Goal: Share content: Share content

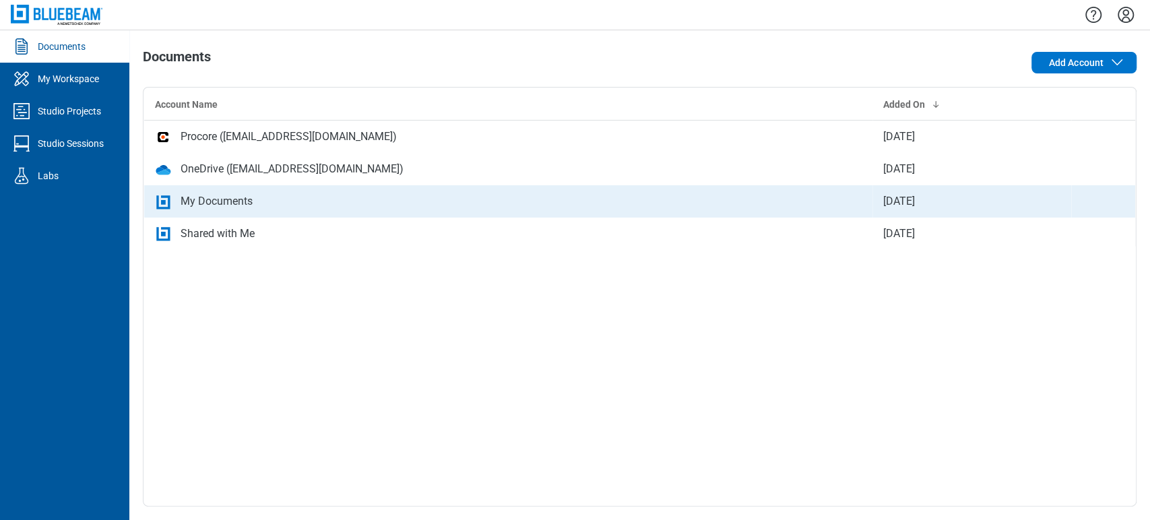
click at [190, 202] on div "My Documents" at bounding box center [217, 201] width 72 height 16
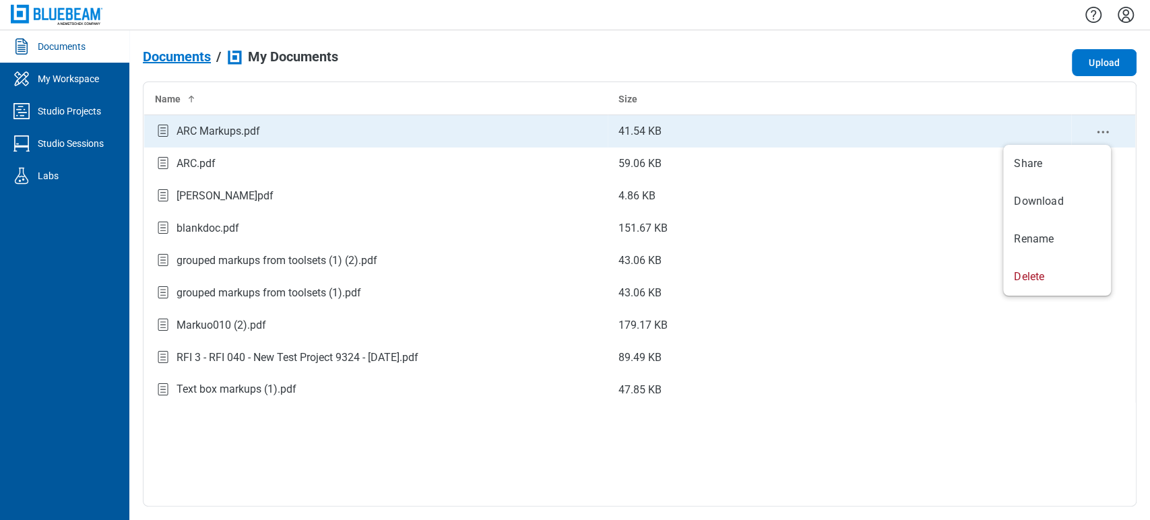
click at [1034, 133] on icon "context-menu" at bounding box center [1103, 132] width 16 height 16
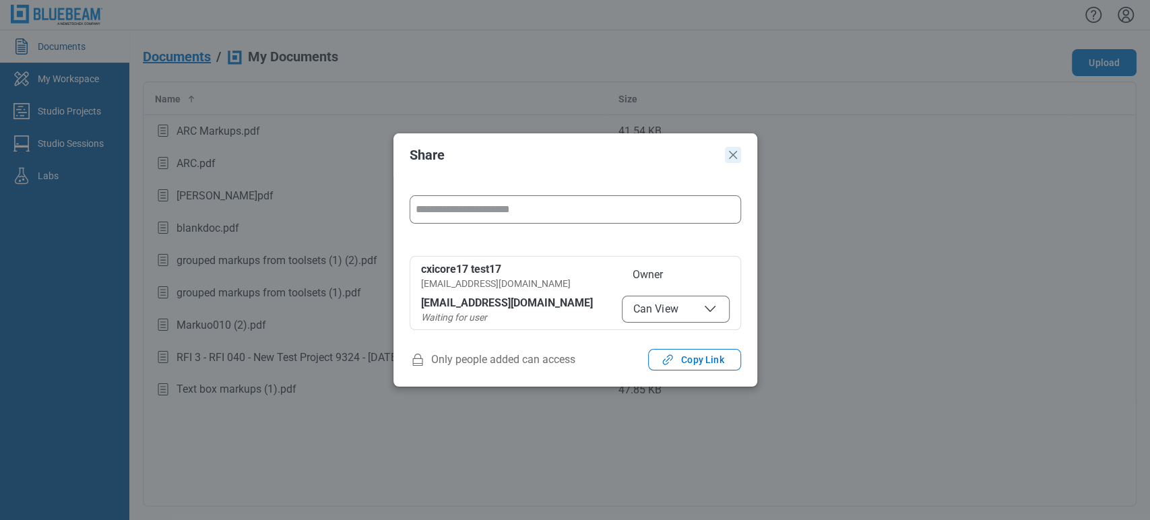
click at [735, 159] on icon "Close" at bounding box center [733, 155] width 16 height 16
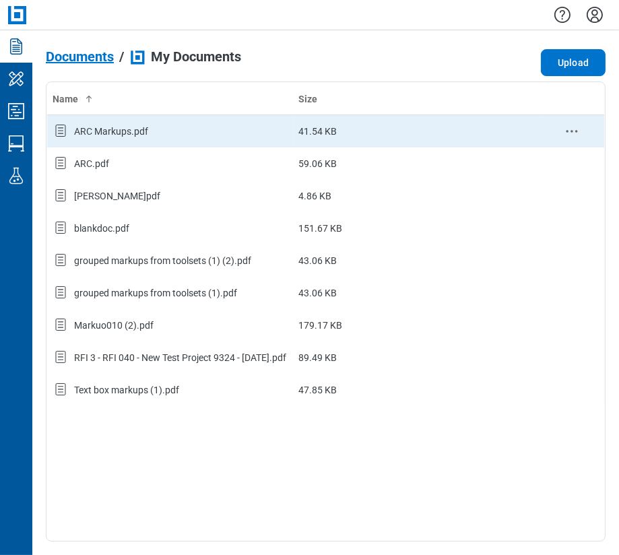
click at [96, 120] on td "ARC Markups.pdf" at bounding box center [170, 131] width 247 height 32
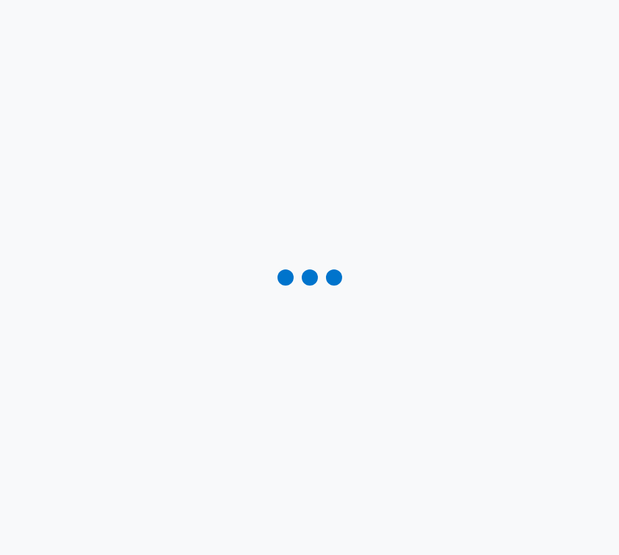
click at [146, 42] on div at bounding box center [309, 277] width 619 height 555
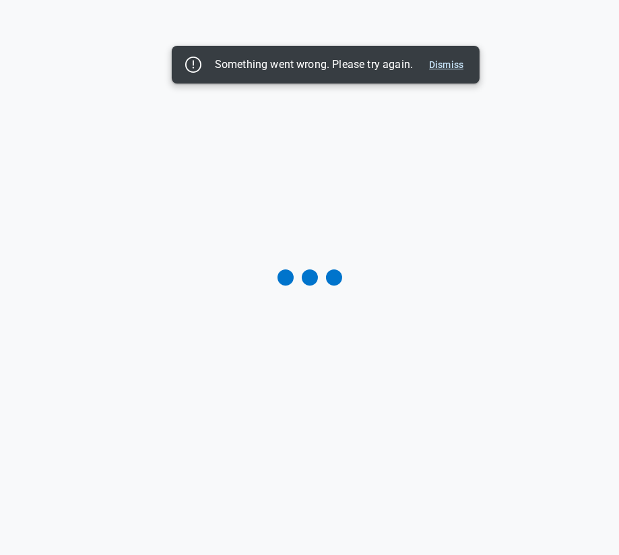
click at [451, 67] on button "Dismiss" at bounding box center [446, 65] width 45 height 16
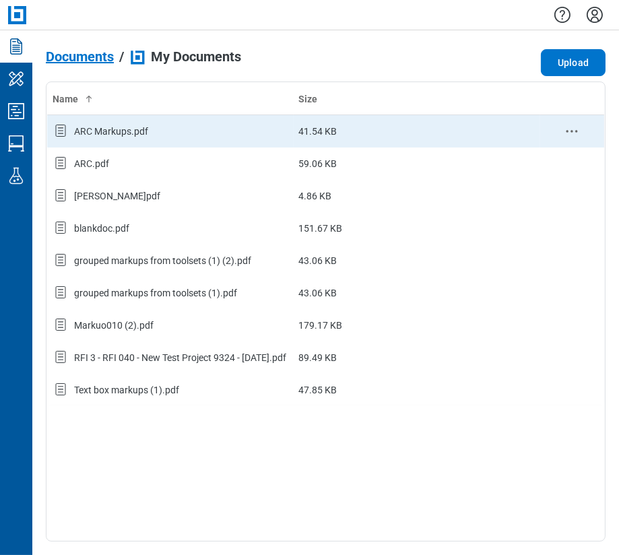
click at [573, 127] on icon "context-menu" at bounding box center [572, 131] width 16 height 16
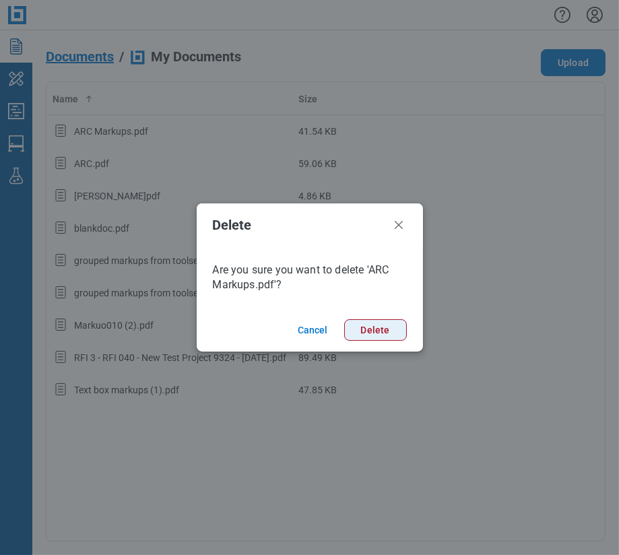
click at [383, 325] on button "Delete" at bounding box center [375, 330] width 63 height 22
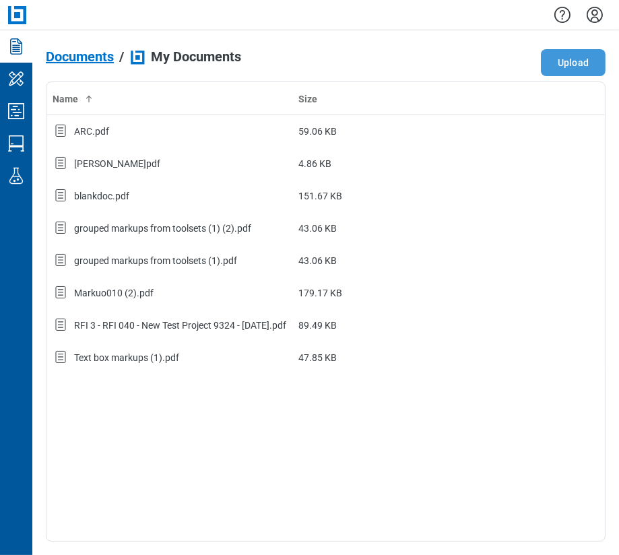
click at [570, 65] on button "Upload" at bounding box center [573, 62] width 65 height 27
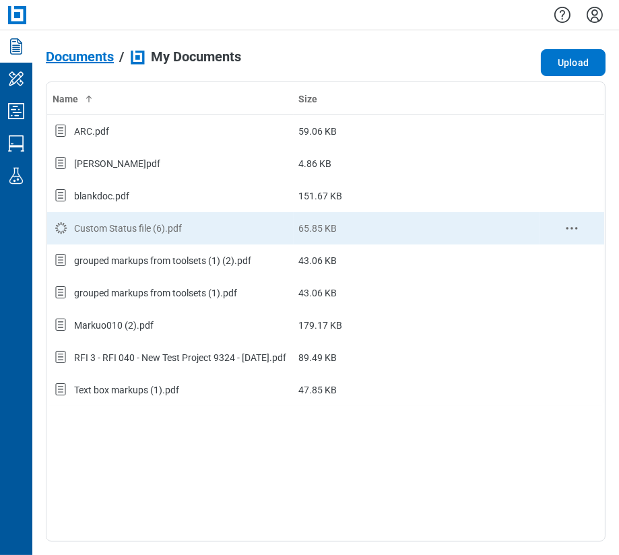
click at [125, 234] on div "Custom Status file (6).pdf" at bounding box center [128, 228] width 108 height 13
click at [210, 227] on div "Custom Status file (6).pdf" at bounding box center [171, 229] width 236 height 18
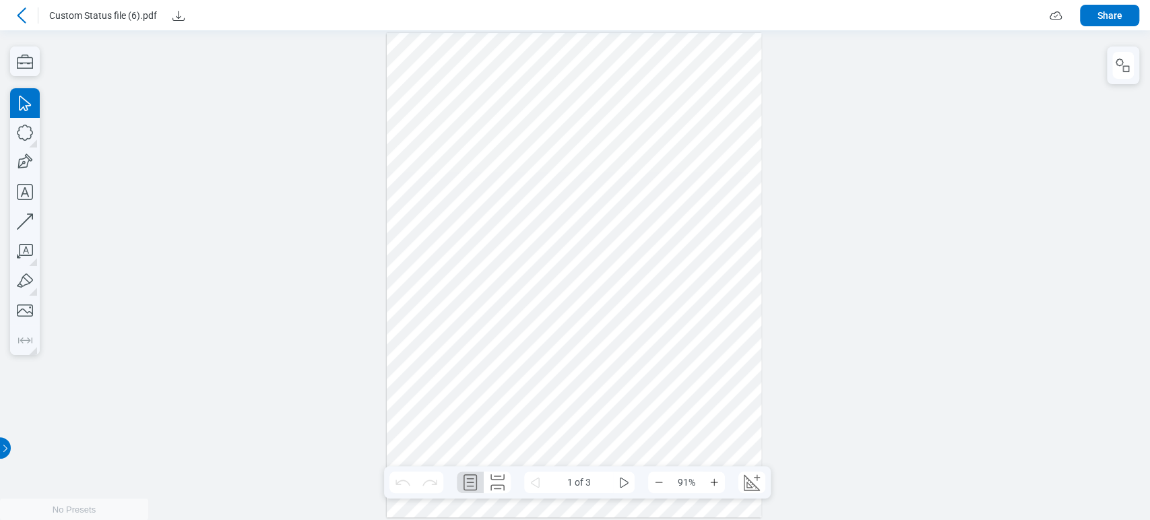
click at [1034, 15] on button "Share" at bounding box center [1109, 16] width 59 height 22
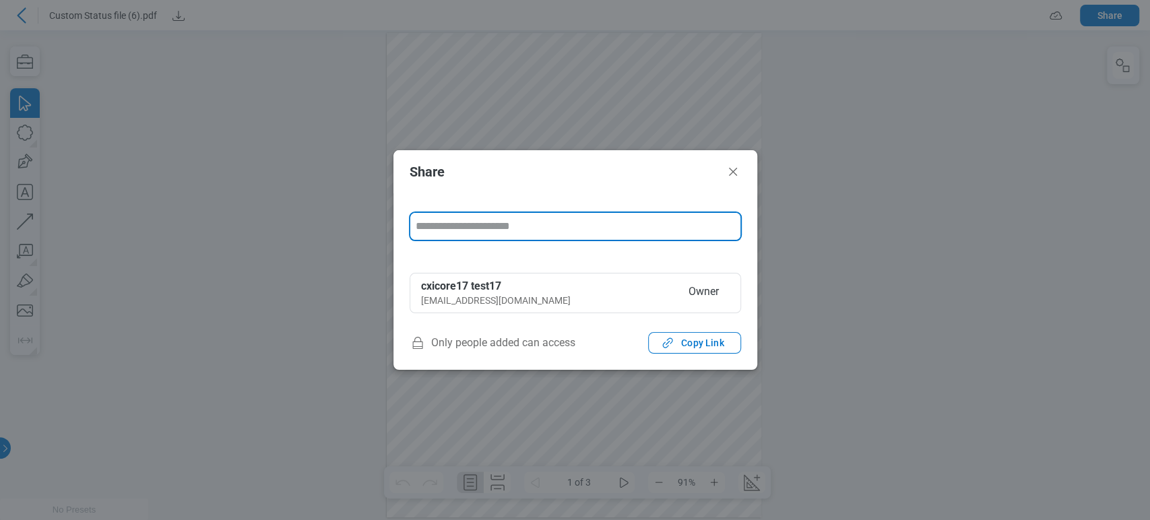
click at [647, 224] on input "form" at bounding box center [575, 226] width 330 height 27
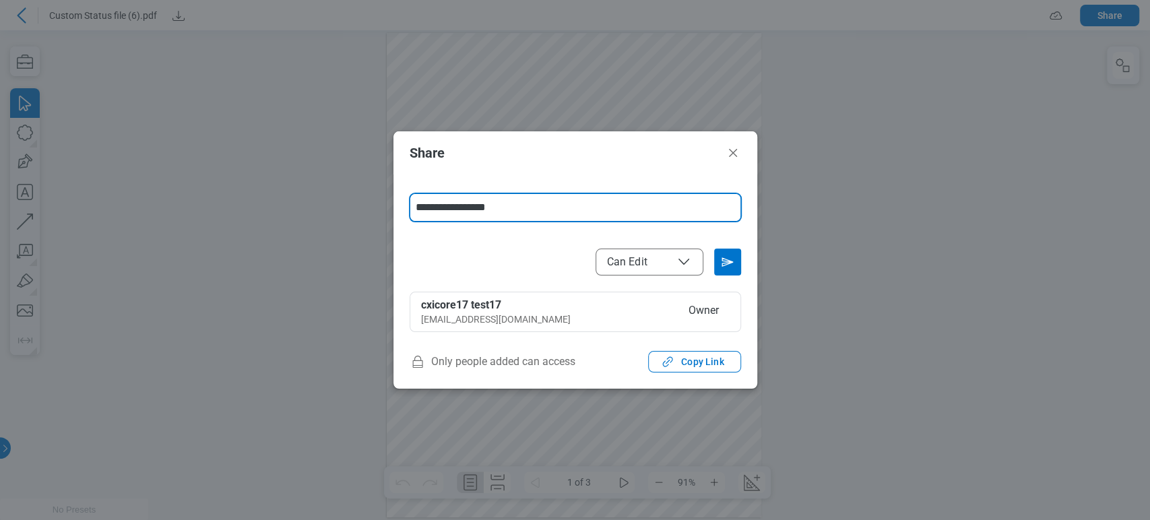
type input "**********"
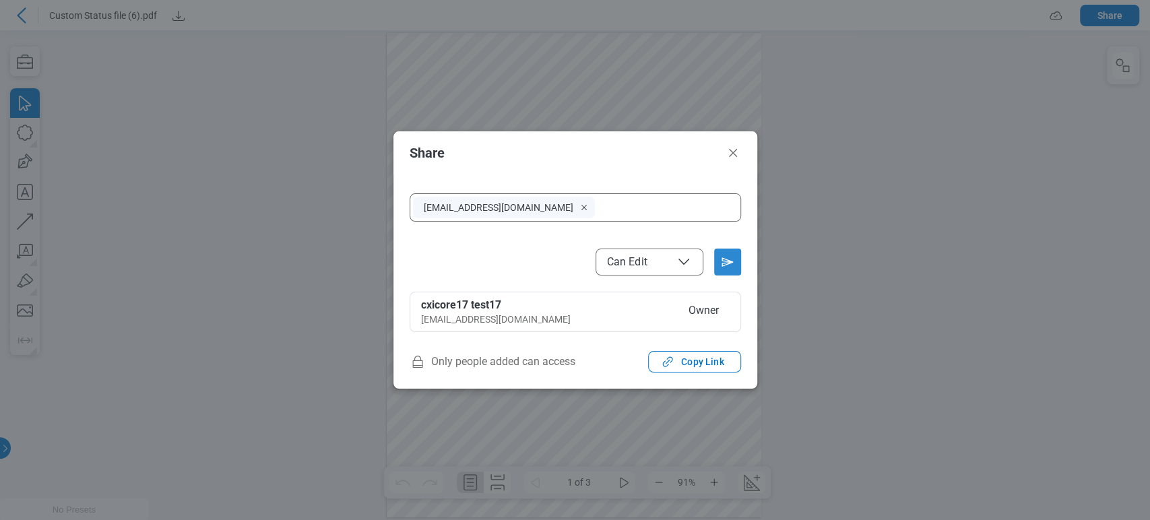
click at [732, 267] on icon "Send email invitation" at bounding box center [728, 262] width 22 height 22
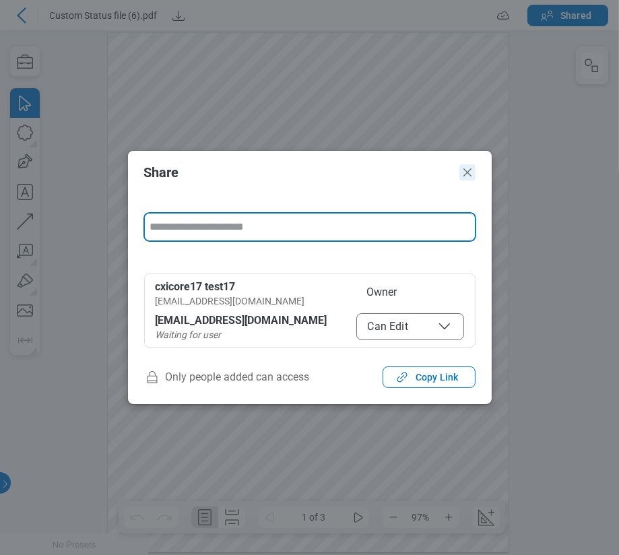
drag, startPoint x: 453, startPoint y: 136, endPoint x: 469, endPoint y: 169, distance: 36.8
click at [469, 169] on icon "Close" at bounding box center [468, 172] width 16 height 16
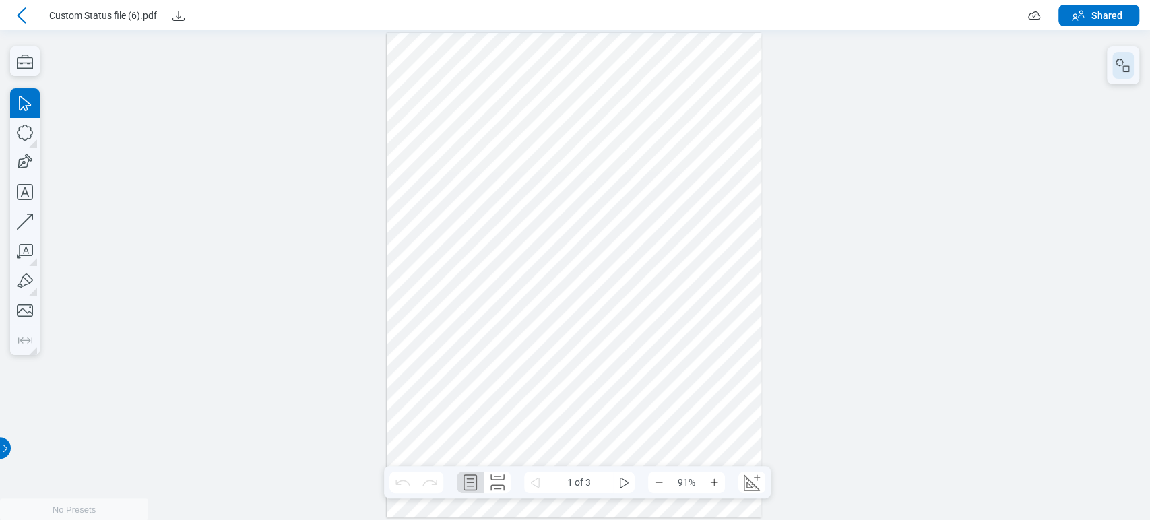
click at [1034, 59] on button "button" at bounding box center [1123, 65] width 22 height 27
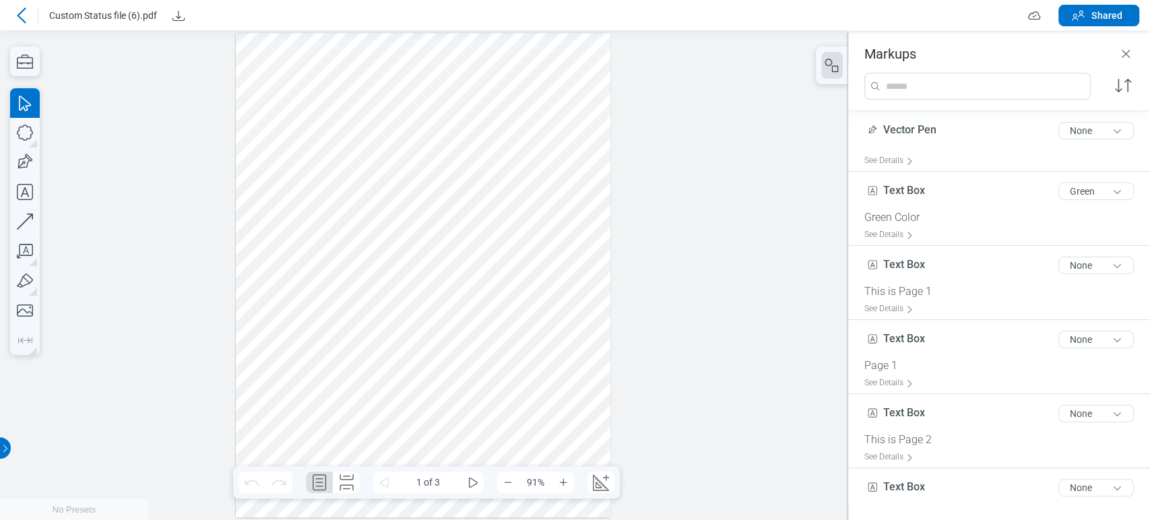
click at [561, 146] on div at bounding box center [423, 275] width 375 height 485
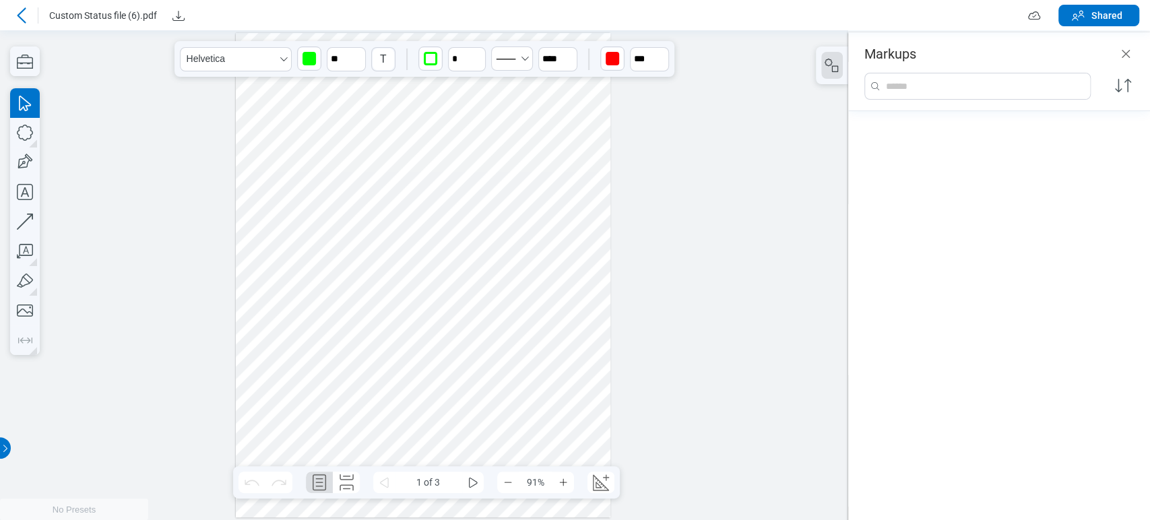
scroll to position [468, 0]
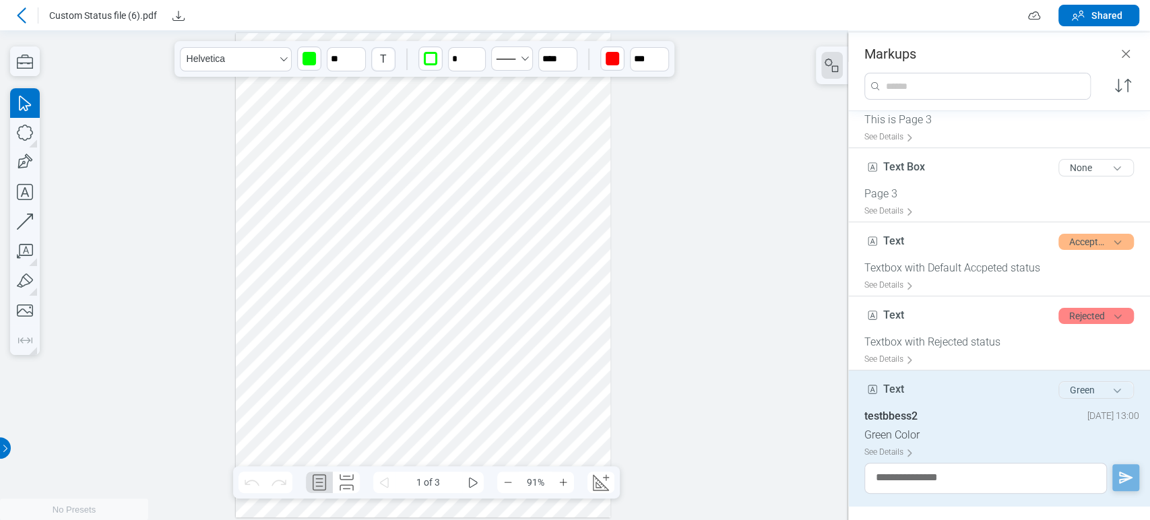
click at [1034, 389] on button "Green" at bounding box center [1096, 390] width 75 height 18
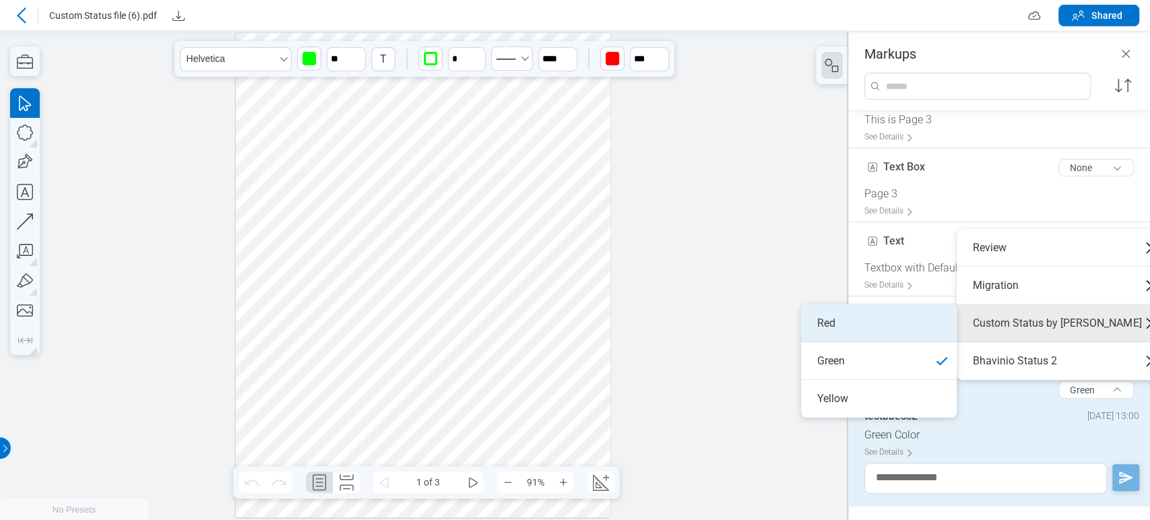
click at [916, 311] on li "Red" at bounding box center [879, 324] width 156 height 38
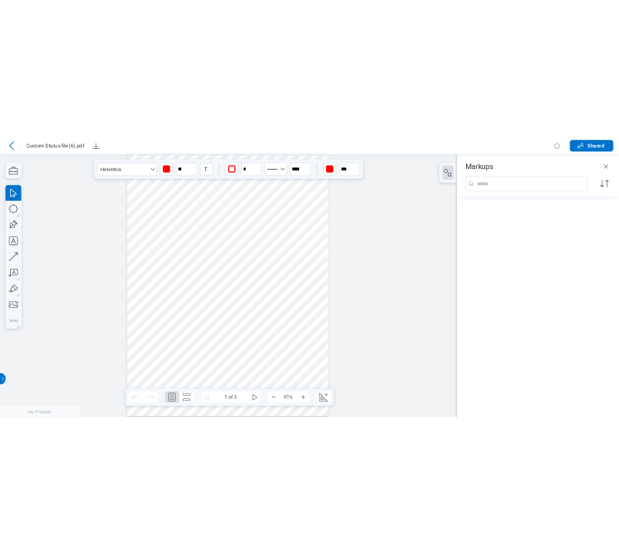
scroll to position [1365, 0]
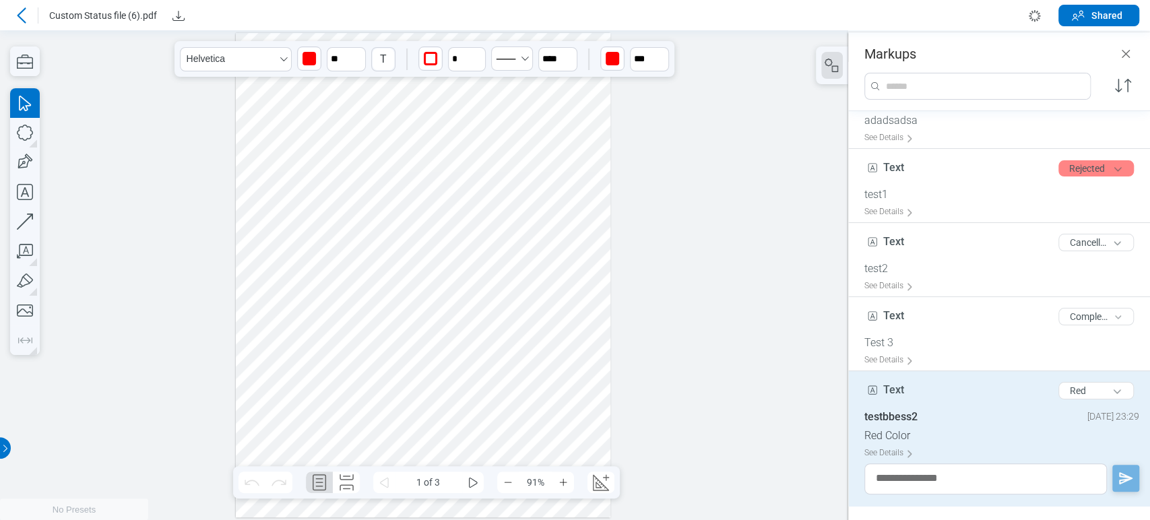
click at [454, 220] on div at bounding box center [423, 275] width 375 height 485
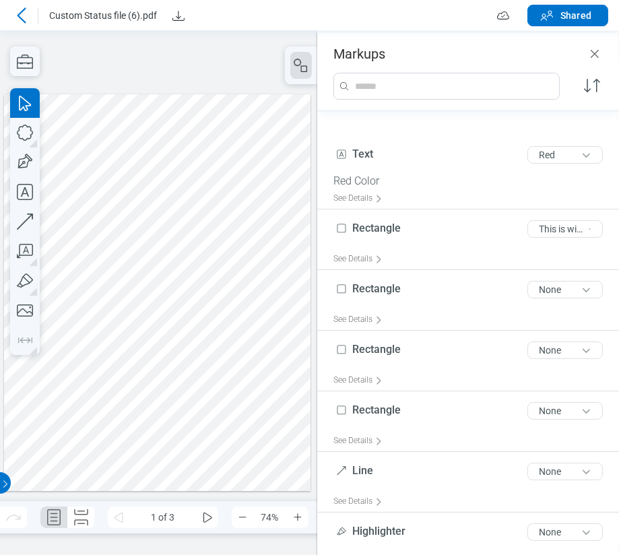
scroll to position [1590, 0]
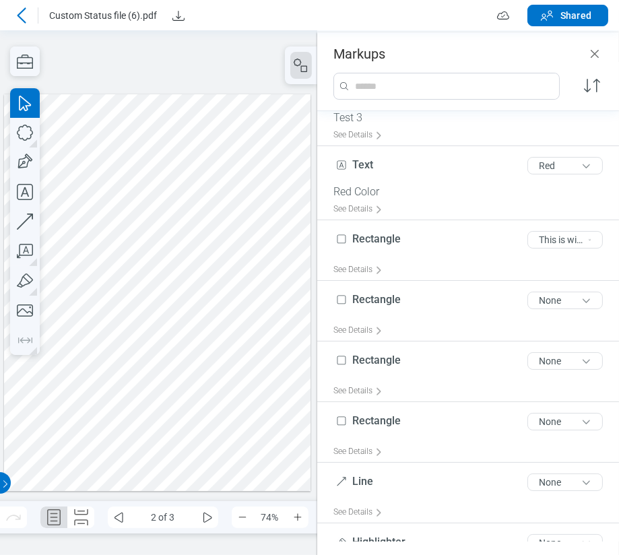
click at [222, 255] on div at bounding box center [157, 292] width 307 height 397
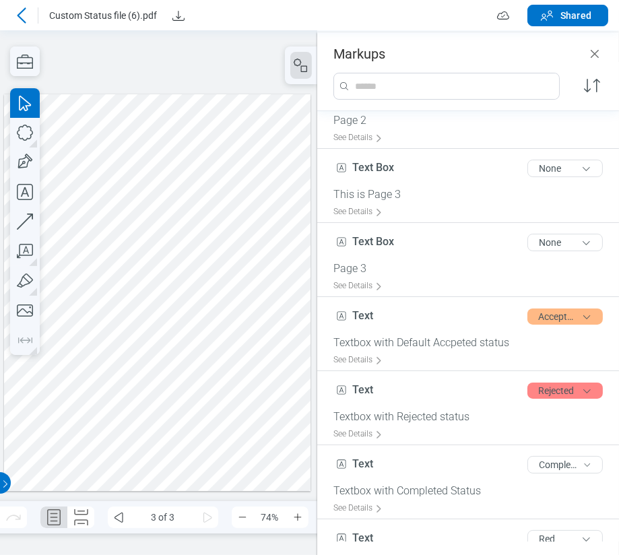
scroll to position [385, 0]
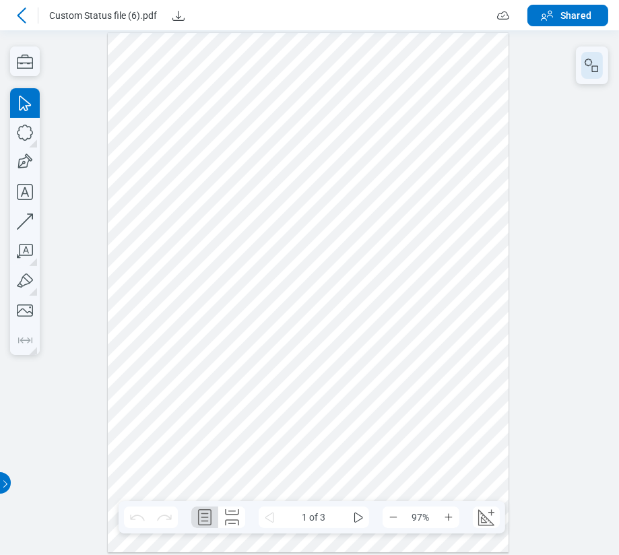
click at [588, 59] on icon "button" at bounding box center [588, 62] width 7 height 7
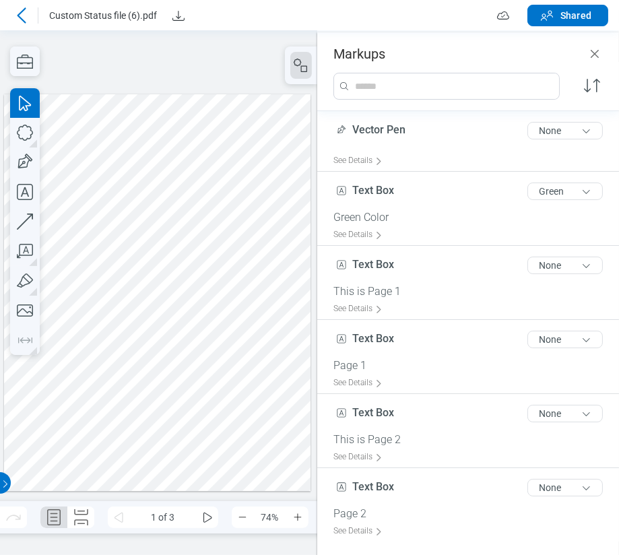
click at [263, 212] on div at bounding box center [157, 292] width 307 height 397
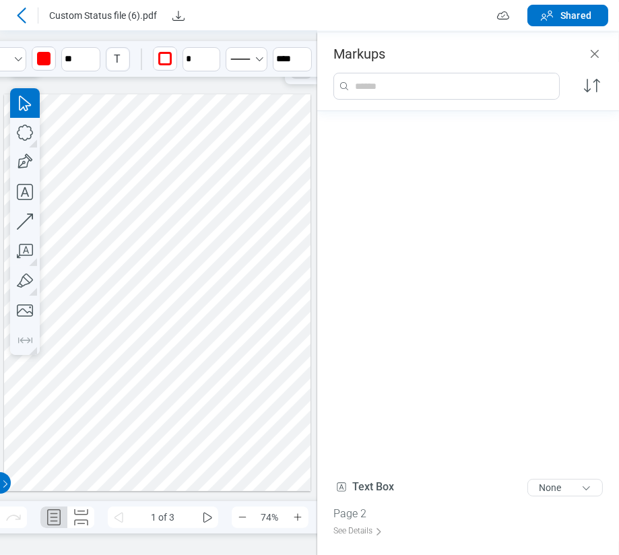
scroll to position [507, 0]
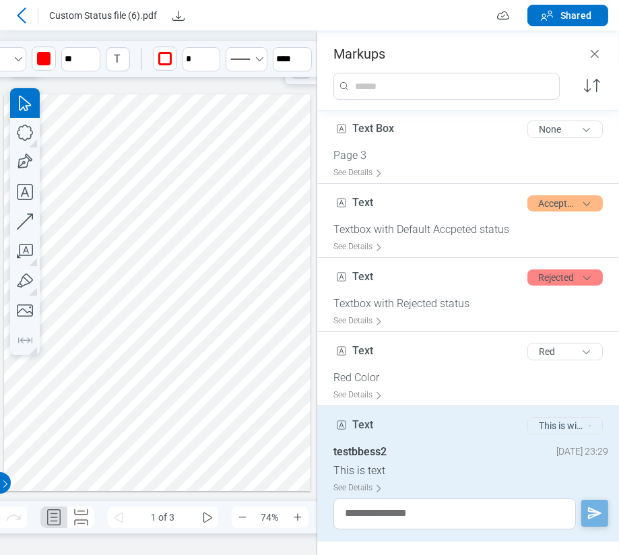
click at [546, 425] on button "This is with name and Text , no color" at bounding box center [565, 426] width 75 height 18
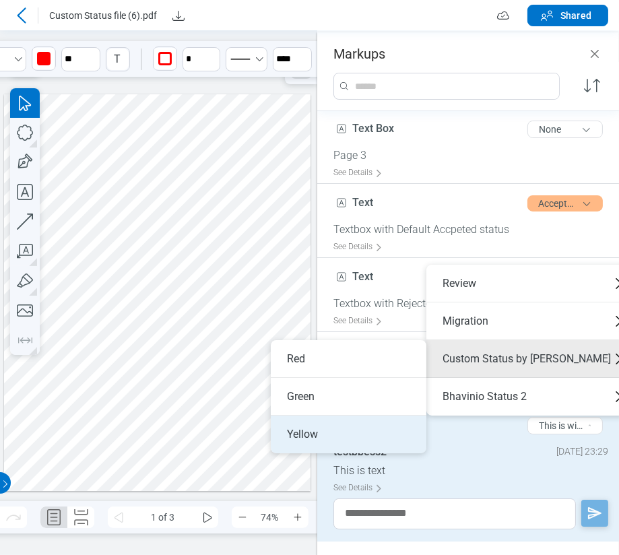
click at [396, 425] on li "Yellow" at bounding box center [349, 435] width 156 height 38
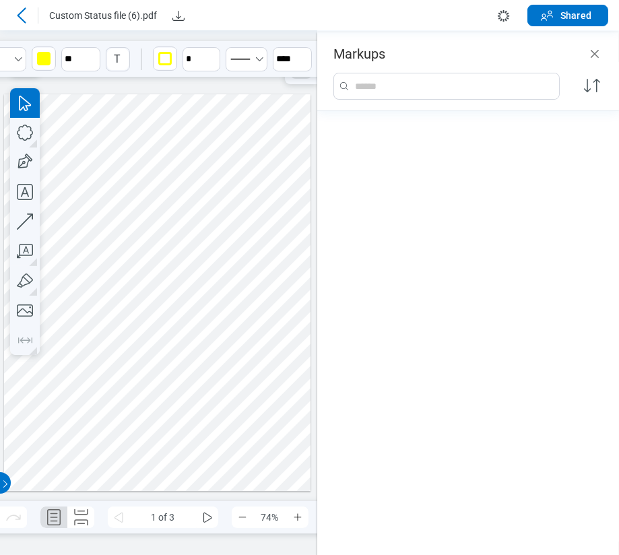
scroll to position [1358, 0]
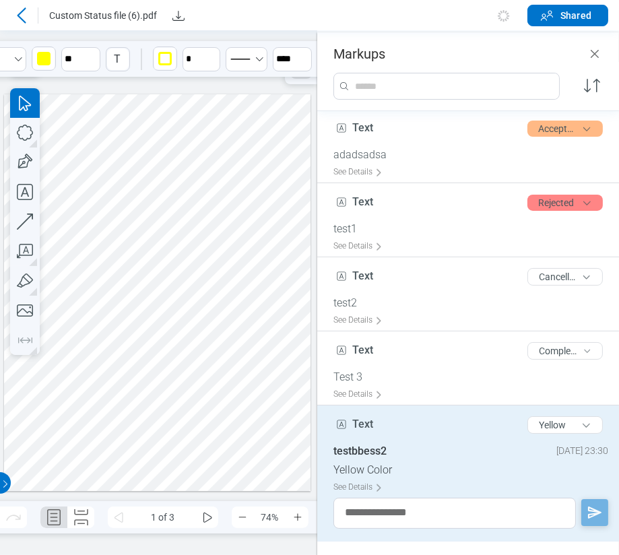
click at [231, 235] on div at bounding box center [157, 292] width 307 height 397
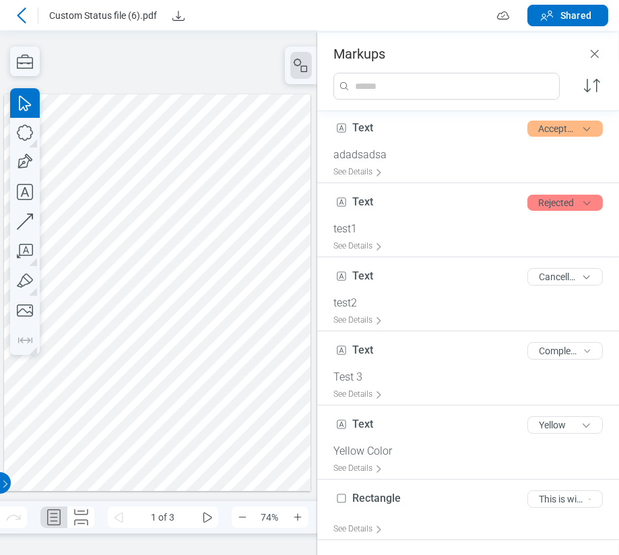
click at [257, 103] on div at bounding box center [157, 292] width 307 height 397
click at [236, 88] on div at bounding box center [158, 292] width 317 height 525
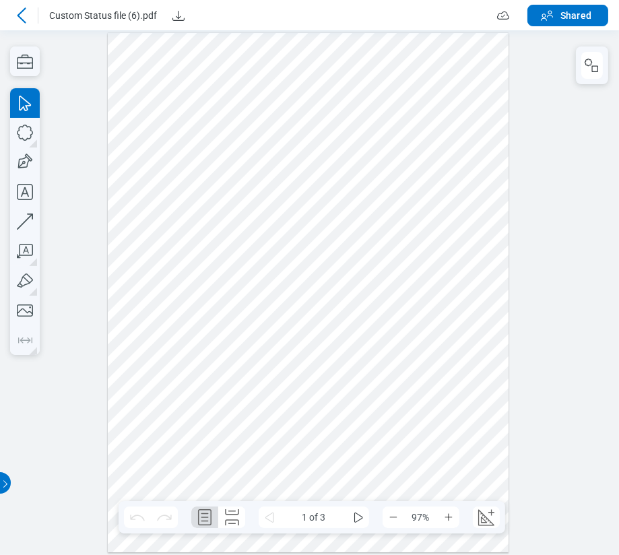
click at [506, 146] on div at bounding box center [309, 292] width 402 height 519
click at [598, 69] on rect "button" at bounding box center [595, 69] width 6 height 6
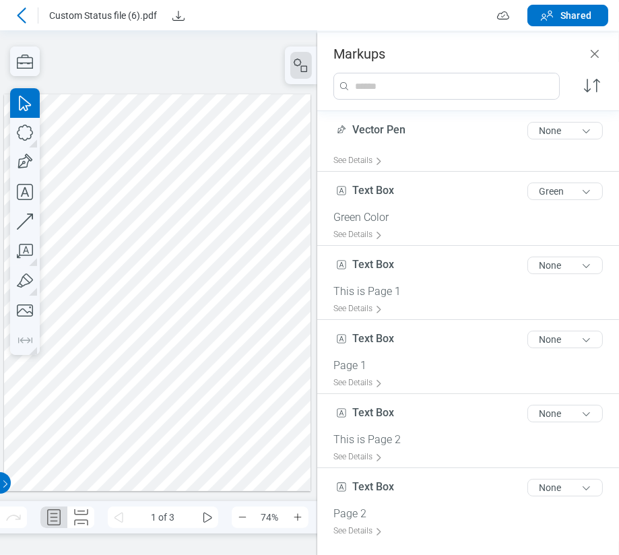
click at [272, 214] on div at bounding box center [157, 292] width 307 height 397
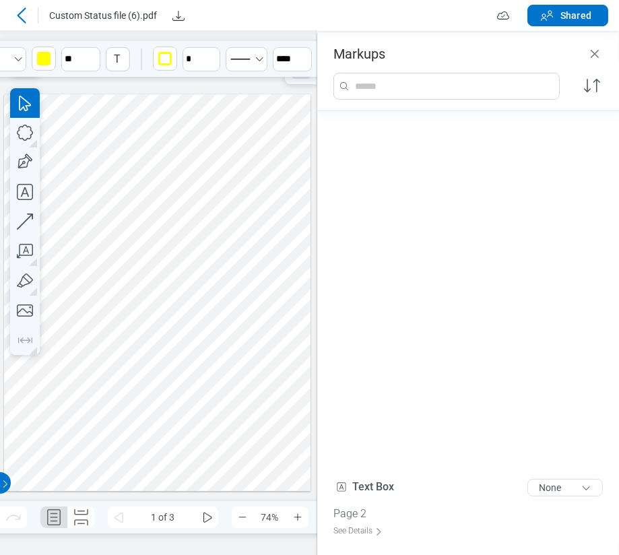
scroll to position [507, 0]
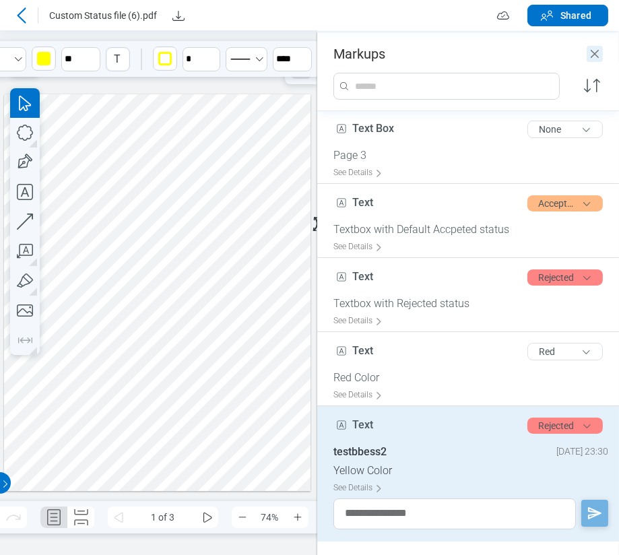
click at [594, 61] on icon "Close" at bounding box center [595, 54] width 16 height 16
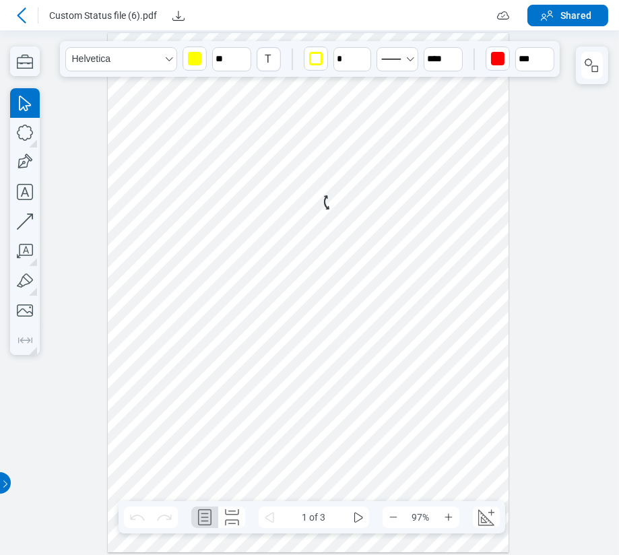
click at [391, 271] on div at bounding box center [309, 292] width 402 height 519
click at [421, 154] on div at bounding box center [309, 292] width 402 height 519
click at [589, 69] on icon "button" at bounding box center [592, 65] width 16 height 16
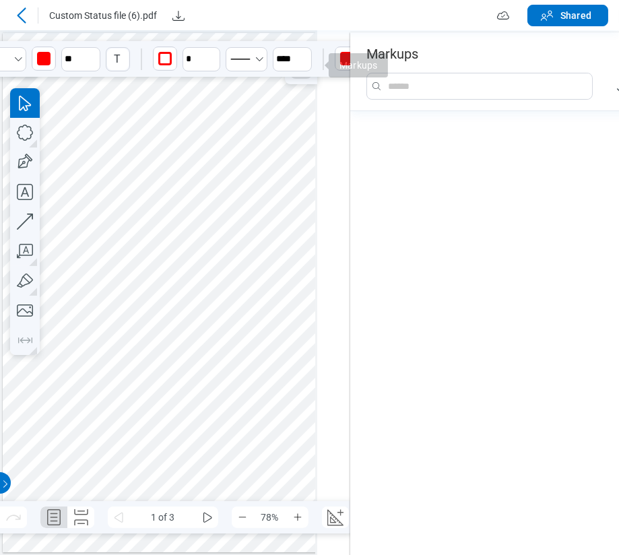
scroll to position [606, 0]
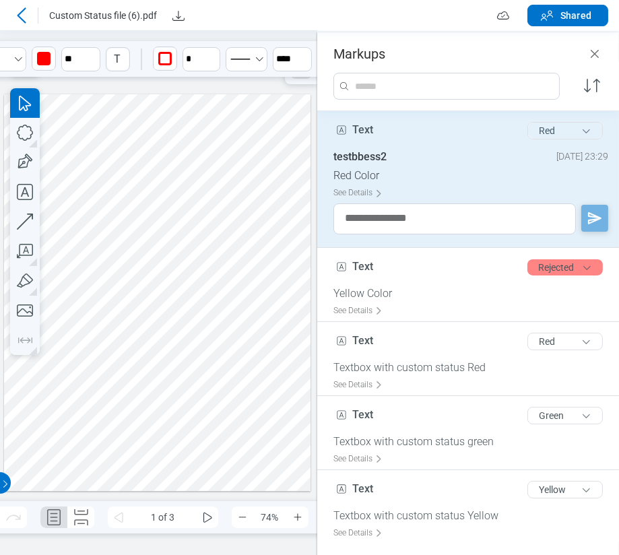
click at [594, 121] on div "Red" at bounding box center [565, 131] width 86 height 28
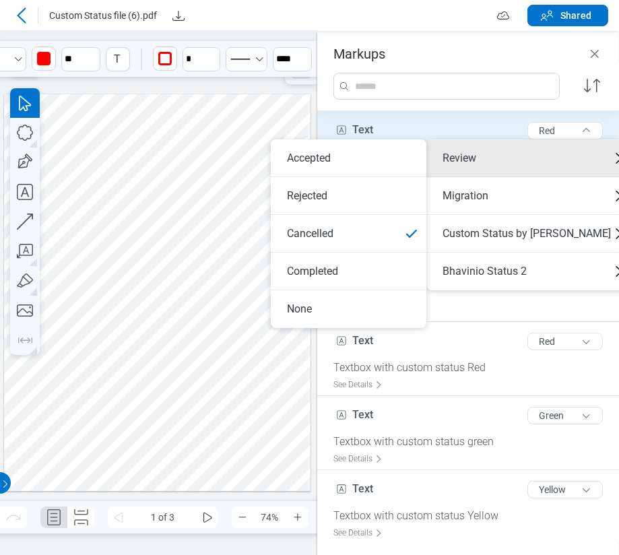
click at [191, 241] on div at bounding box center [157, 292] width 307 height 397
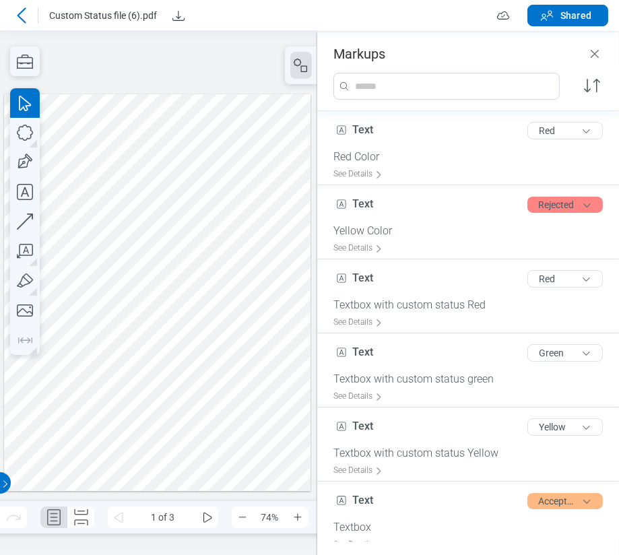
click at [218, 212] on div at bounding box center [157, 292] width 307 height 397
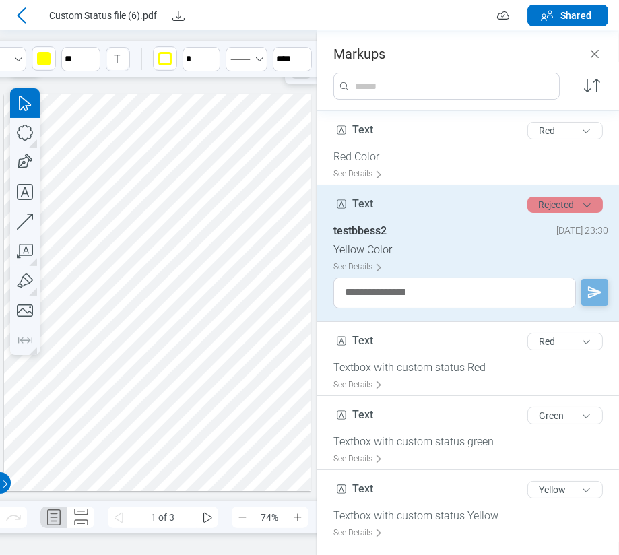
click at [561, 205] on button "Rejected" at bounding box center [565, 205] width 75 height 16
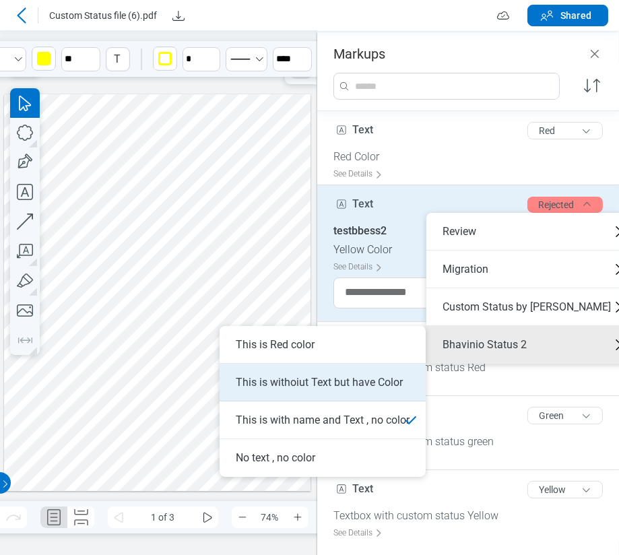
click at [373, 370] on li "This is withoiut Text but have Color" at bounding box center [323, 383] width 206 height 38
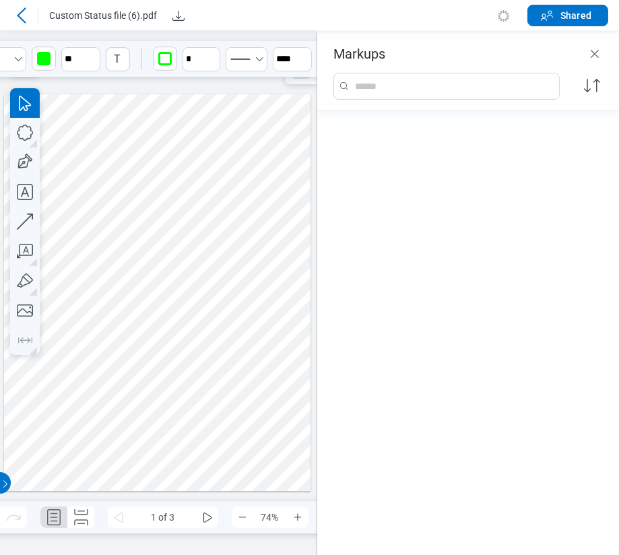
scroll to position [1263, 0]
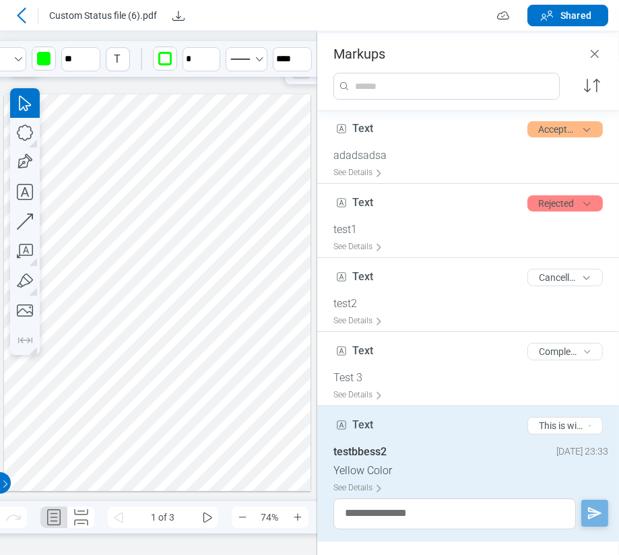
click at [217, 133] on div at bounding box center [157, 292] width 307 height 397
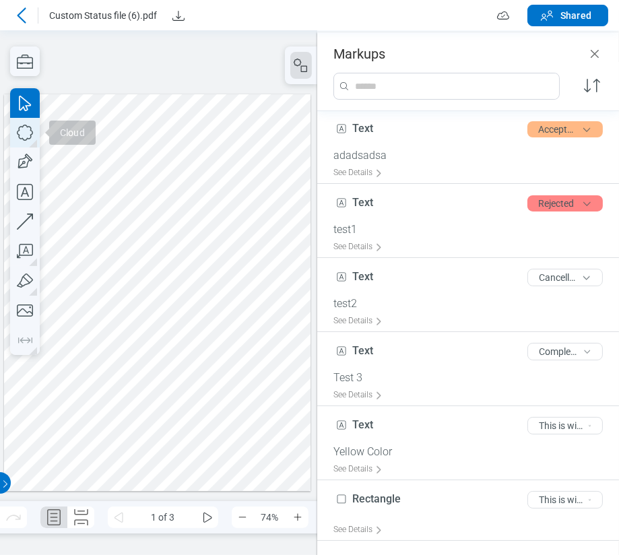
click at [14, 129] on icon "button" at bounding box center [25, 133] width 30 height 30
drag, startPoint x: 229, startPoint y: 118, endPoint x: 272, endPoint y: 159, distance: 59.6
click at [272, 159] on div at bounding box center [157, 292] width 307 height 397
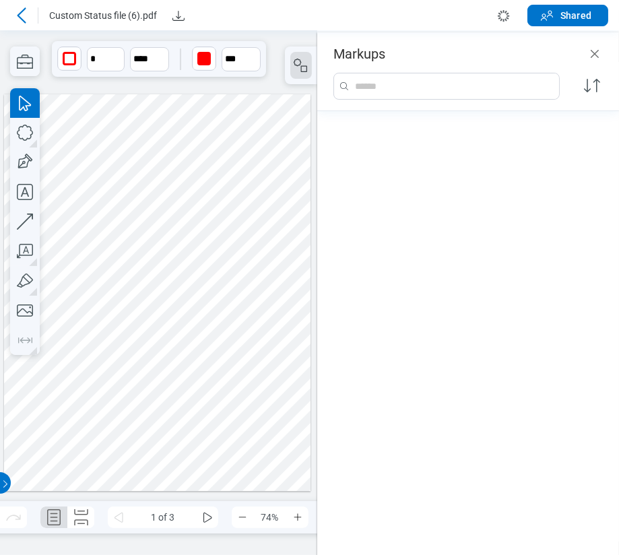
scroll to position [2228, 0]
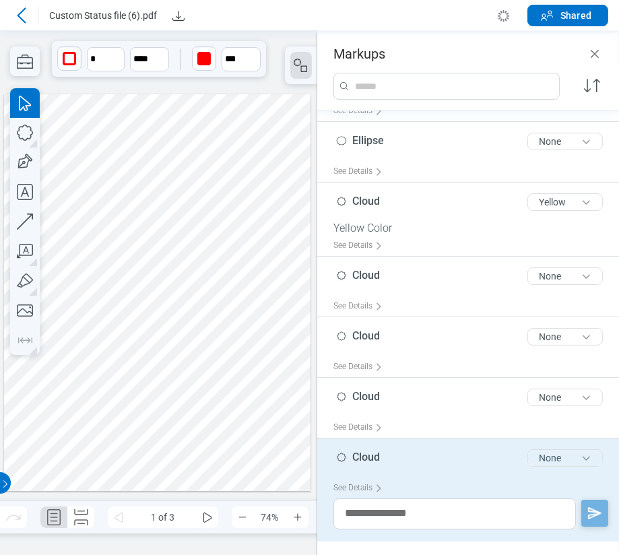
click at [528, 455] on button "None" at bounding box center [565, 458] width 75 height 18
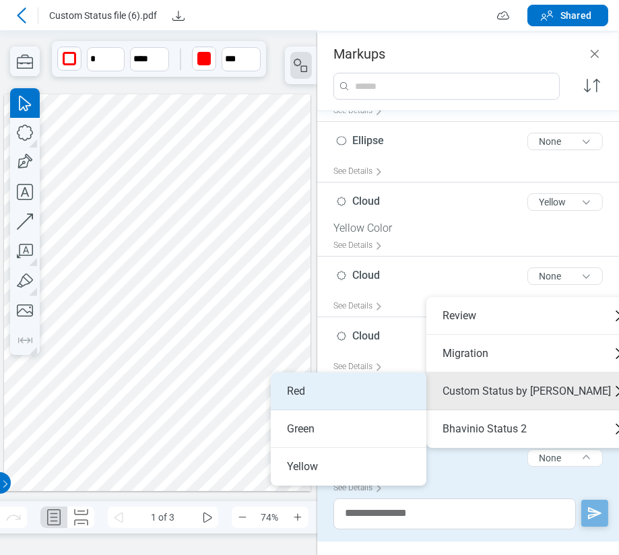
click at [410, 382] on li "Red" at bounding box center [349, 392] width 156 height 38
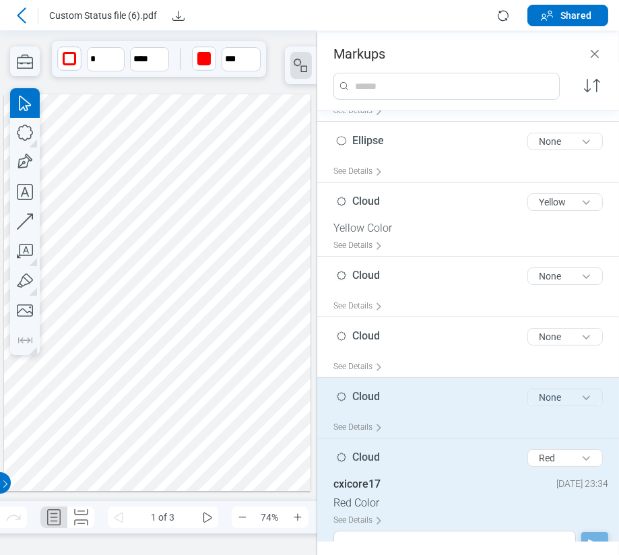
click at [541, 398] on button "None" at bounding box center [565, 398] width 75 height 18
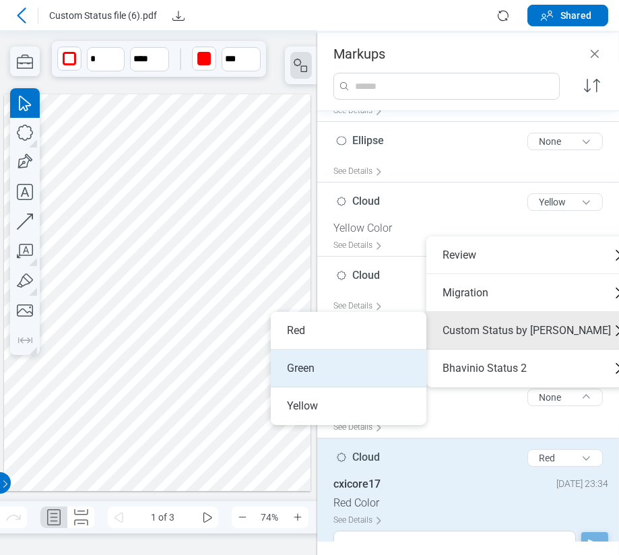
click at [290, 356] on li "Green" at bounding box center [349, 369] width 156 height 38
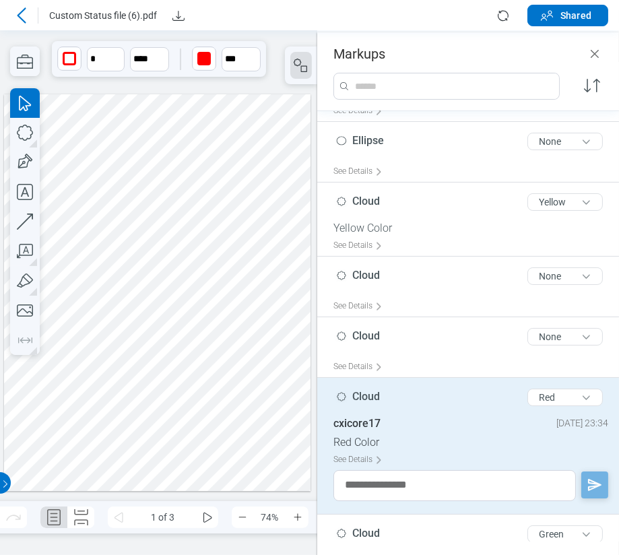
click at [250, 274] on div at bounding box center [157, 292] width 307 height 397
click at [257, 142] on div at bounding box center [157, 292] width 307 height 397
click at [587, 389] on button "Red" at bounding box center [565, 398] width 75 height 18
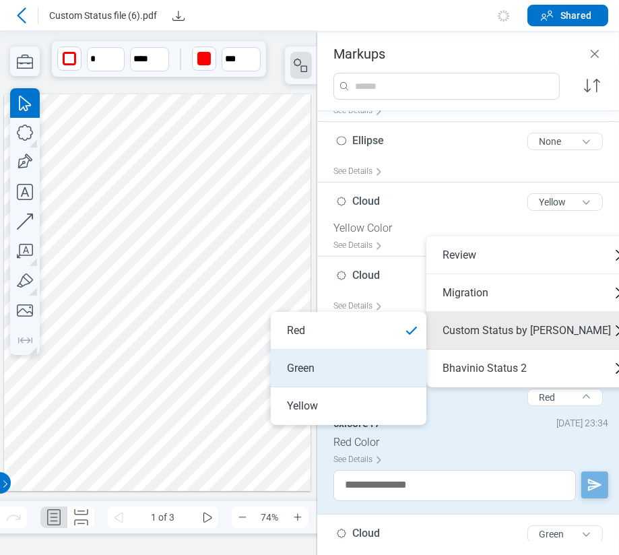
click at [327, 365] on li "Green" at bounding box center [349, 369] width 156 height 38
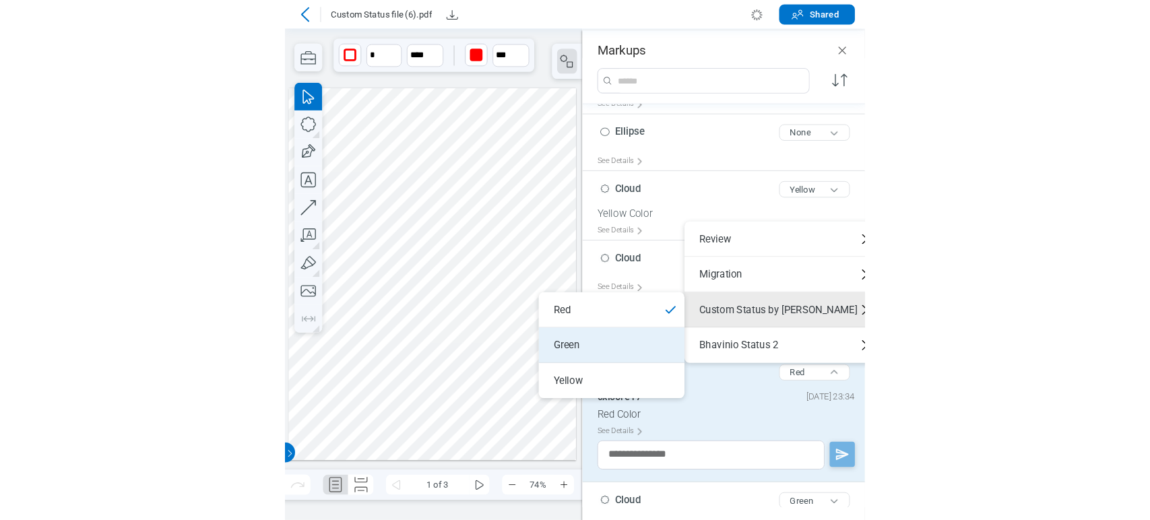
scroll to position [2274, 0]
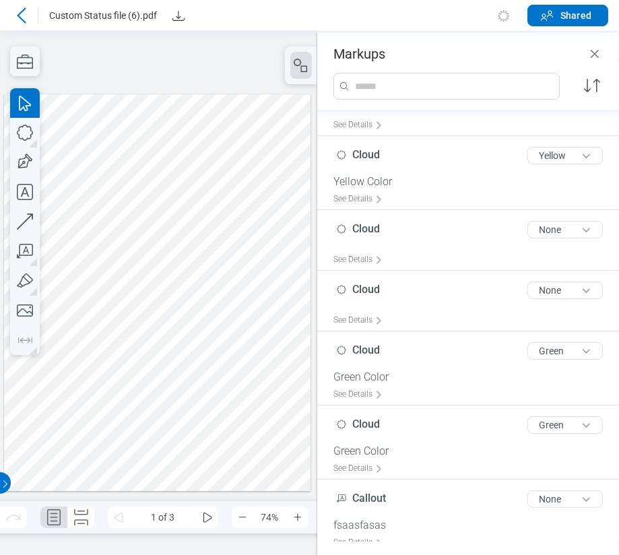
click at [193, 111] on div at bounding box center [157, 292] width 307 height 397
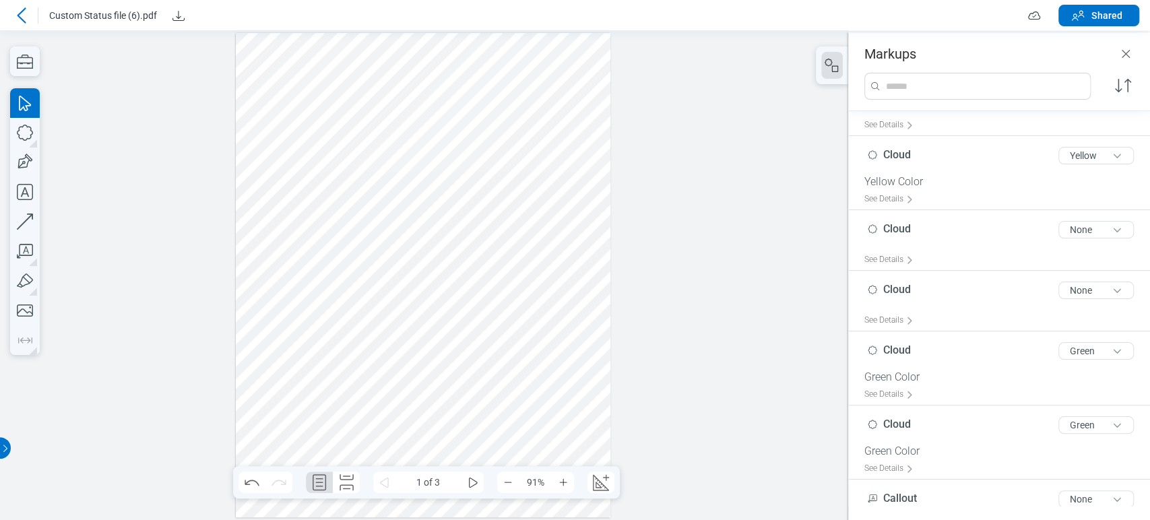
click at [22, 5] on div at bounding box center [22, 16] width 22 height 22
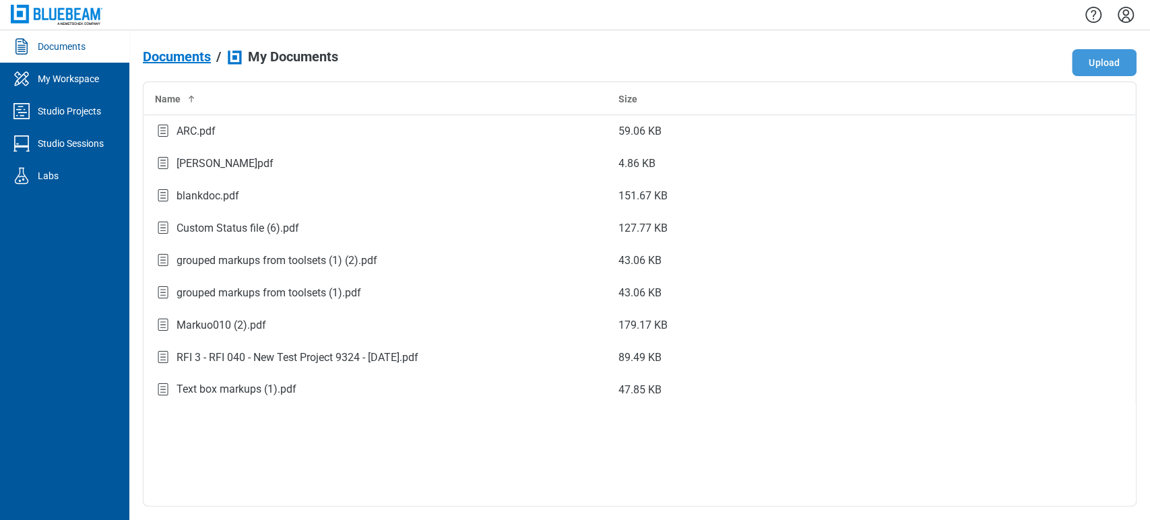
click at [619, 55] on button "Upload" at bounding box center [1104, 62] width 65 height 27
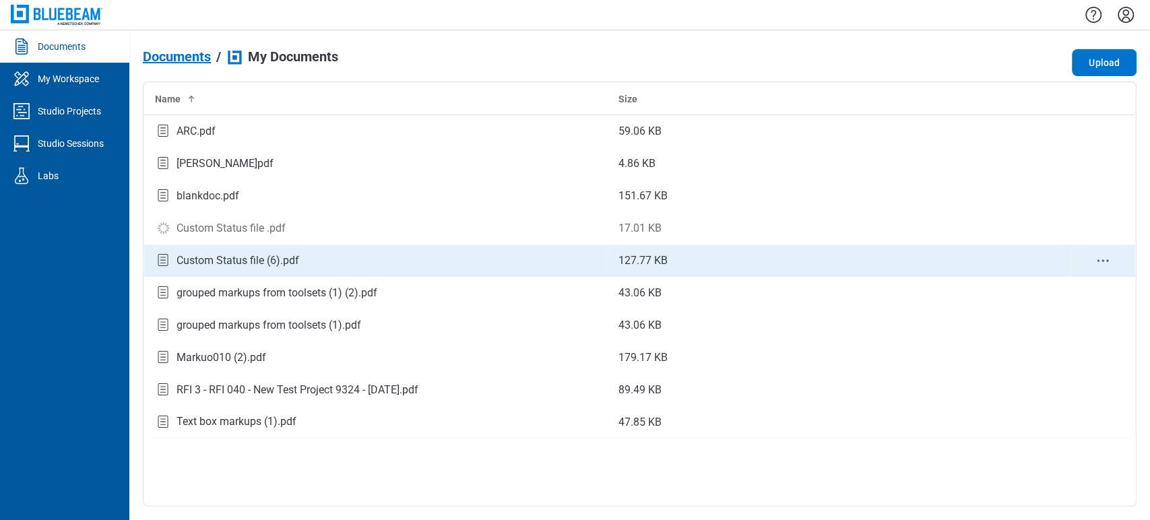
click at [619, 258] on icon "context-menu" at bounding box center [1103, 261] width 16 height 16
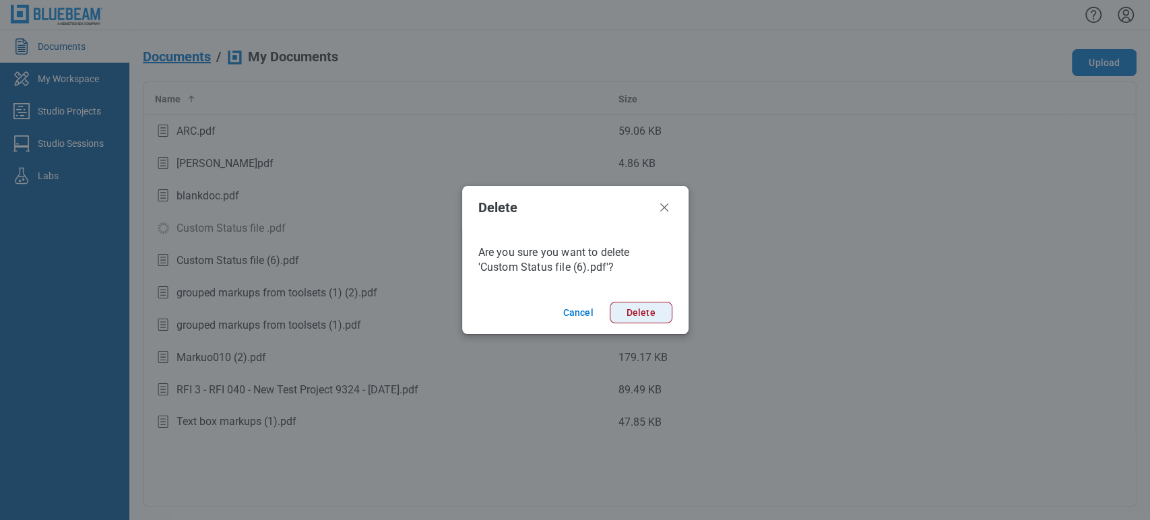
click at [619, 315] on button "Delete" at bounding box center [641, 313] width 63 height 22
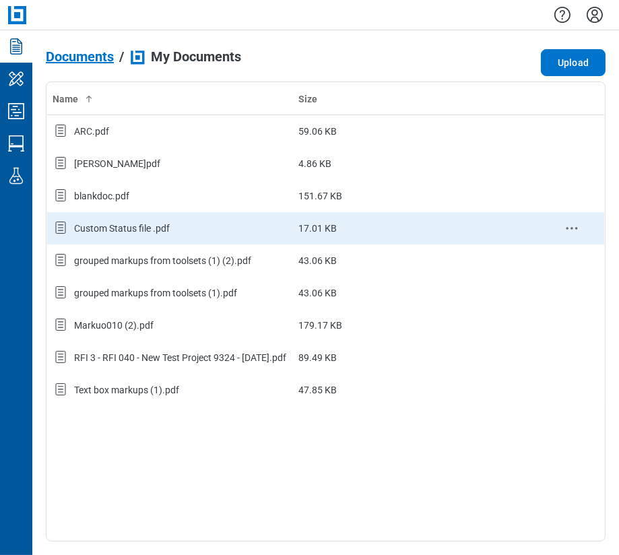
click at [573, 228] on circle "context-menu" at bounding box center [572, 228] width 2 height 2
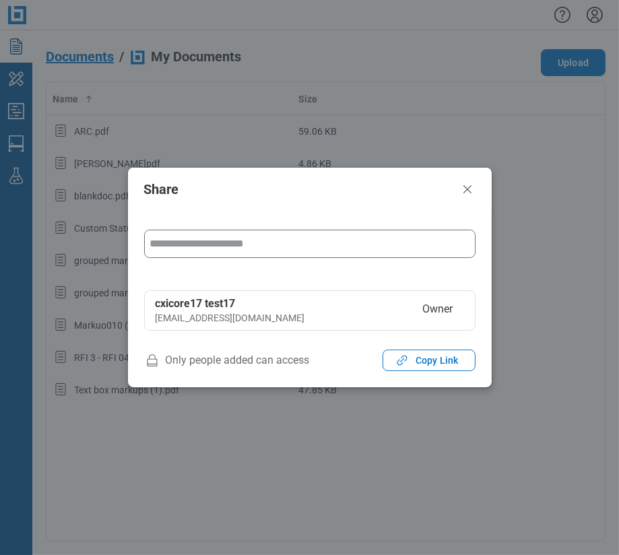
click at [233, 251] on input "form" at bounding box center [310, 243] width 330 height 27
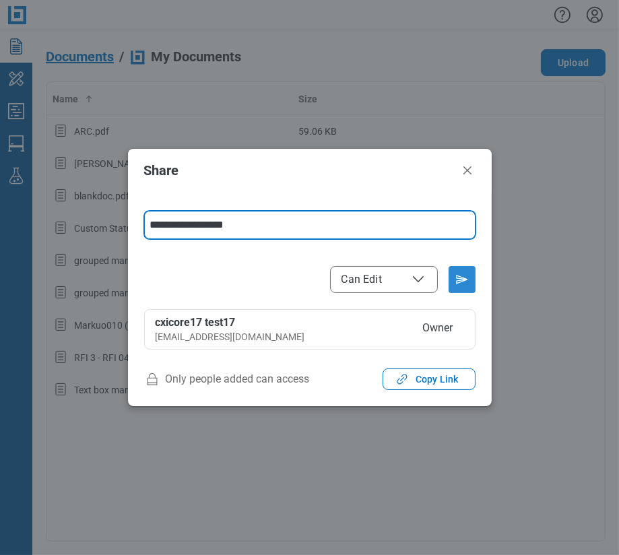
type input "**********"
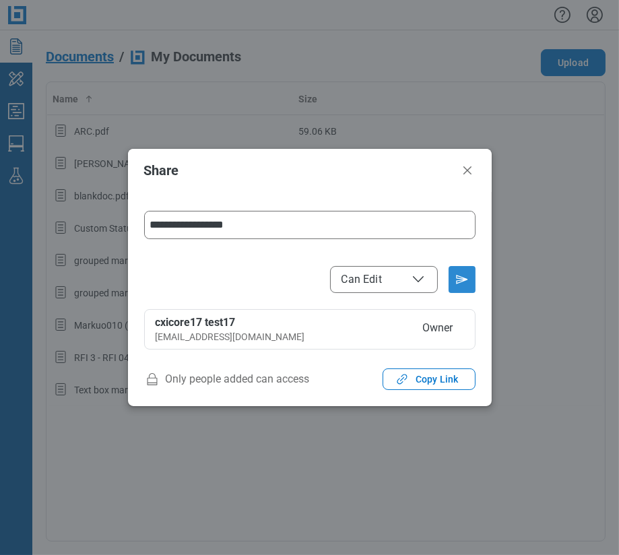
click at [465, 276] on icon "Send email invitation" at bounding box center [462, 280] width 22 height 22
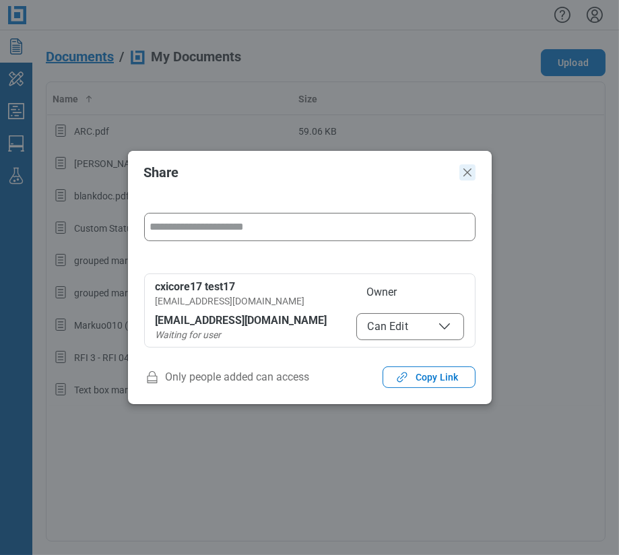
click at [463, 172] on icon "Close" at bounding box center [468, 172] width 16 height 16
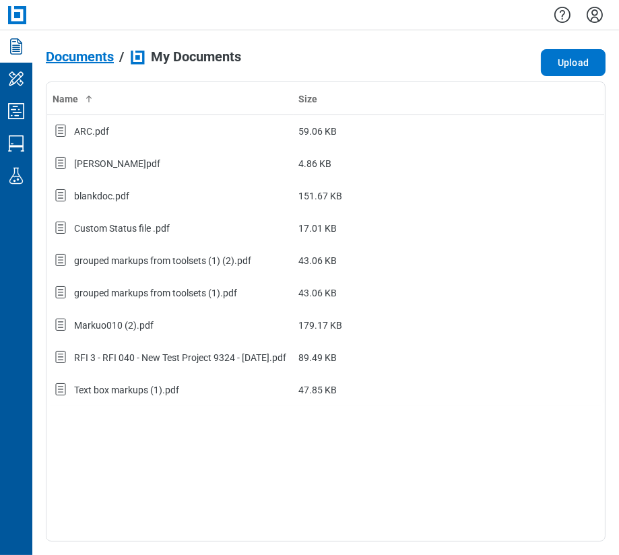
click at [495, 35] on div "Documents / My Documents Upload Name Size ARC.pdf 59.06 KB [PERSON_NAME]pdf 4.8…" at bounding box center [325, 292] width 587 height 525
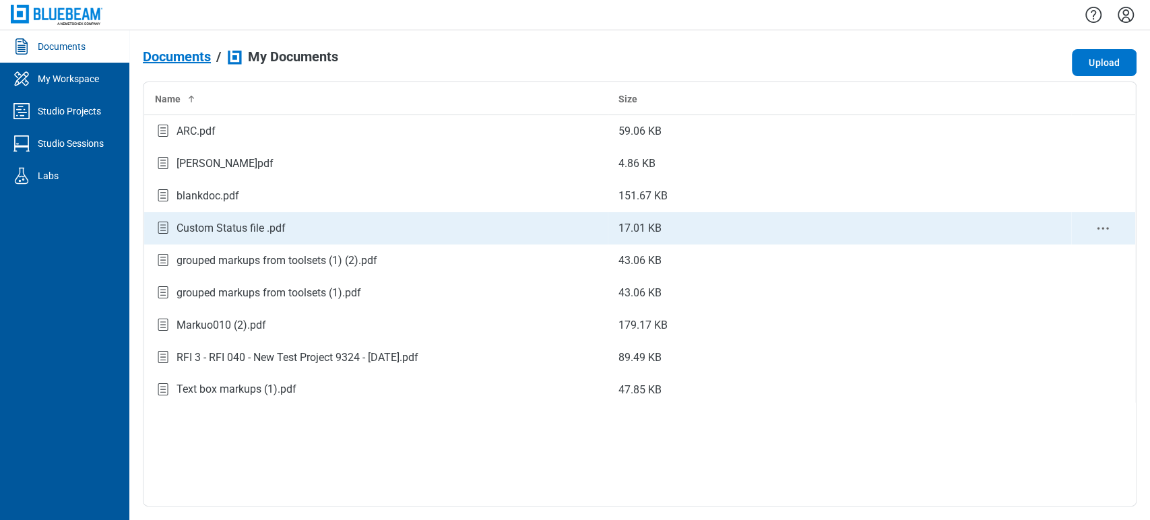
click at [231, 220] on div "Custom Status file .pdf" at bounding box center [231, 228] width 109 height 16
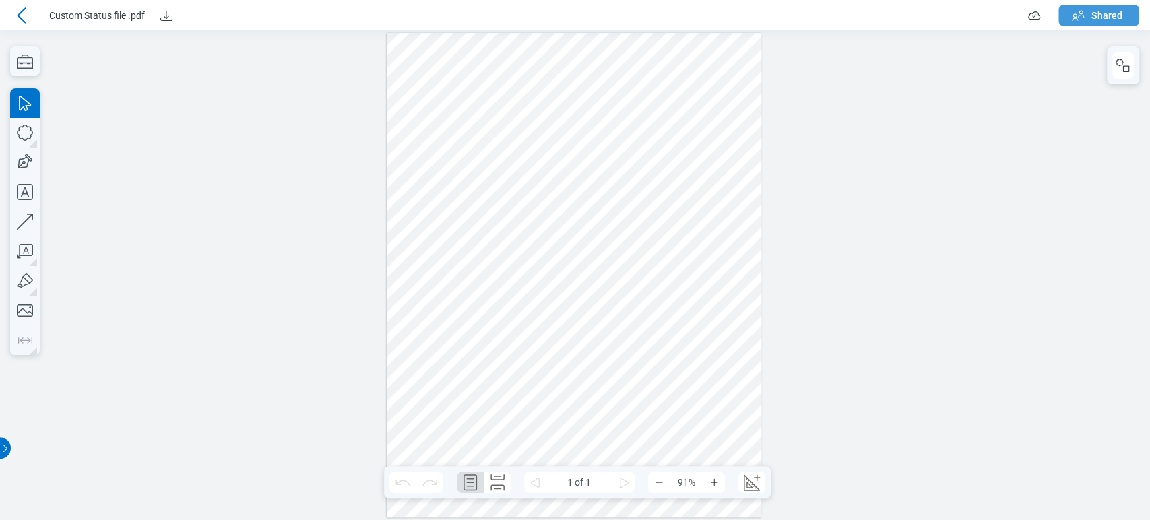
click at [619, 11] on icon "button" at bounding box center [1078, 15] width 16 height 16
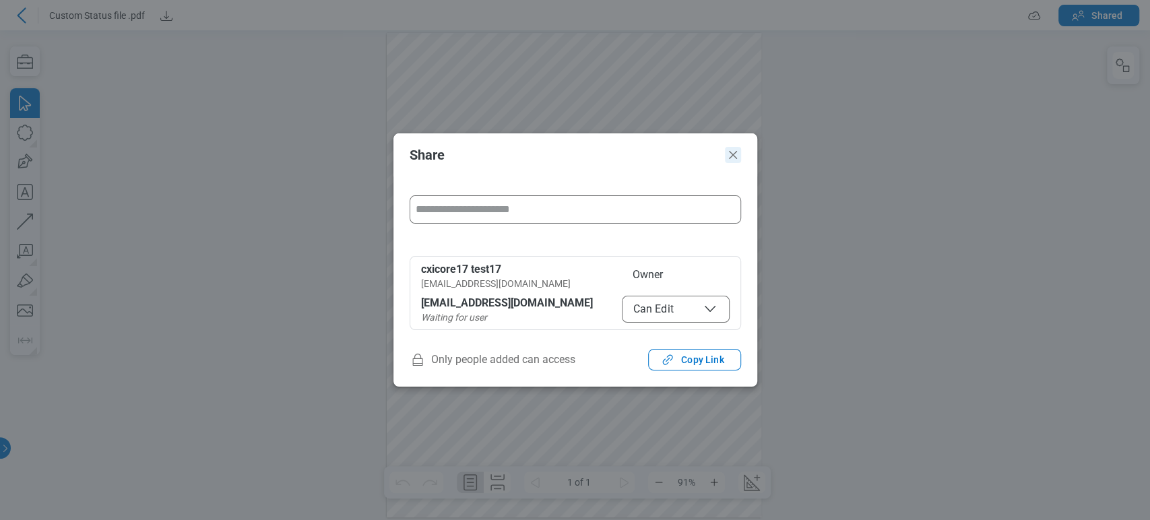
click at [619, 152] on icon "Close" at bounding box center [733, 155] width 16 height 16
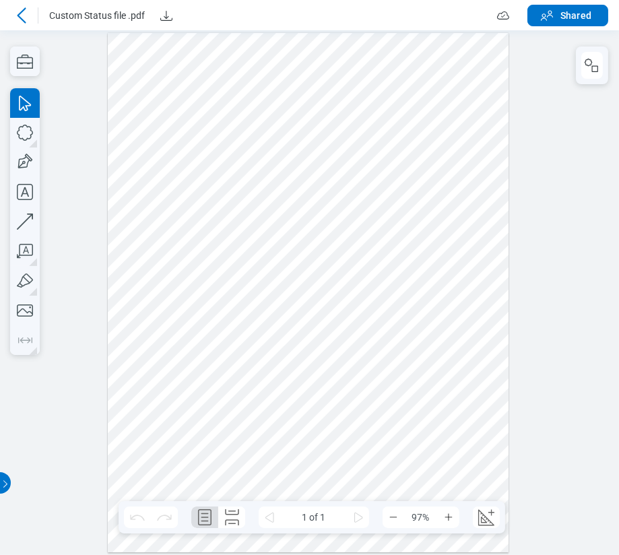
click at [439, 125] on div at bounding box center [309, 292] width 402 height 519
click at [598, 60] on icon "button" at bounding box center [592, 65] width 16 height 16
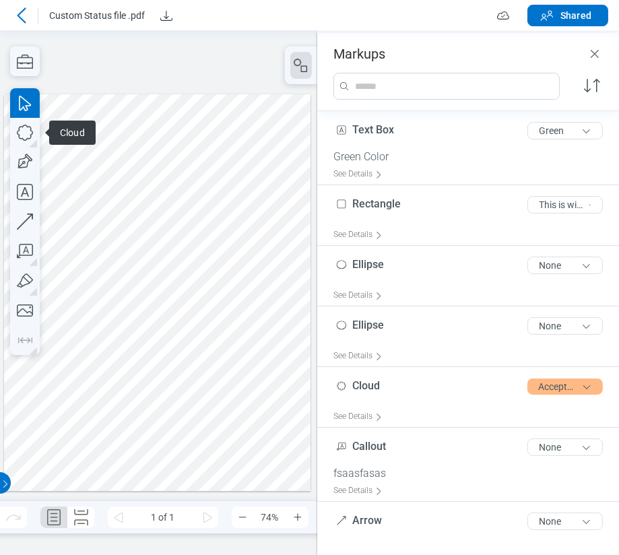
click at [135, 128] on div at bounding box center [157, 292] width 307 height 397
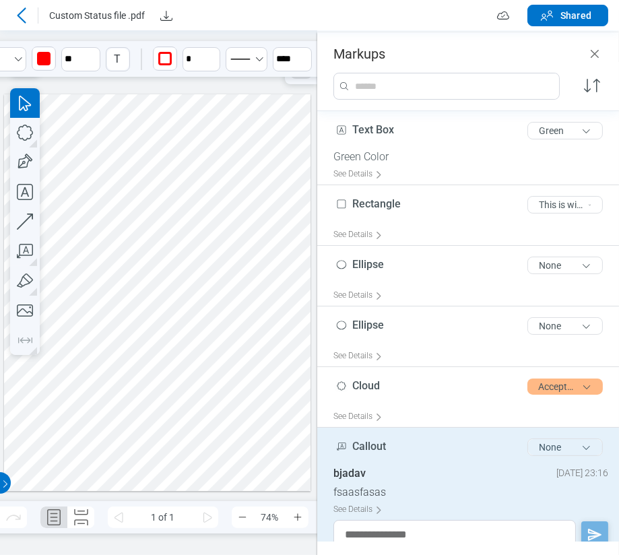
click at [555, 439] on button "None" at bounding box center [565, 448] width 75 height 18
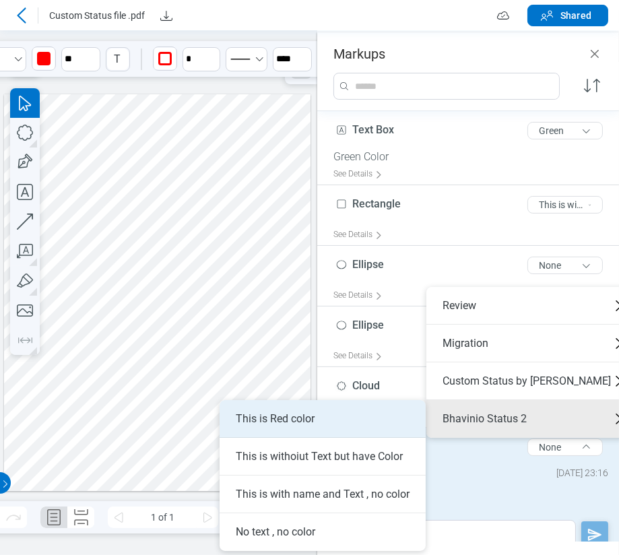
click at [365, 418] on li "This is Red color" at bounding box center [323, 419] width 206 height 38
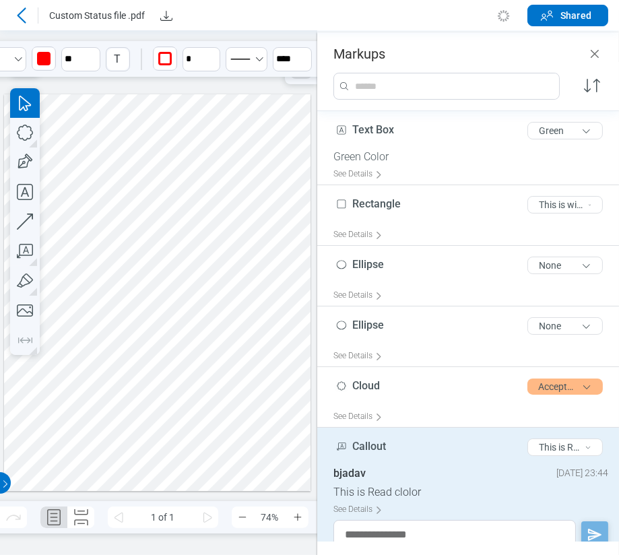
click at [229, 290] on div at bounding box center [157, 292] width 307 height 397
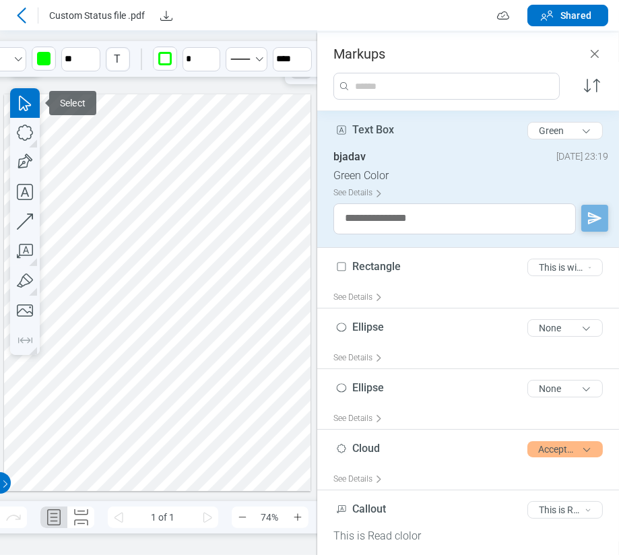
click at [66, 120] on div at bounding box center [157, 292] width 307 height 397
click at [588, 123] on button "Green" at bounding box center [565, 131] width 75 height 18
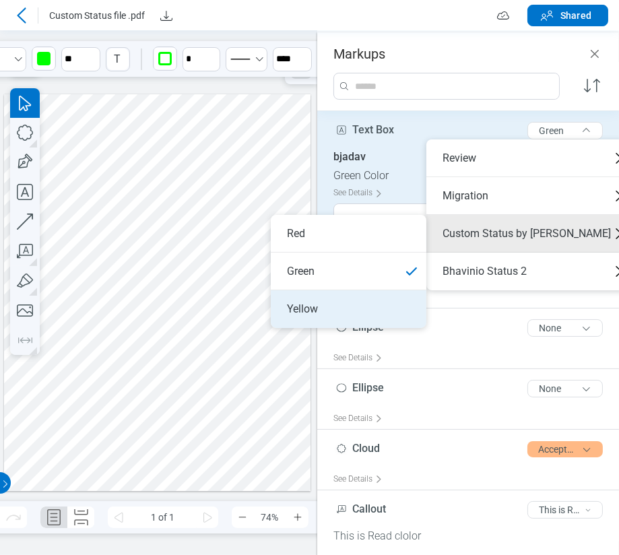
click at [380, 309] on li "Yellow" at bounding box center [349, 309] width 156 height 38
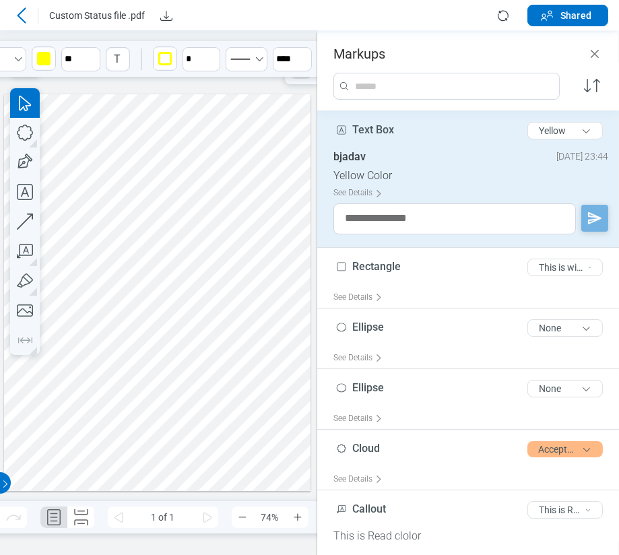
click at [191, 284] on div at bounding box center [157, 292] width 307 height 397
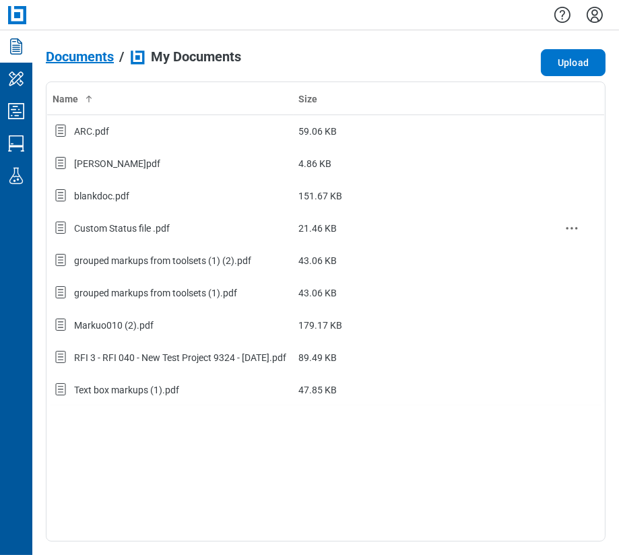
click at [138, 226] on div "Custom Status file .pdf" at bounding box center [122, 228] width 96 height 13
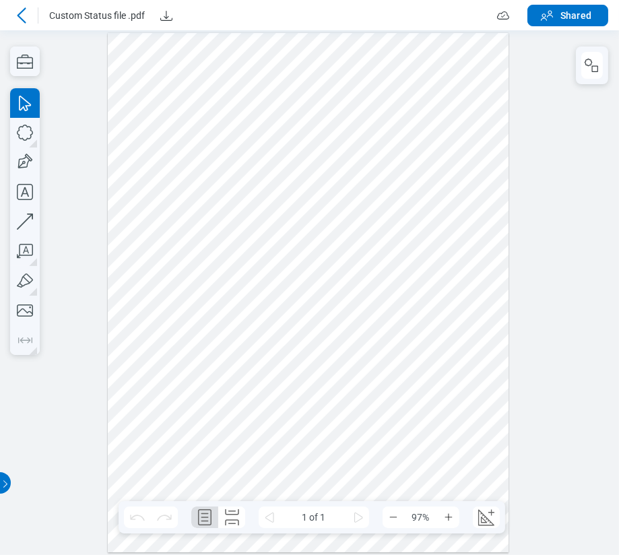
drag, startPoint x: 226, startPoint y: 259, endPoint x: 218, endPoint y: 247, distance: 14.4
click at [226, 259] on div at bounding box center [309, 292] width 402 height 519
click at [31, 164] on icon "button" at bounding box center [25, 163] width 30 height 30
drag, startPoint x: 207, startPoint y: 209, endPoint x: 287, endPoint y: 263, distance: 96.6
click at [287, 263] on div at bounding box center [309, 292] width 402 height 519
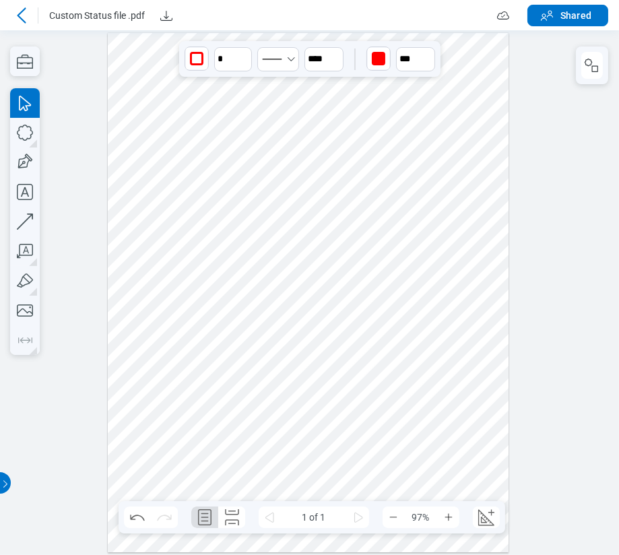
click at [20, 18] on icon at bounding box center [21, 14] width 9 height 15
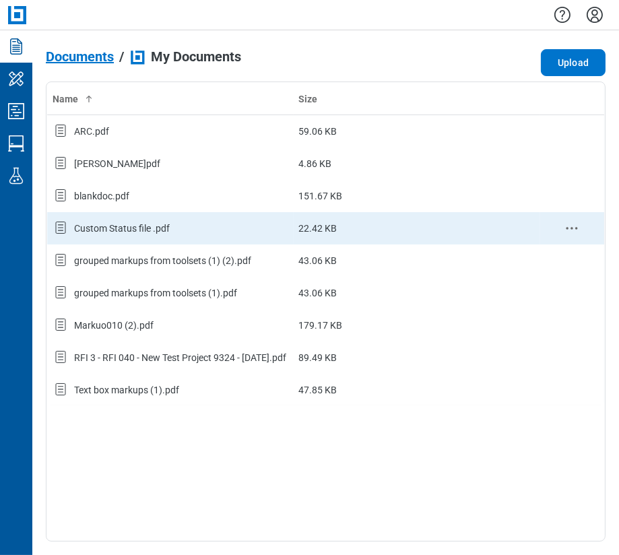
click at [154, 222] on div "Custom Status file .pdf" at bounding box center [122, 228] width 96 height 13
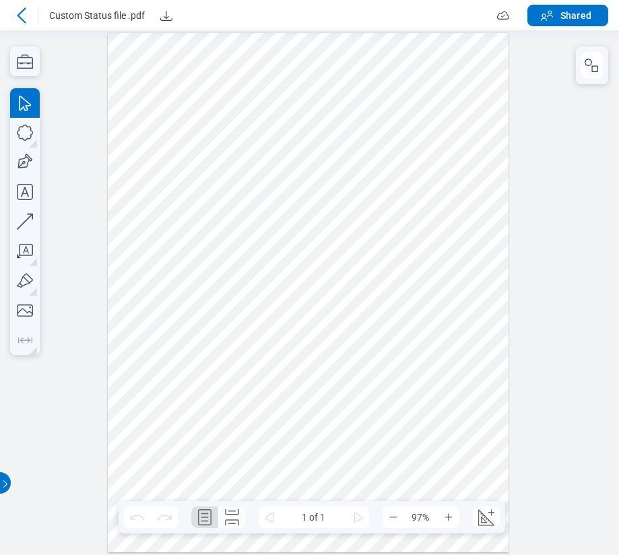
click at [22, 17] on icon at bounding box center [21, 15] width 16 height 16
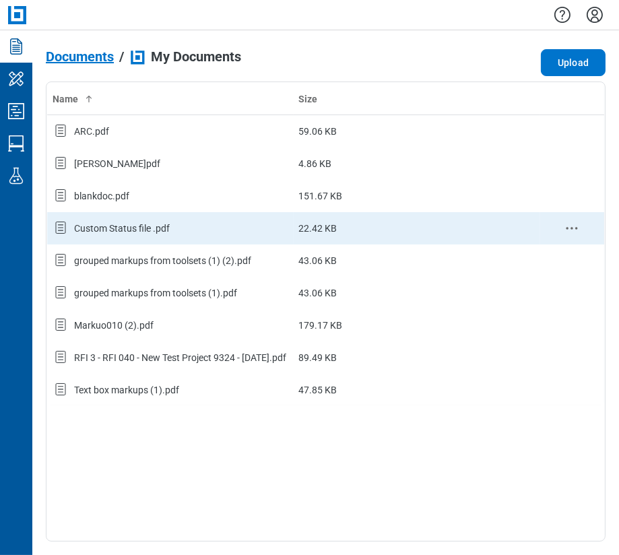
click at [91, 230] on div "Custom Status file .pdf" at bounding box center [122, 228] width 96 height 13
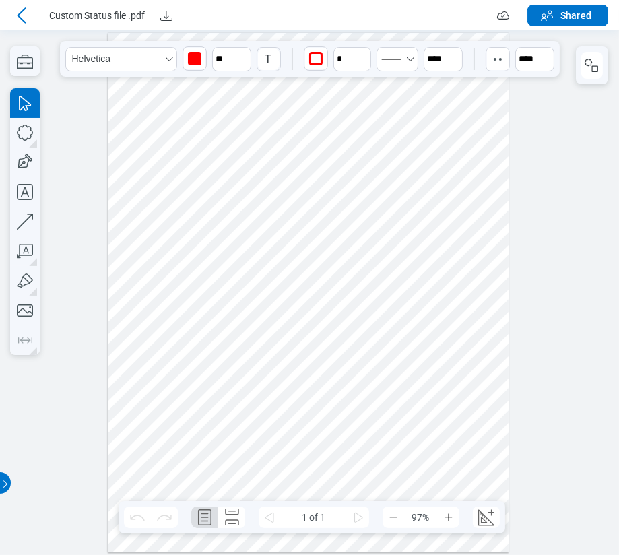
click at [307, 85] on div at bounding box center [309, 292] width 402 height 519
click at [598, 58] on icon "button" at bounding box center [592, 65] width 16 height 16
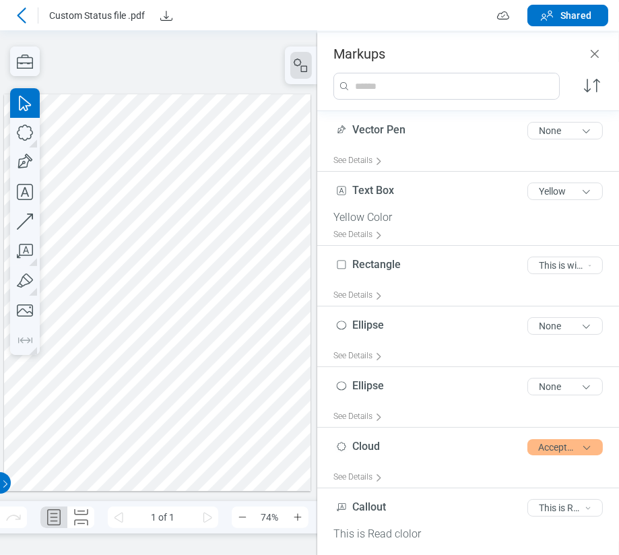
click at [149, 127] on div at bounding box center [157, 292] width 307 height 397
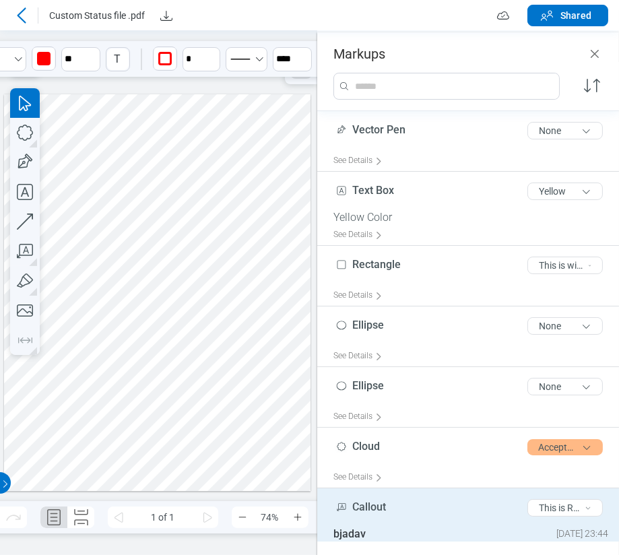
scroll to position [82, 0]
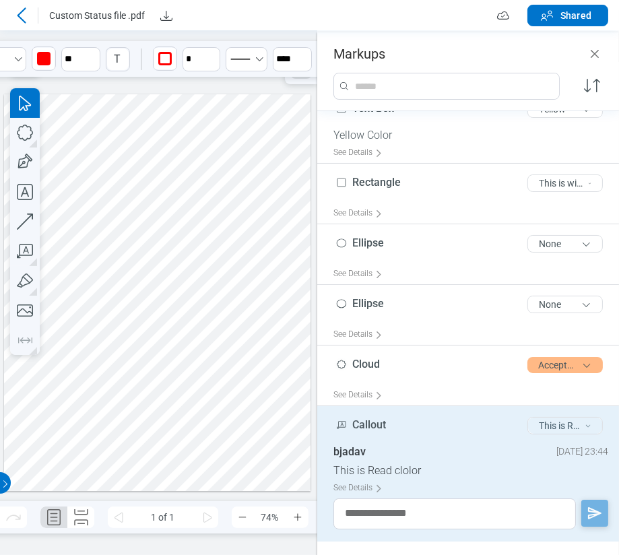
click at [565, 422] on button "This is Red color" at bounding box center [565, 426] width 75 height 18
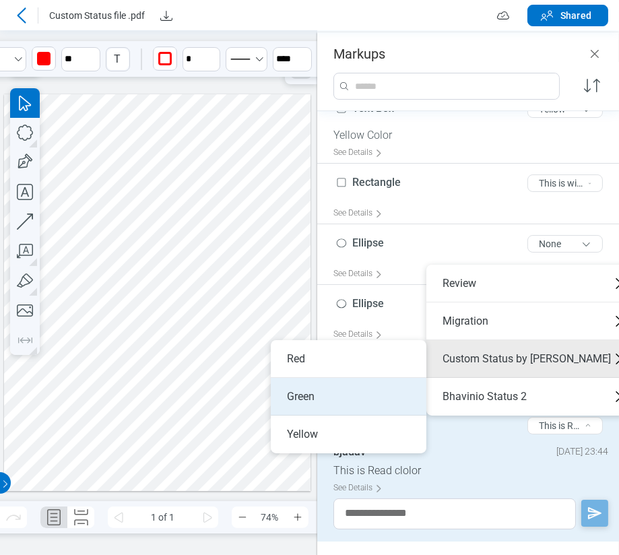
click at [381, 396] on li "Green" at bounding box center [349, 397] width 156 height 38
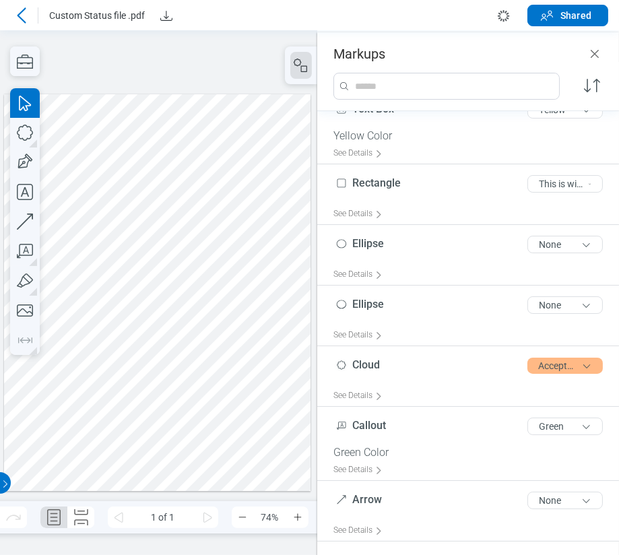
click at [220, 279] on div at bounding box center [157, 292] width 307 height 397
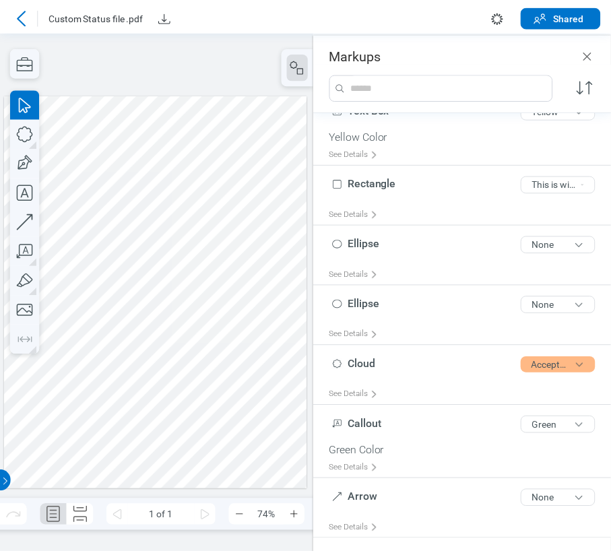
scroll to position [81, 0]
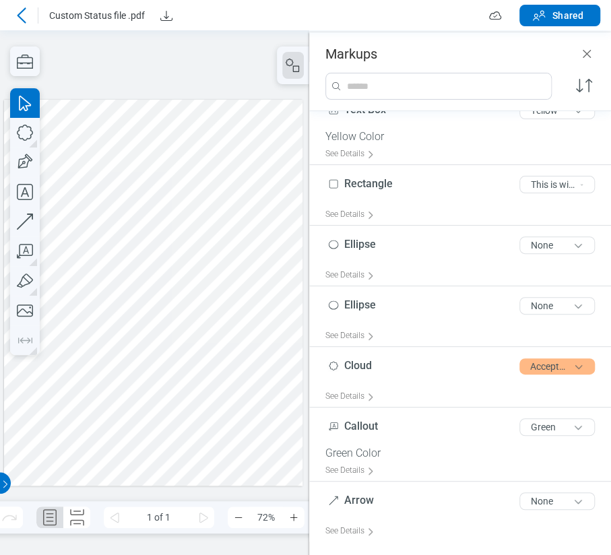
click at [285, 226] on div at bounding box center [153, 293] width 298 height 387
click at [22, 10] on icon at bounding box center [21, 15] width 16 height 16
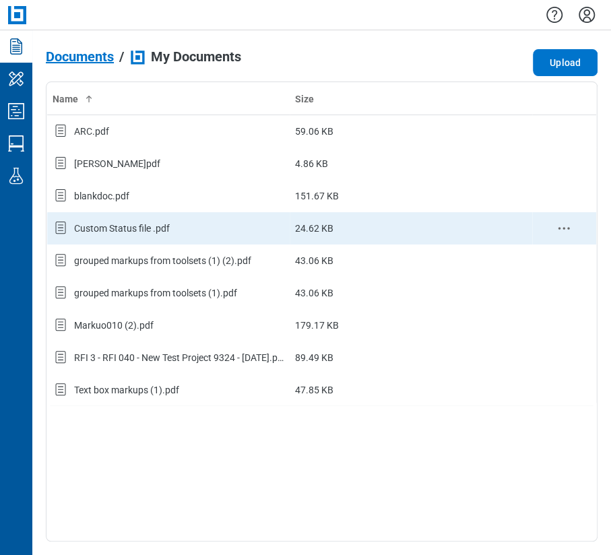
click at [554, 220] on div "bb-data-table" at bounding box center [565, 228] width 54 height 16
click at [563, 225] on icon "context-menu" at bounding box center [564, 228] width 16 height 16
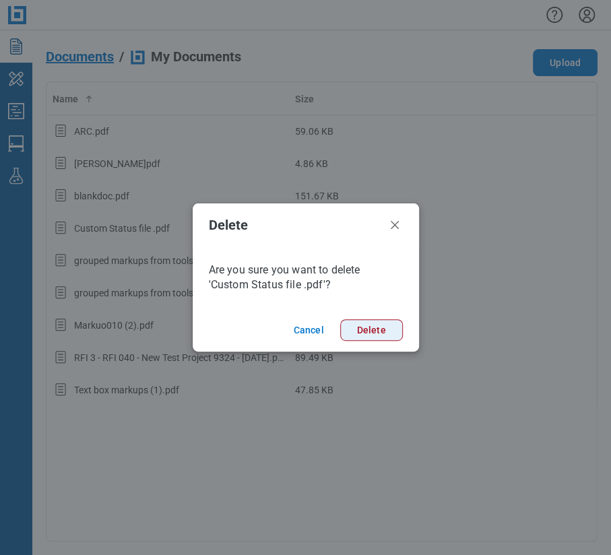
click at [361, 333] on button "Delete" at bounding box center [371, 330] width 63 height 22
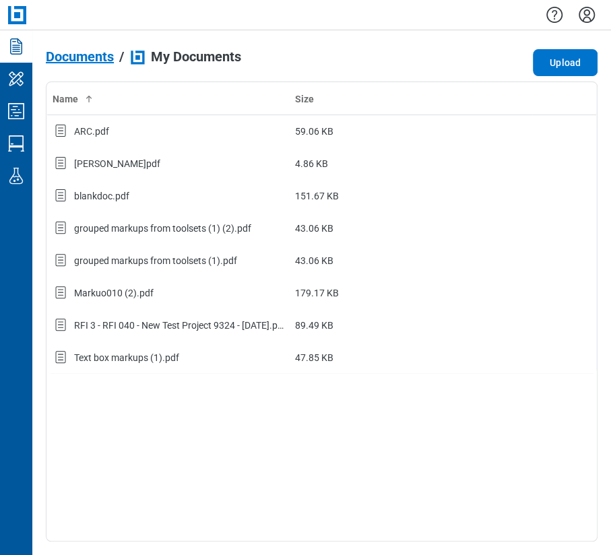
click at [561, 47] on div "Documents / My Documents Upload Name Size ARC.pdf 59.06 KB [PERSON_NAME]pdf 4.8…" at bounding box center [322, 293] width 552 height 498
click at [546, 78] on div "Documents / My Documents Upload Name Size ARC.pdf 59.06 KB [PERSON_NAME]pdf 4.8…" at bounding box center [322, 293] width 552 height 498
click at [559, 69] on button "Upload" at bounding box center [565, 62] width 65 height 27
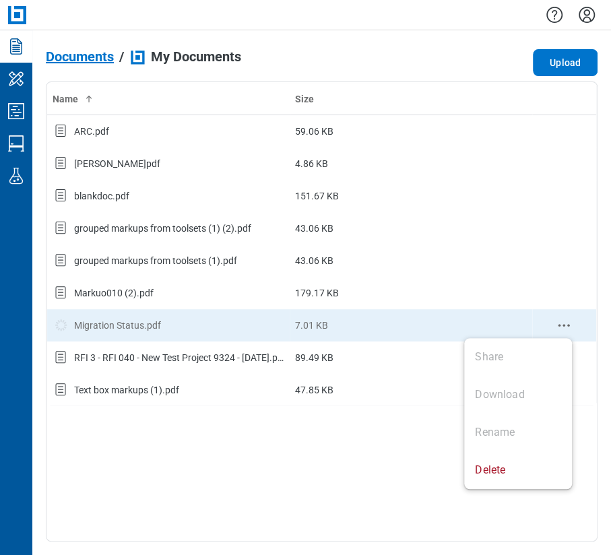
click at [561, 328] on icon "context-menu" at bounding box center [564, 325] width 16 height 16
click at [189, 324] on div "Migration Status.pdf" at bounding box center [169, 326] width 232 height 18
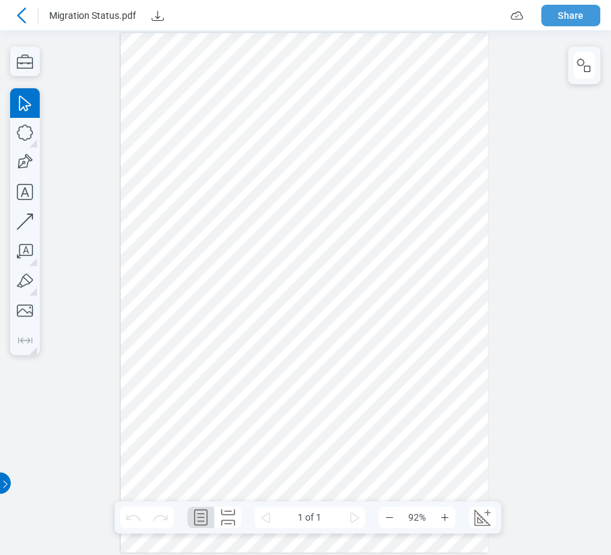
click at [588, 10] on button "Share" at bounding box center [570, 16] width 59 height 22
select select "******"
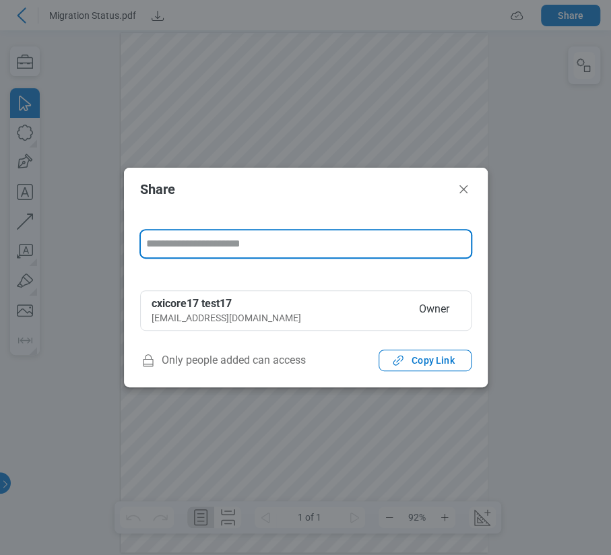
click at [231, 252] on input "form" at bounding box center [306, 243] width 330 height 27
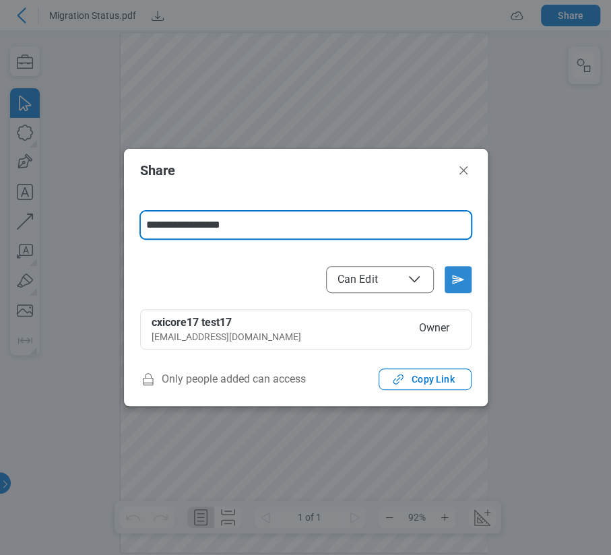
type input "**********"
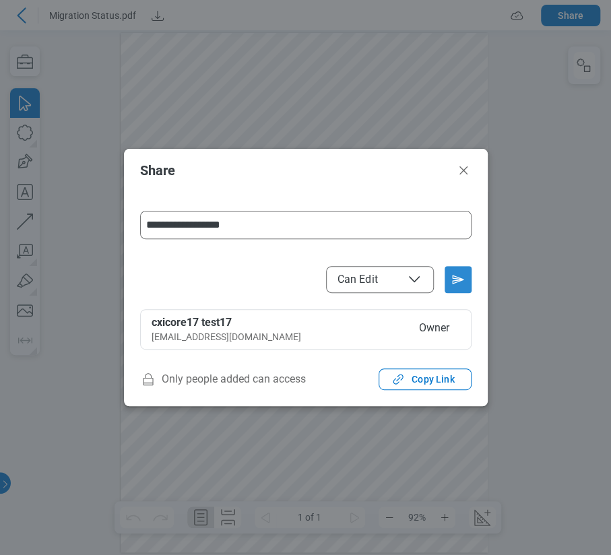
click at [454, 282] on icon "Send email invitation" at bounding box center [458, 280] width 11 height 8
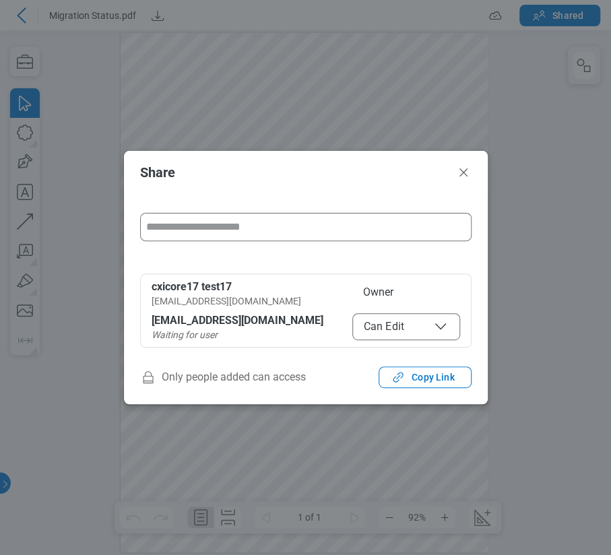
click at [462, 181] on header "Share" at bounding box center [306, 172] width 364 height 43
click at [460, 179] on icon "Close" at bounding box center [463, 172] width 16 height 16
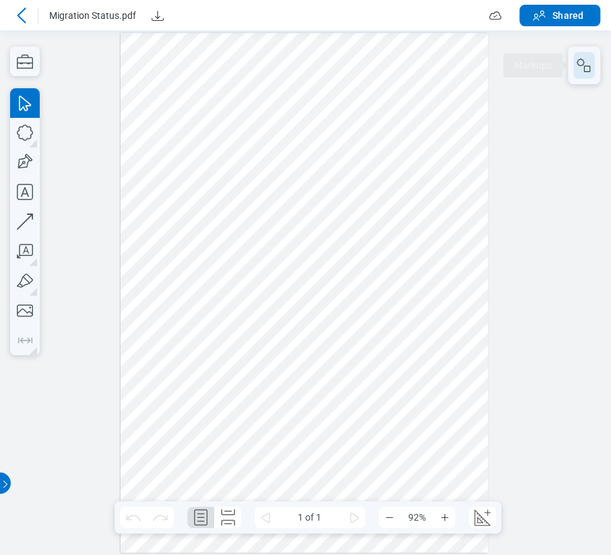
click at [586, 59] on icon "button" at bounding box center [584, 65] width 16 height 16
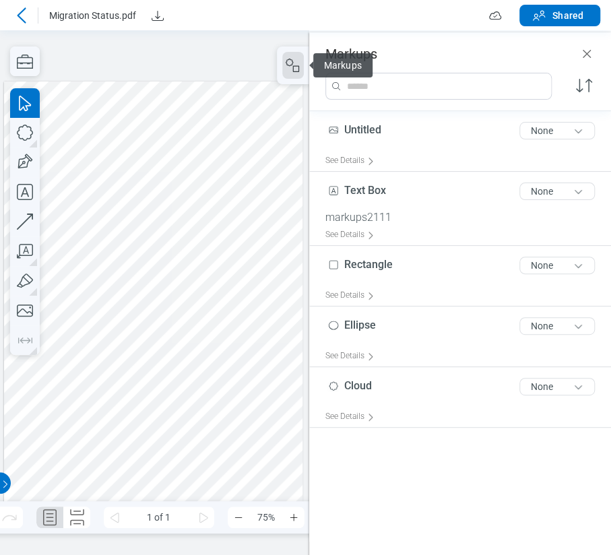
click at [205, 140] on div at bounding box center [153, 293] width 298 height 422
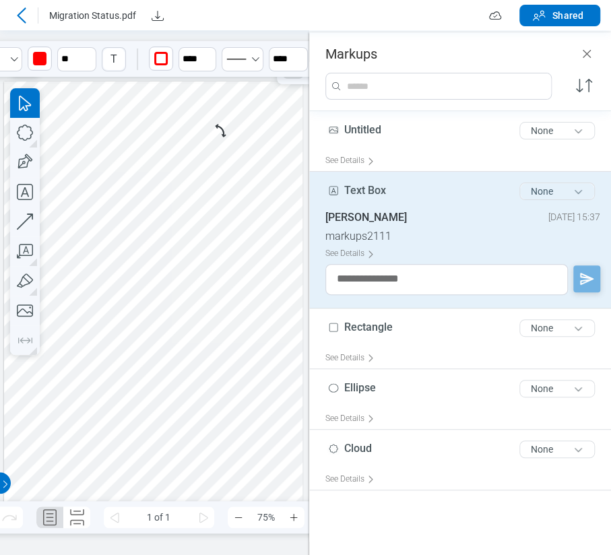
click at [566, 187] on button "None" at bounding box center [556, 192] width 75 height 18
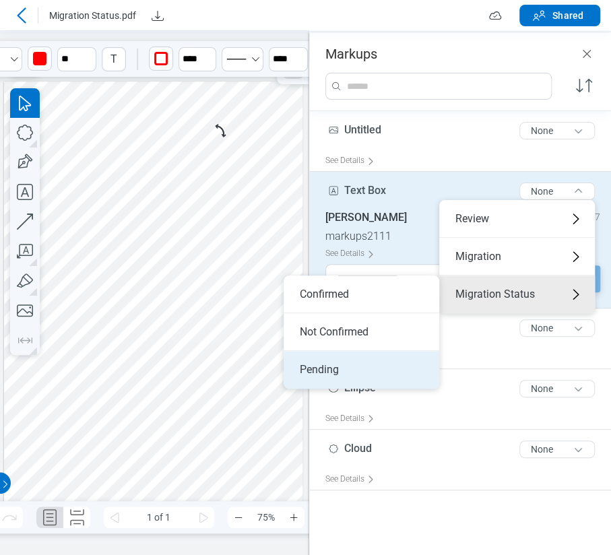
click at [335, 380] on li "Pending" at bounding box center [362, 370] width 156 height 38
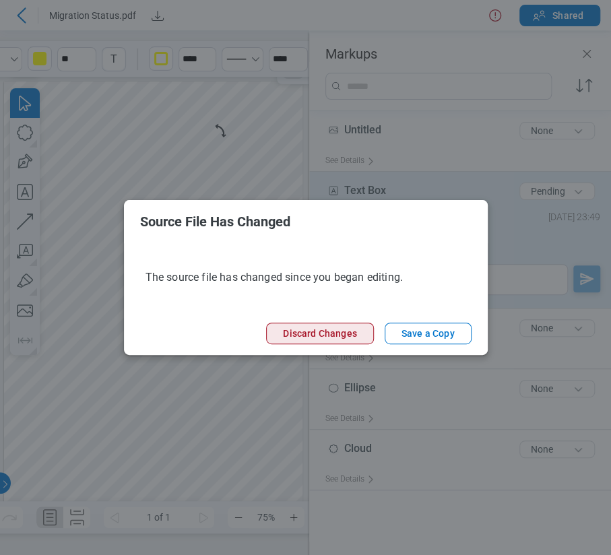
click at [343, 336] on button "Discard Changes" at bounding box center [319, 334] width 107 height 22
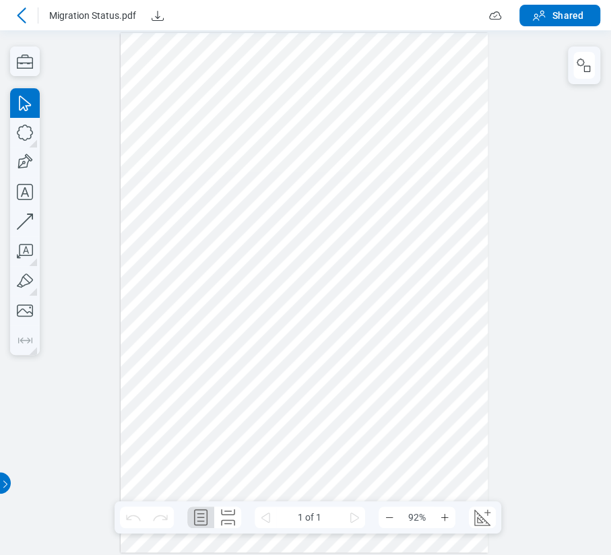
click at [370, 118] on div at bounding box center [304, 293] width 367 height 520
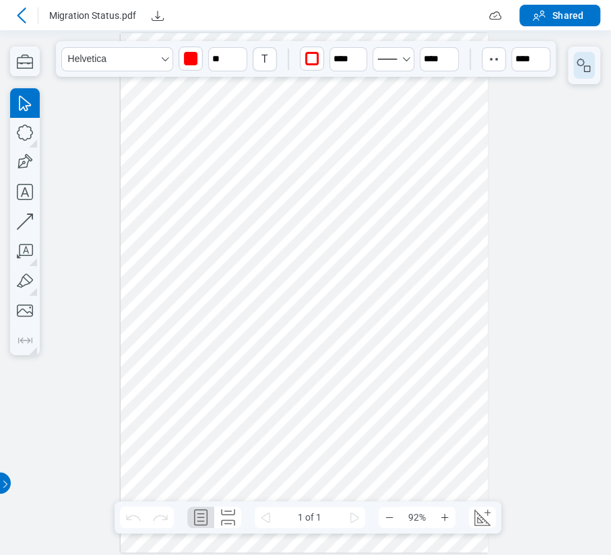
click at [574, 75] on button "button" at bounding box center [584, 65] width 22 height 27
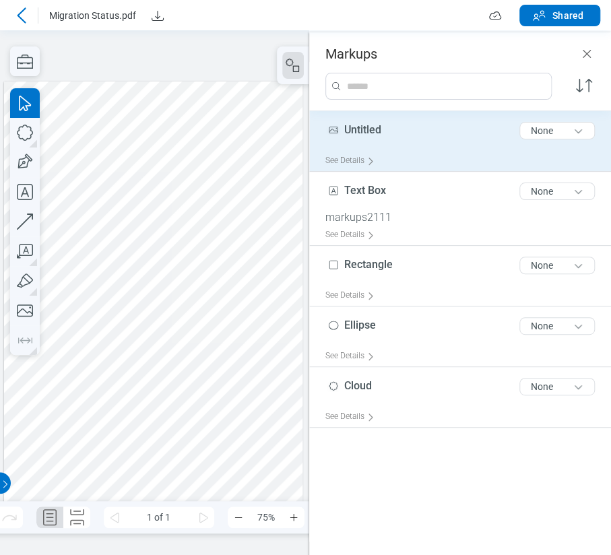
click at [455, 150] on div "See Details" at bounding box center [465, 160] width 280 height 21
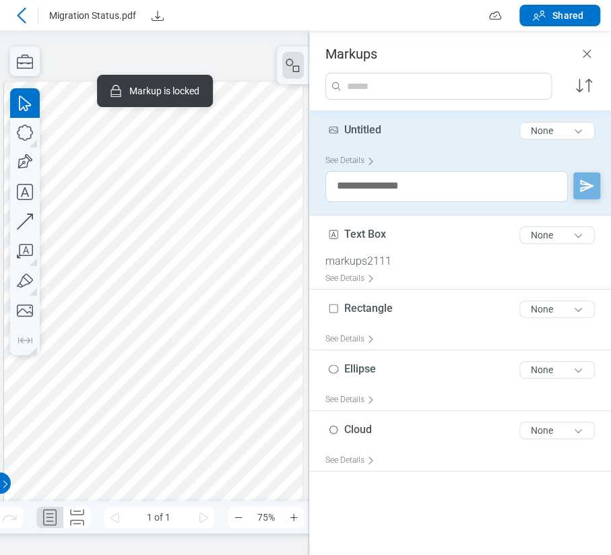
click at [198, 150] on div at bounding box center [153, 293] width 298 height 422
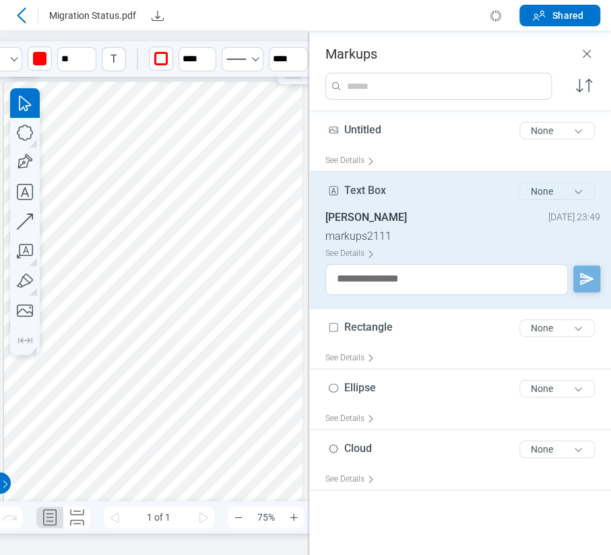
click at [558, 195] on button "None" at bounding box center [556, 192] width 75 height 18
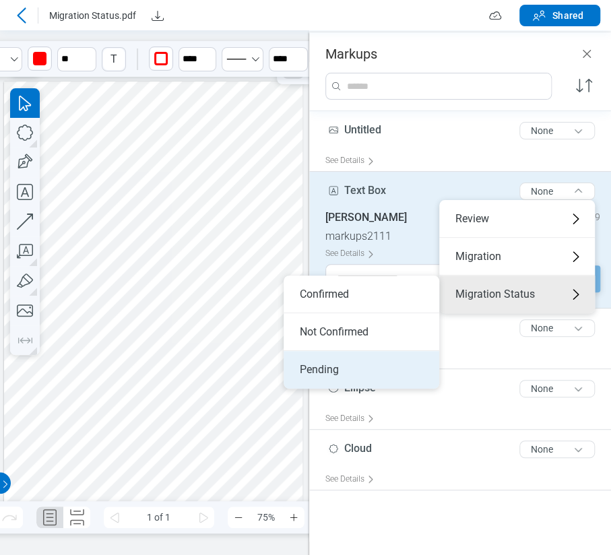
drag, startPoint x: 373, startPoint y: 369, endPoint x: 383, endPoint y: 352, distance: 19.3
click at [383, 352] on li "Pending" at bounding box center [362, 370] width 156 height 38
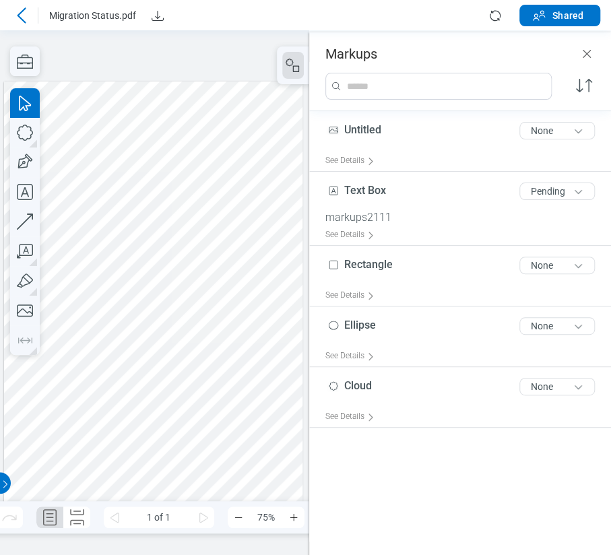
click at [170, 233] on div at bounding box center [153, 293] width 298 height 422
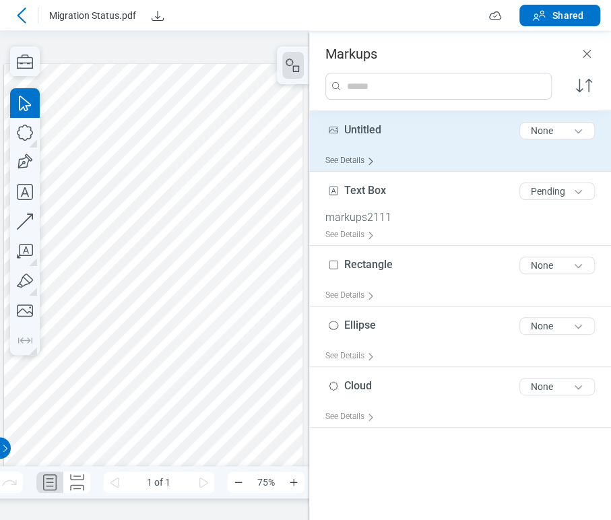
click at [356, 154] on div "See Details" at bounding box center [352, 160] width 55 height 21
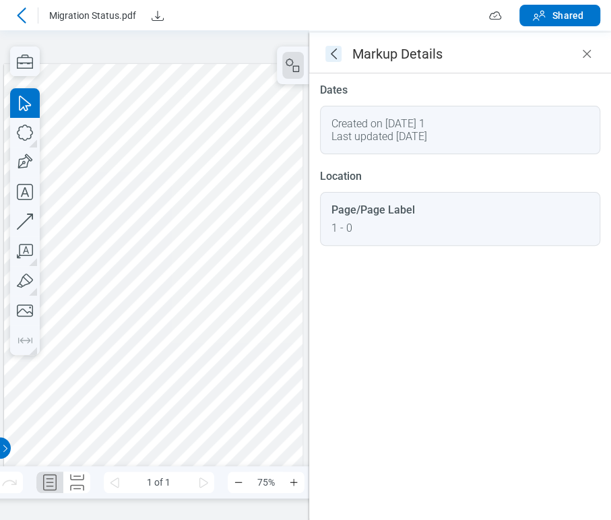
click at [335, 53] on icon "goBack" at bounding box center [333, 54] width 16 height 16
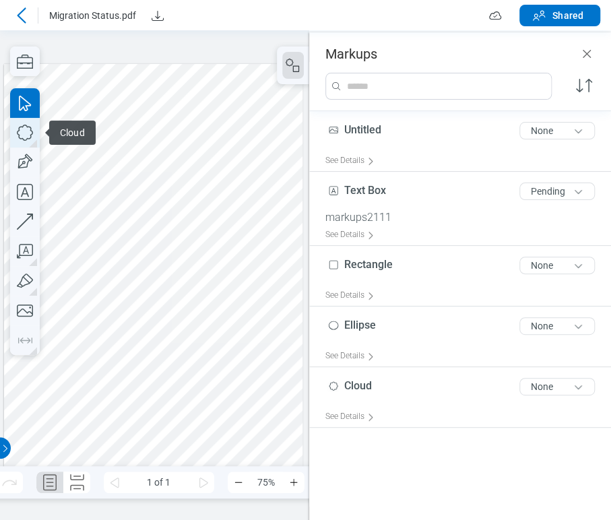
click at [30, 134] on icon "button" at bounding box center [25, 133] width 30 height 30
drag, startPoint x: 117, startPoint y: 230, endPoint x: 158, endPoint y: 269, distance: 56.7
click at [158, 269] on div at bounding box center [153, 275] width 298 height 422
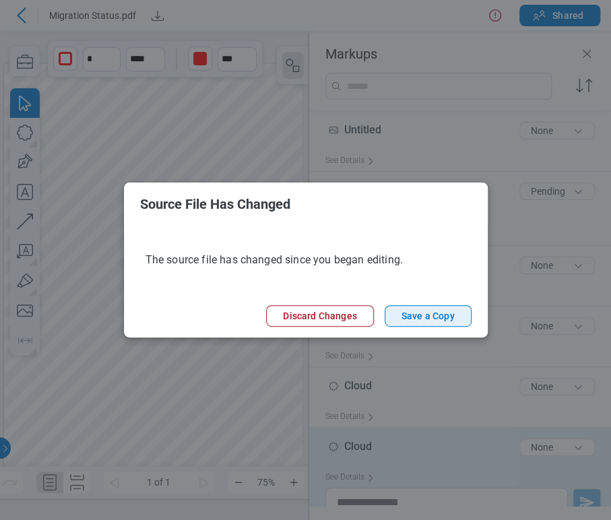
click at [441, 307] on button "Save a Copy" at bounding box center [428, 316] width 87 height 22
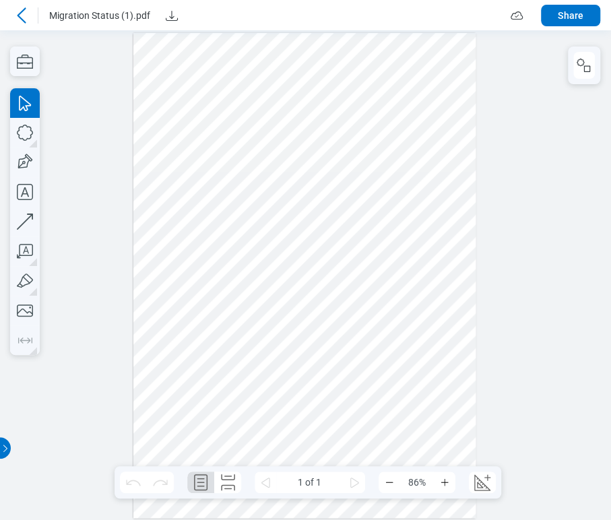
click at [24, 19] on icon at bounding box center [21, 15] width 16 height 16
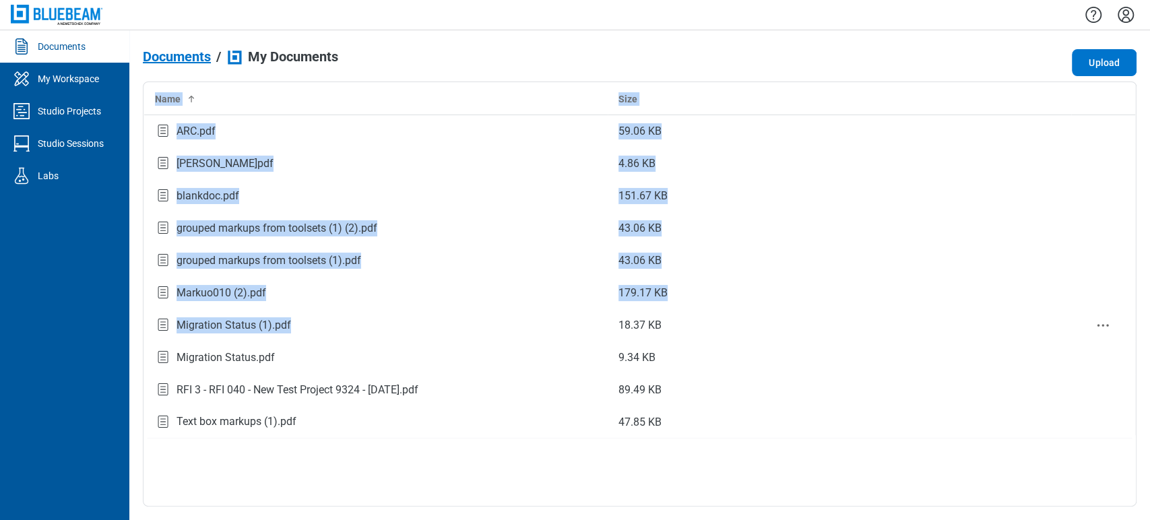
drag, startPoint x: 291, startPoint y: 326, endPoint x: 885, endPoint y: 439, distance: 604.8
click at [619, 439] on div "Name Size ARC.pdf 59.06 KB [PERSON_NAME]pdf 4.86 KB blankdoc.pdf 151.67 KB grou…" at bounding box center [640, 294] width 994 height 425
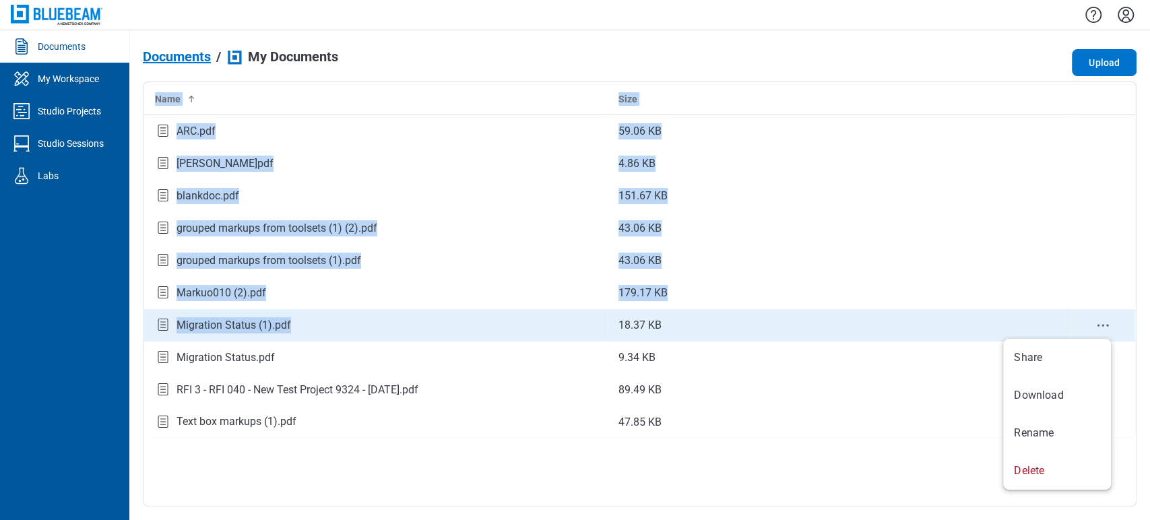
click at [619, 325] on circle "context-menu" at bounding box center [1107, 326] width 2 height 2
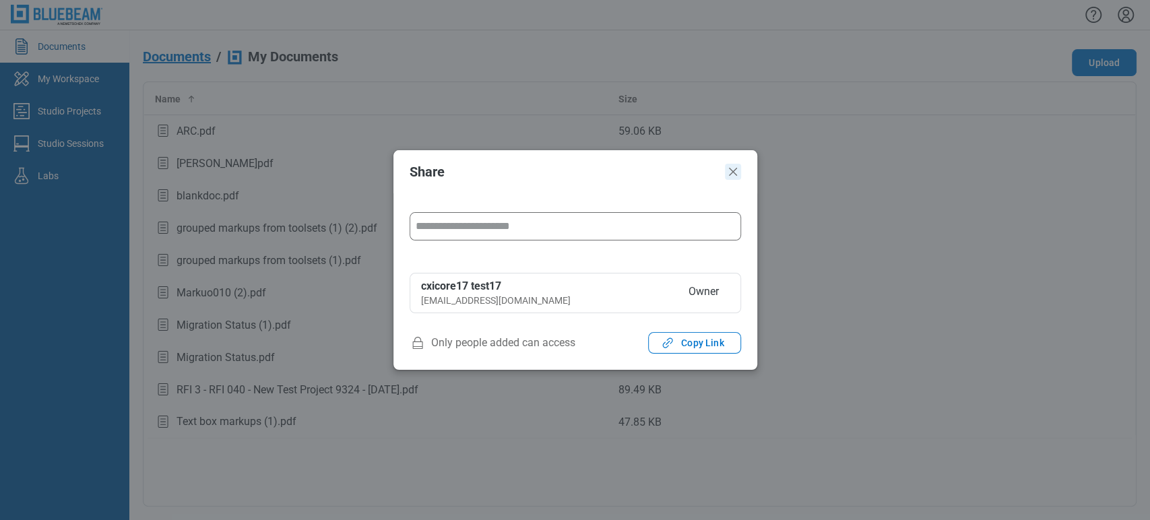
click at [619, 166] on icon "Close" at bounding box center [733, 172] width 16 height 16
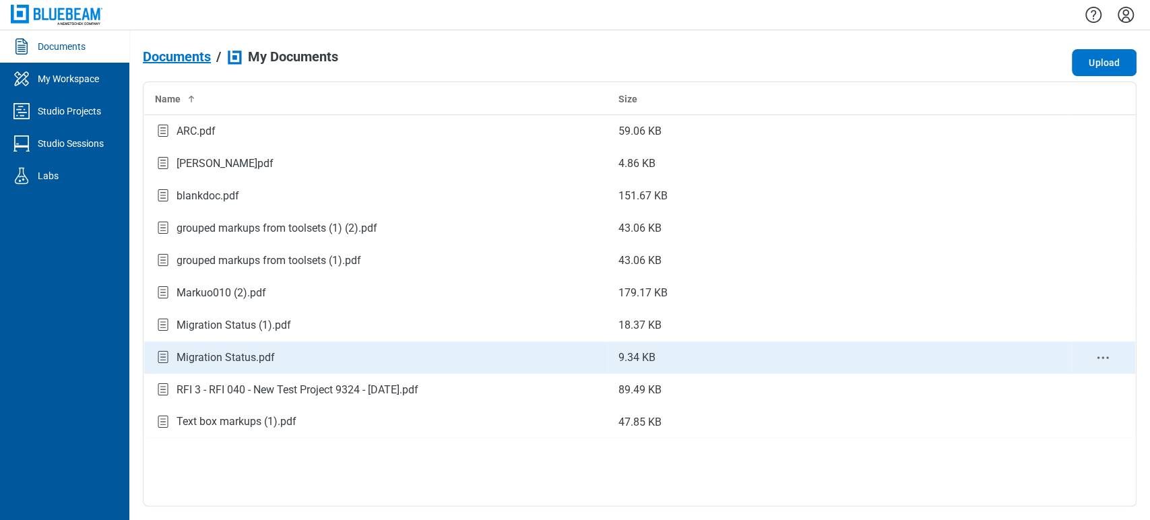
click at [619, 354] on icon "context-menu" at bounding box center [1103, 358] width 16 height 16
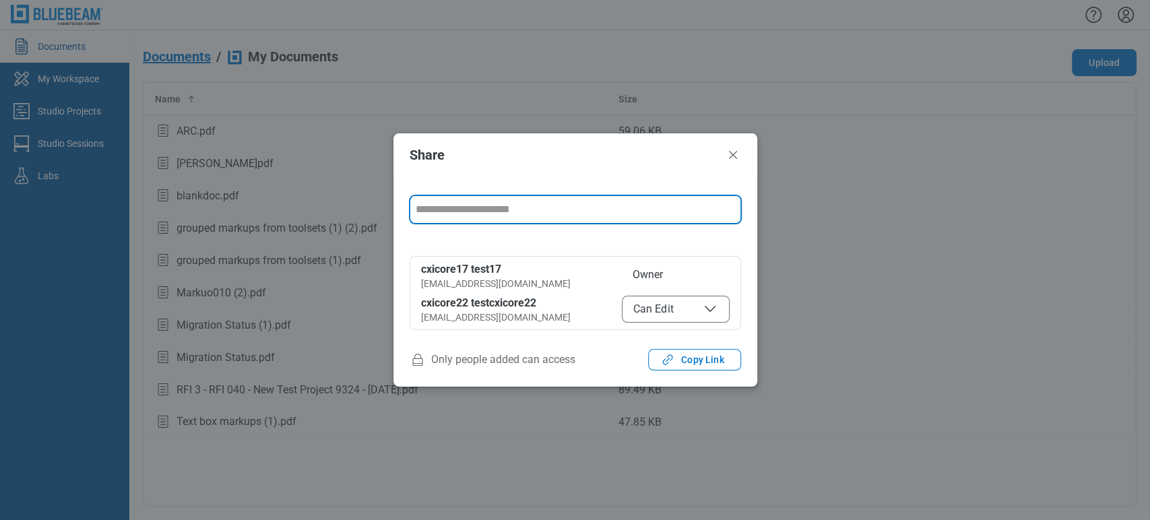
click at [619, 311] on span "Can Edit" at bounding box center [675, 309] width 85 height 16
click at [513, 141] on header "Share" at bounding box center [575, 154] width 364 height 43
click at [619, 139] on header "Share" at bounding box center [575, 154] width 364 height 43
click at [619, 158] on icon "Close" at bounding box center [733, 155] width 16 height 16
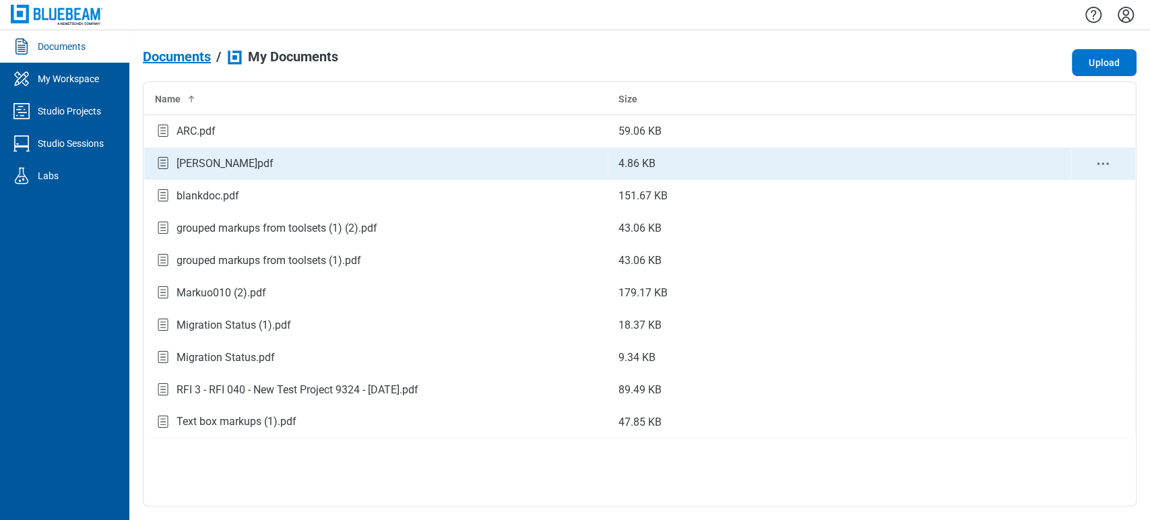
click at [259, 151] on td "[PERSON_NAME]pdf" at bounding box center [376, 164] width 464 height 32
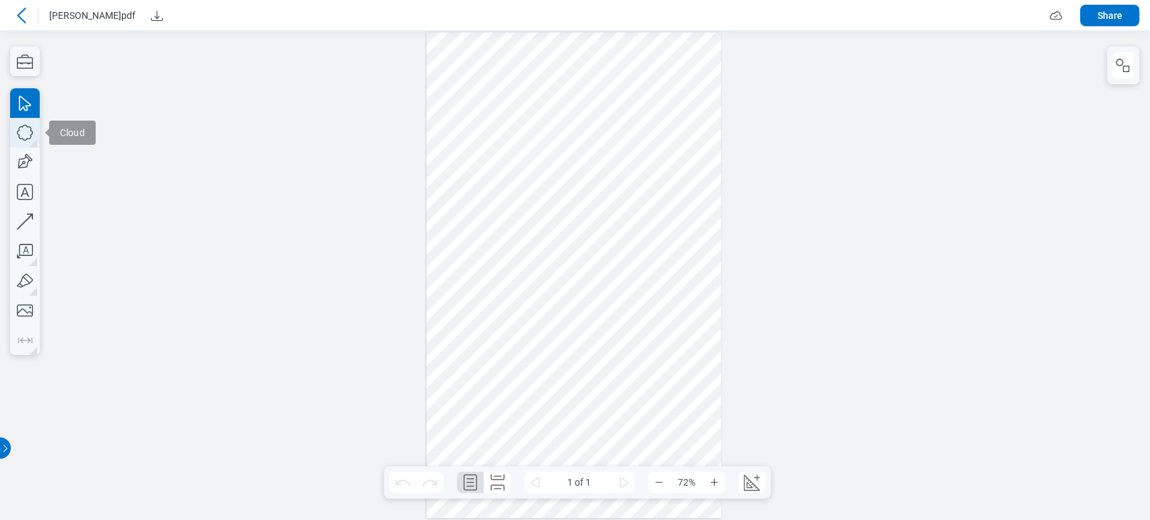
click at [20, 135] on icon "button" at bounding box center [25, 133] width 30 height 30
drag, startPoint x: 432, startPoint y: 144, endPoint x: 457, endPoint y: 166, distance: 33.9
click at [457, 166] on div at bounding box center [574, 275] width 295 height 486
click at [29, 128] on icon "button" at bounding box center [25, 133] width 30 height 30
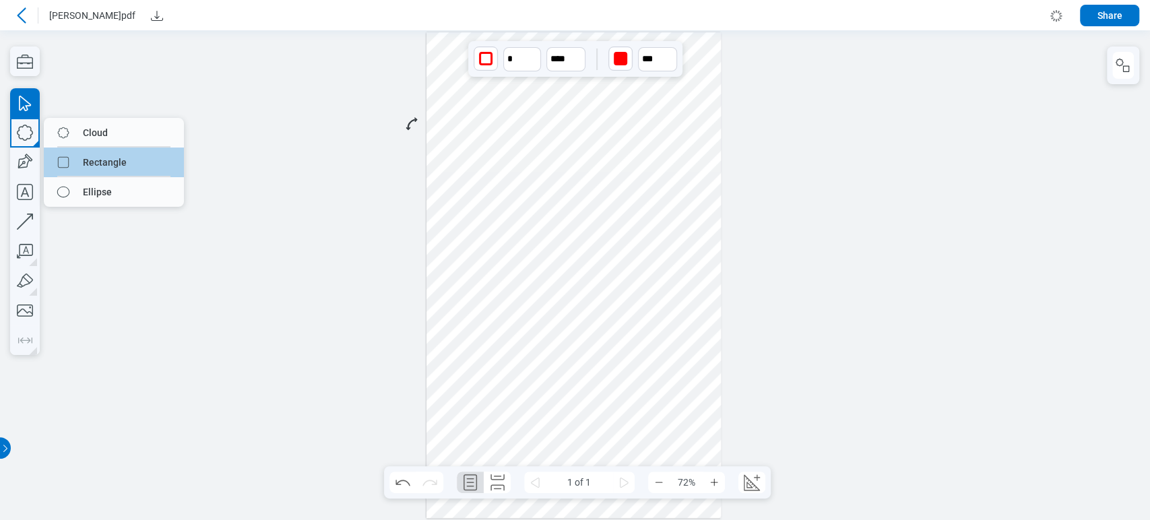
drag, startPoint x: 86, startPoint y: 167, endPoint x: 505, endPoint y: 161, distance: 418.5
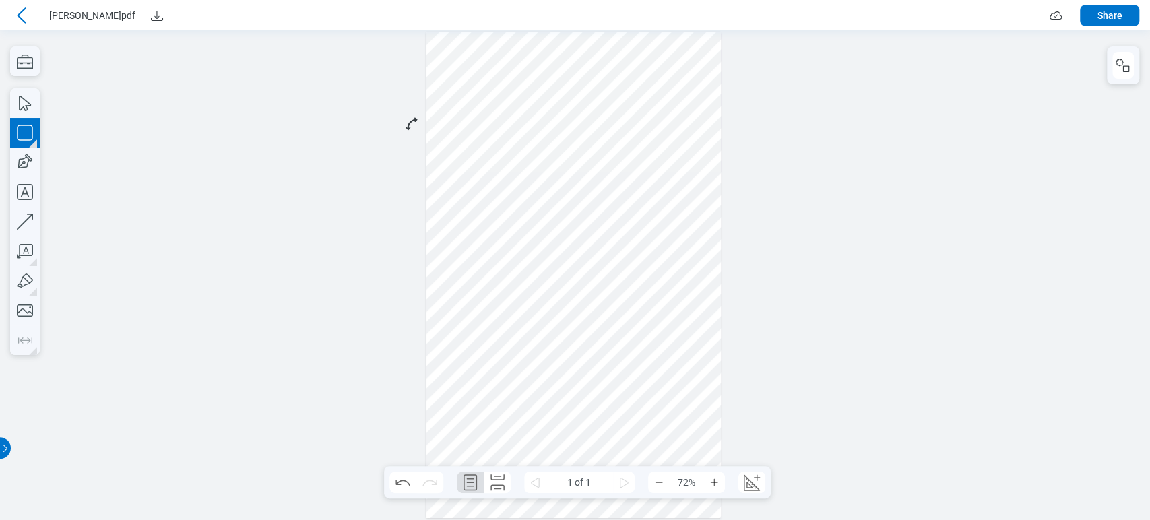
drag, startPoint x: 491, startPoint y: 152, endPoint x: 515, endPoint y: 174, distance: 32.5
click at [515, 174] on div at bounding box center [574, 275] width 295 height 486
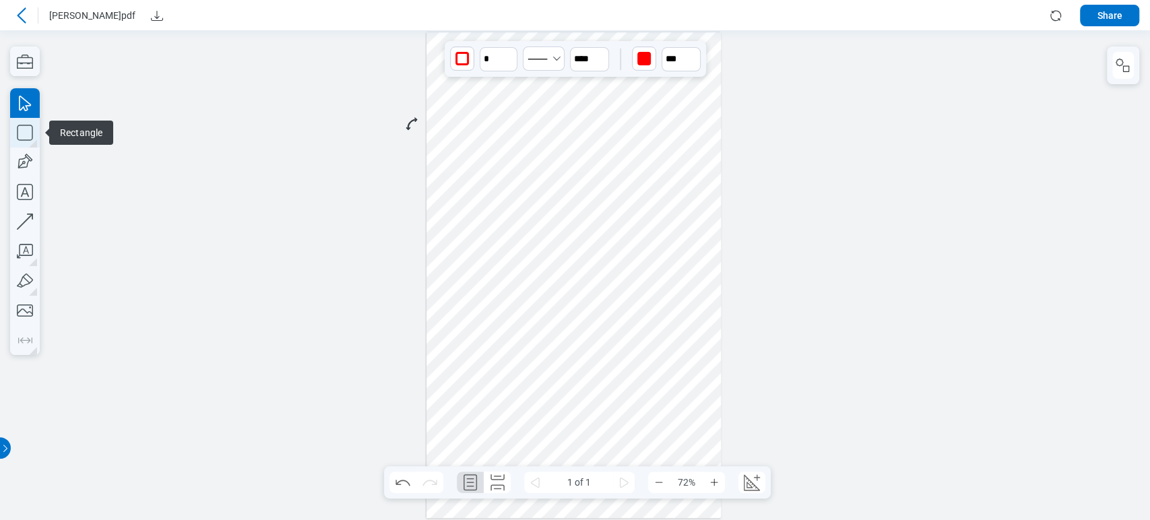
click at [29, 129] on icon "button" at bounding box center [25, 133] width 30 height 30
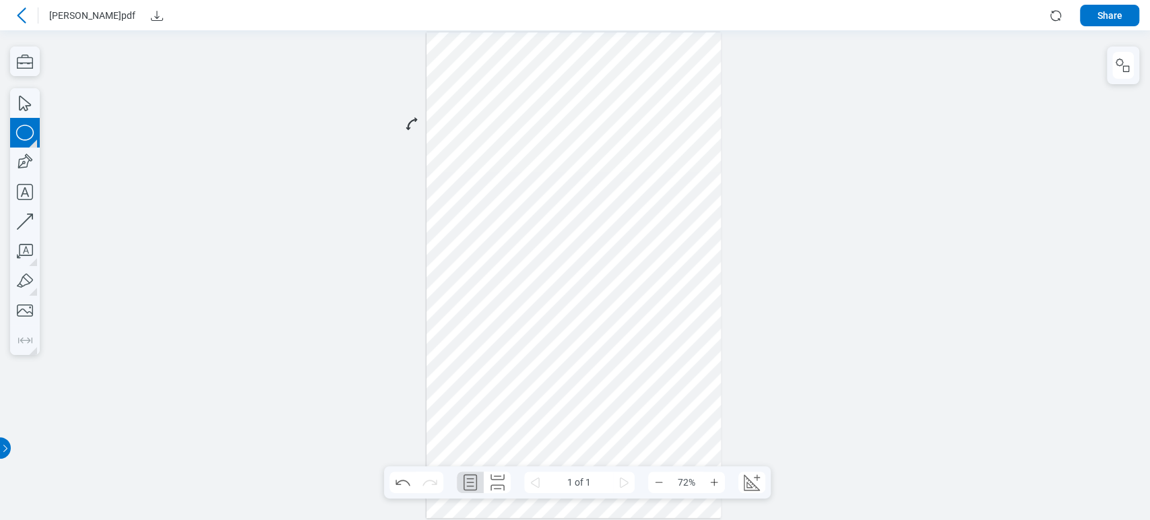
drag, startPoint x: 533, startPoint y: 143, endPoint x: 546, endPoint y: 181, distance: 40.1
click at [546, 181] on div at bounding box center [574, 275] width 295 height 486
click at [24, 161] on icon "button" at bounding box center [24, 163] width 20 height 20
drag, startPoint x: 571, startPoint y: 138, endPoint x: 599, endPoint y: 167, distance: 40.5
click at [599, 167] on div at bounding box center [574, 275] width 295 height 486
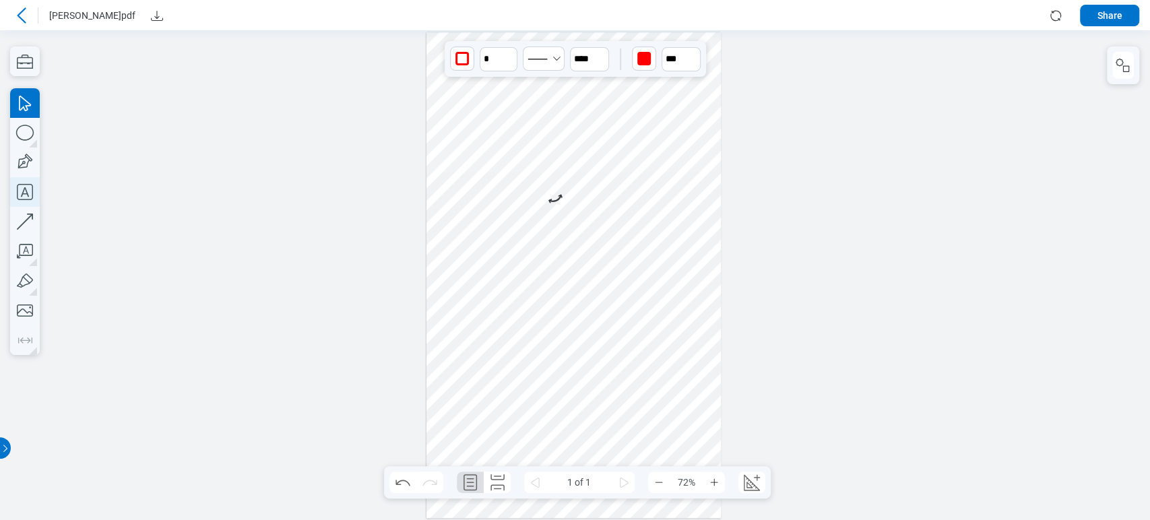
click at [24, 185] on icon "button" at bounding box center [25, 192] width 16 height 16
drag, startPoint x: 619, startPoint y: 150, endPoint x: 622, endPoint y: 181, distance: 31.1
click at [619, 150] on div at bounding box center [574, 275] width 295 height 486
click at [619, 194] on div at bounding box center [574, 275] width 295 height 486
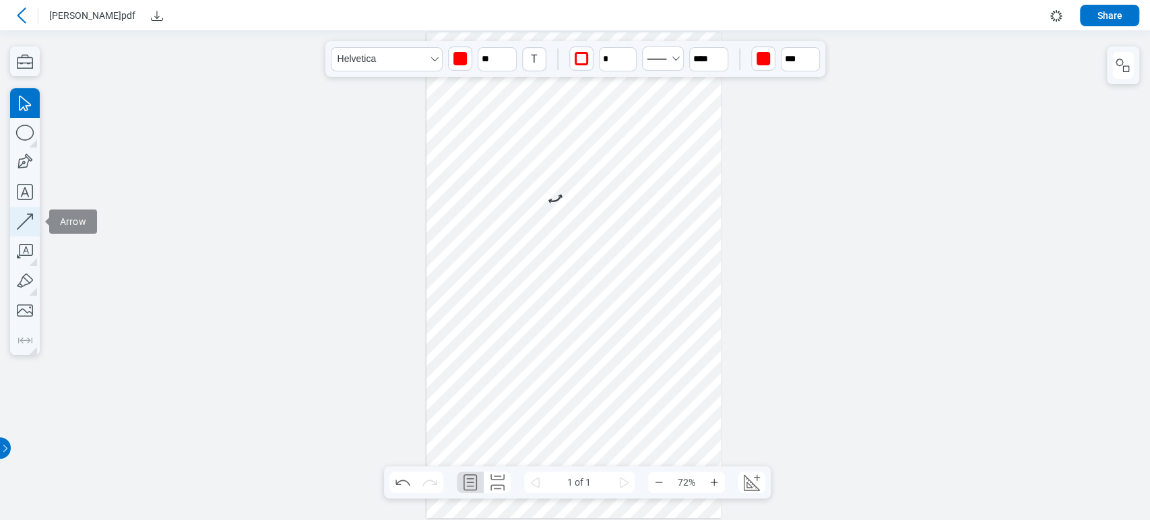
click at [20, 212] on icon "button" at bounding box center [25, 222] width 30 height 30
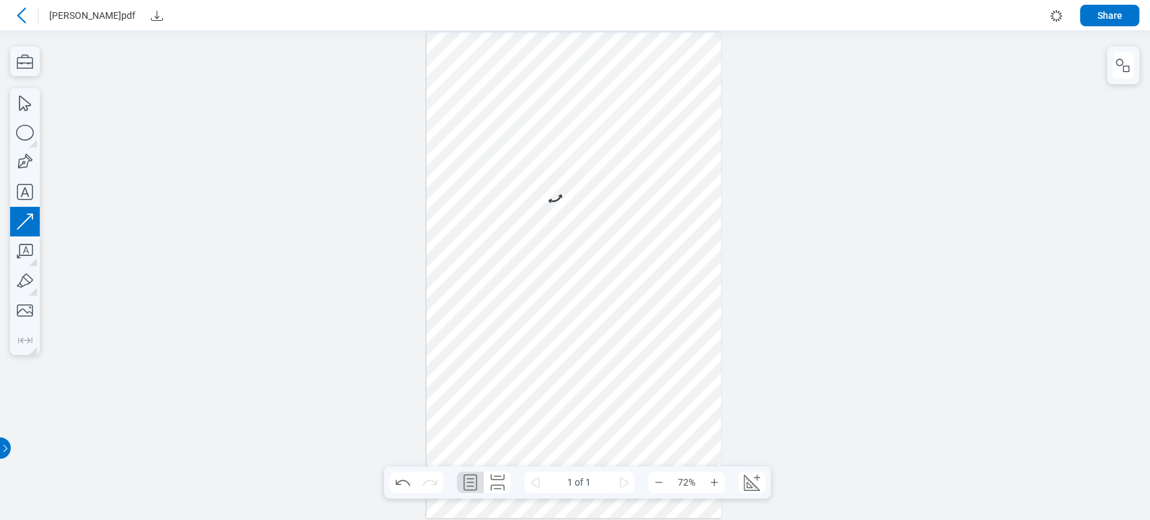
drag, startPoint x: 461, startPoint y: 197, endPoint x: 529, endPoint y: 197, distance: 68.1
click at [529, 197] on div at bounding box center [574, 275] width 295 height 486
click at [555, 261] on div at bounding box center [574, 275] width 295 height 486
click at [15, 247] on icon "button" at bounding box center [25, 251] width 30 height 30
drag, startPoint x: 459, startPoint y: 208, endPoint x: 491, endPoint y: 270, distance: 70.2
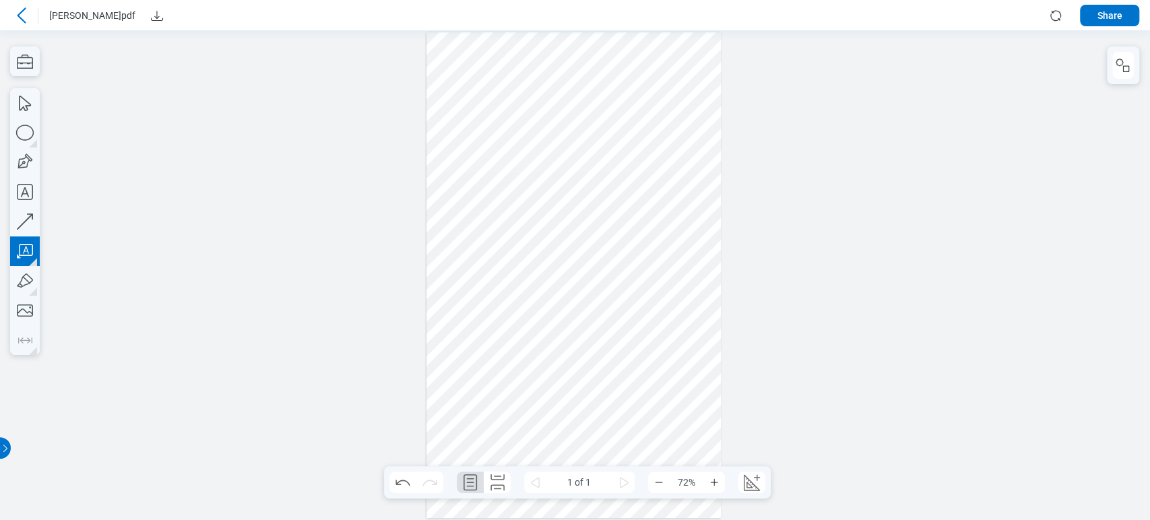
click at [490, 236] on div at bounding box center [574, 275] width 295 height 486
click at [503, 281] on div at bounding box center [574, 275] width 295 height 486
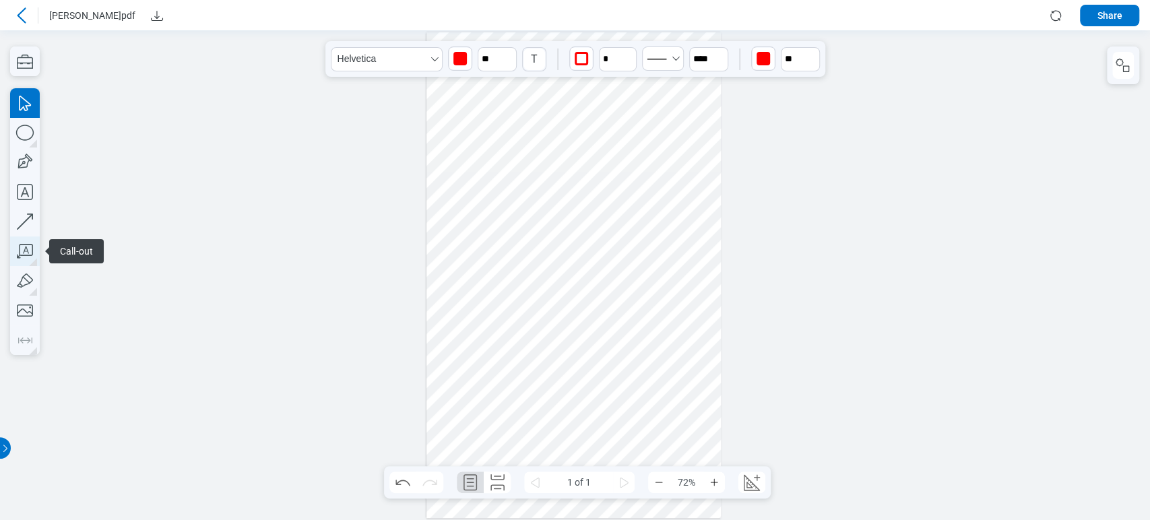
click at [26, 247] on icon "button" at bounding box center [25, 251] width 16 height 14
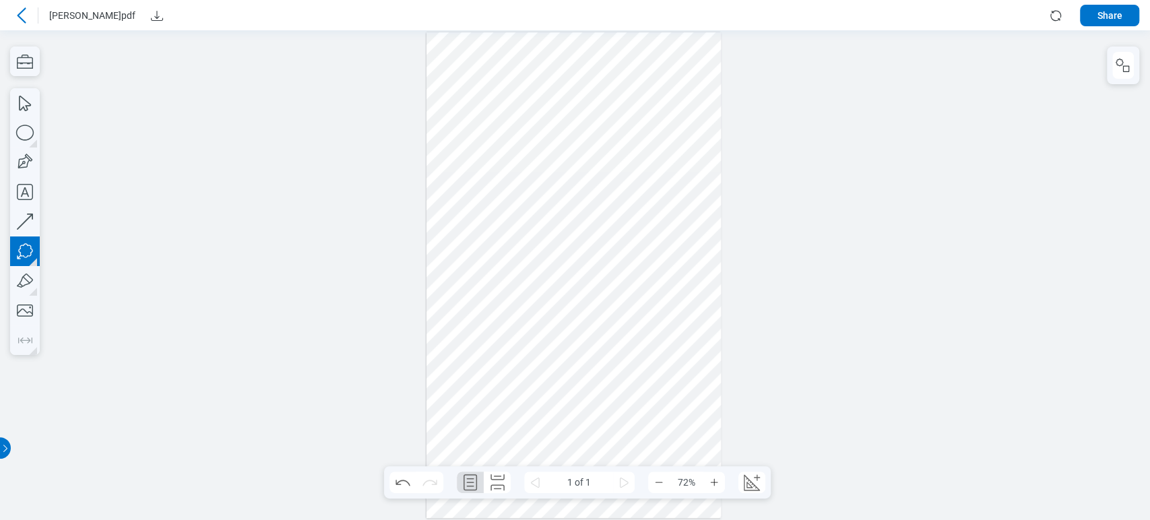
drag, startPoint x: 550, startPoint y: 209, endPoint x: 588, endPoint y: 230, distance: 43.1
click at [588, 230] on div at bounding box center [574, 275] width 295 height 486
click at [589, 261] on div at bounding box center [574, 275] width 295 height 486
click at [619, 220] on div at bounding box center [574, 275] width 295 height 486
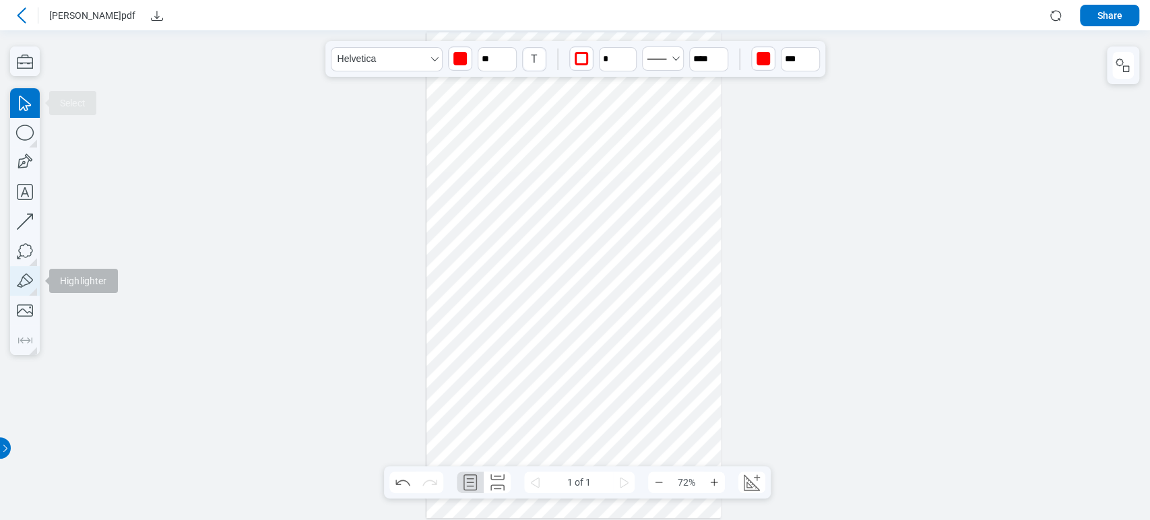
click at [10, 286] on icon "button" at bounding box center [25, 281] width 30 height 30
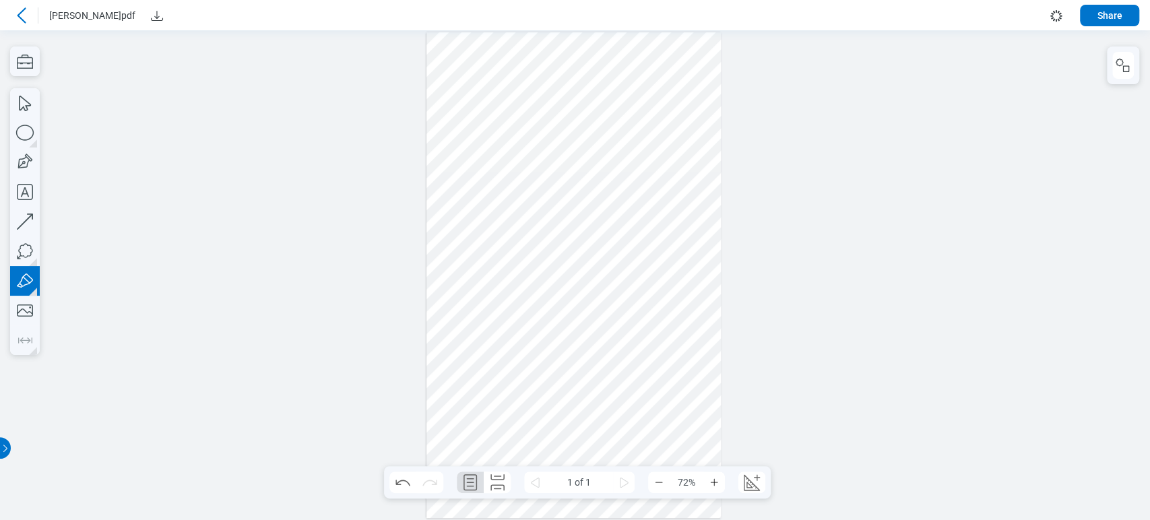
drag, startPoint x: 462, startPoint y: 261, endPoint x: 453, endPoint y: 252, distance: 12.4
click at [453, 252] on div at bounding box center [574, 275] width 295 height 486
click at [27, 284] on icon "button" at bounding box center [25, 281] width 16 height 14
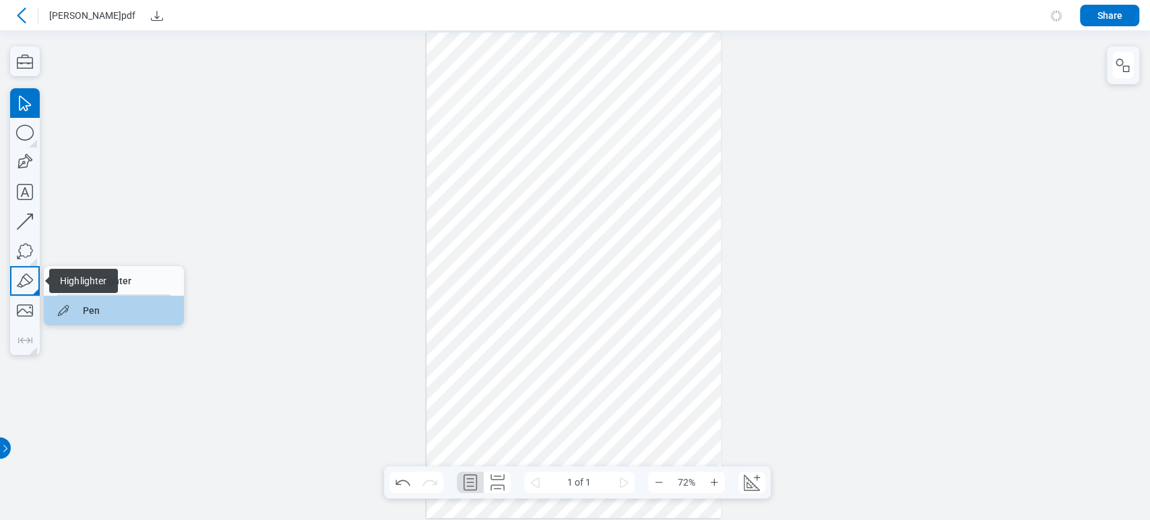
drag, startPoint x: 80, startPoint y: 318, endPoint x: 203, endPoint y: 302, distance: 125.0
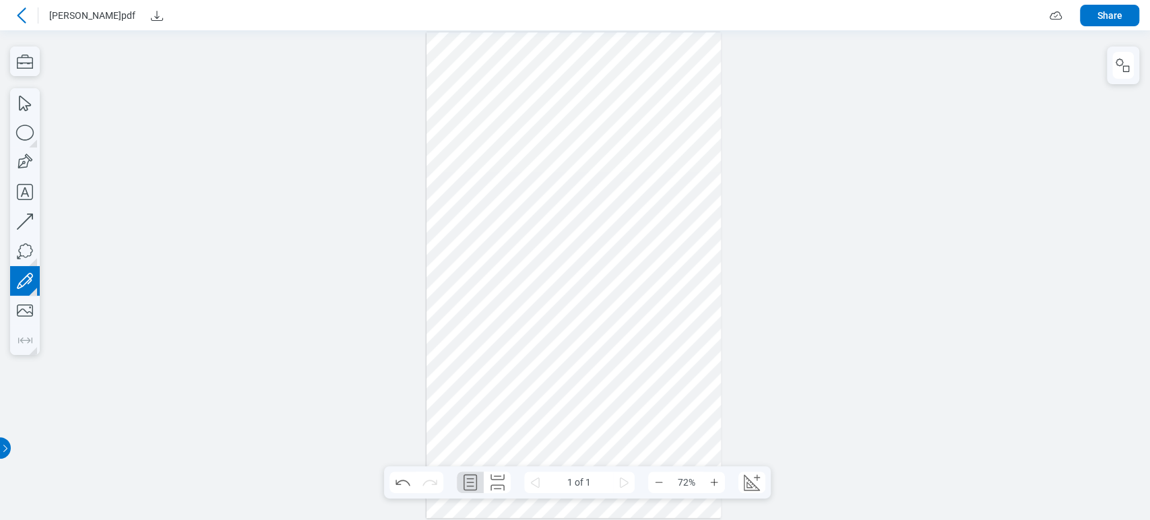
drag, startPoint x: 534, startPoint y: 285, endPoint x: 509, endPoint y: 294, distance: 26.4
click at [509, 294] on div at bounding box center [574, 275] width 295 height 486
click at [22, 317] on icon "button" at bounding box center [25, 311] width 16 height 12
drag, startPoint x: 474, startPoint y: 358, endPoint x: 559, endPoint y: 424, distance: 107.4
click at [559, 424] on div at bounding box center [574, 275] width 295 height 486
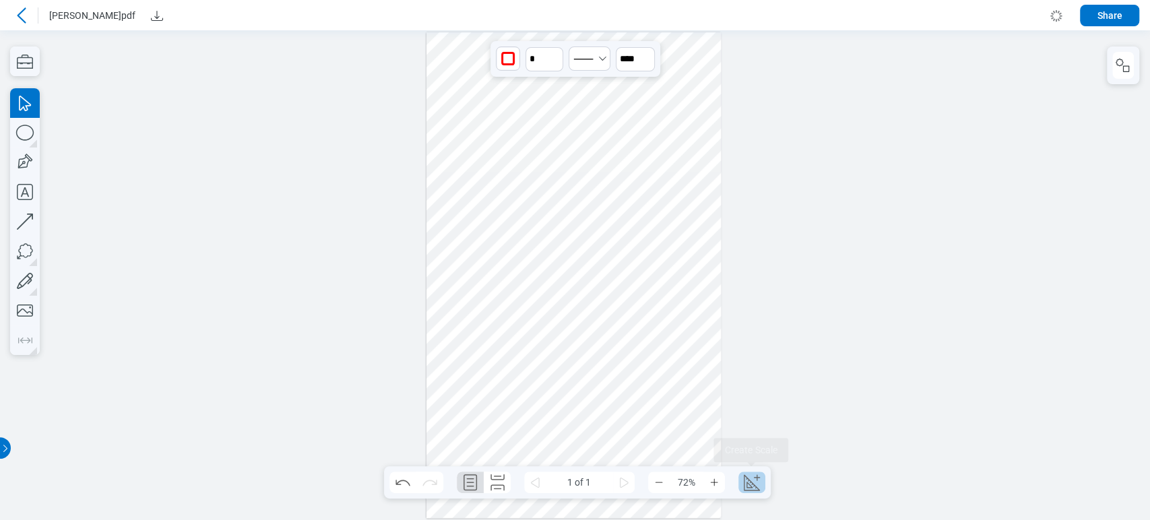
click at [619, 476] on icon "Create Scale" at bounding box center [752, 483] width 22 height 22
select select "**"
select select "***"
select select "**********"
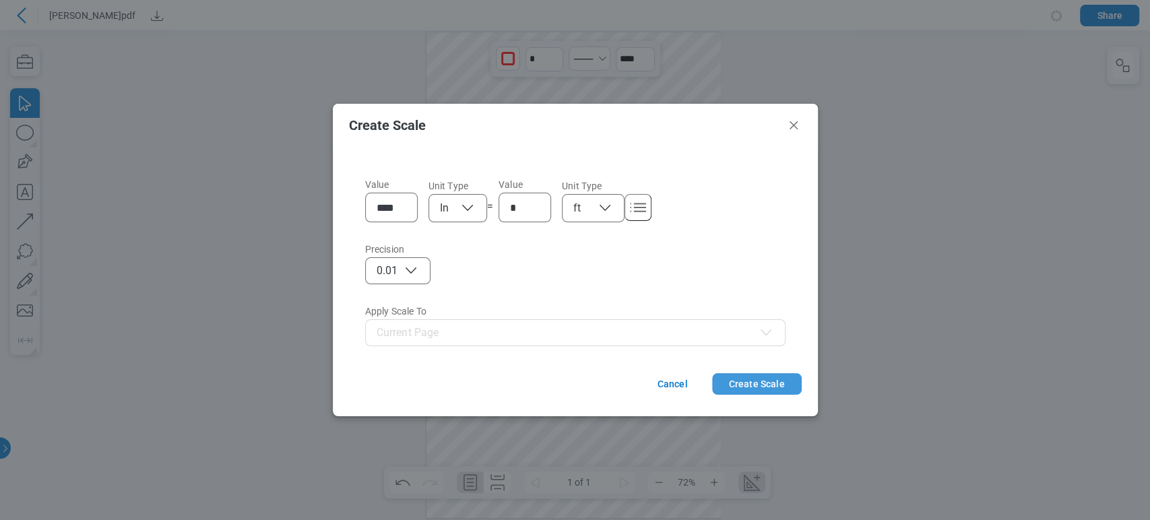
drag, startPoint x: 737, startPoint y: 350, endPoint x: 761, endPoint y: 379, distance: 38.3
click at [619, 379] on button "Create Scale" at bounding box center [757, 384] width 90 height 22
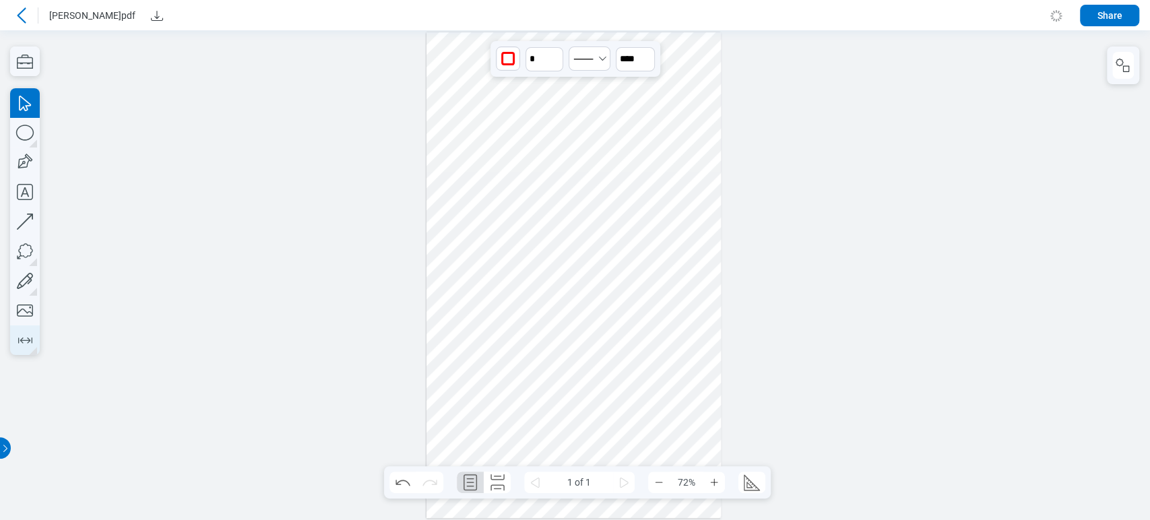
click at [22, 343] on icon "button" at bounding box center [25, 340] width 22 height 22
drag, startPoint x: 598, startPoint y: 301, endPoint x: 604, endPoint y: 369, distance: 68.3
click at [604, 369] on div at bounding box center [574, 275] width 295 height 486
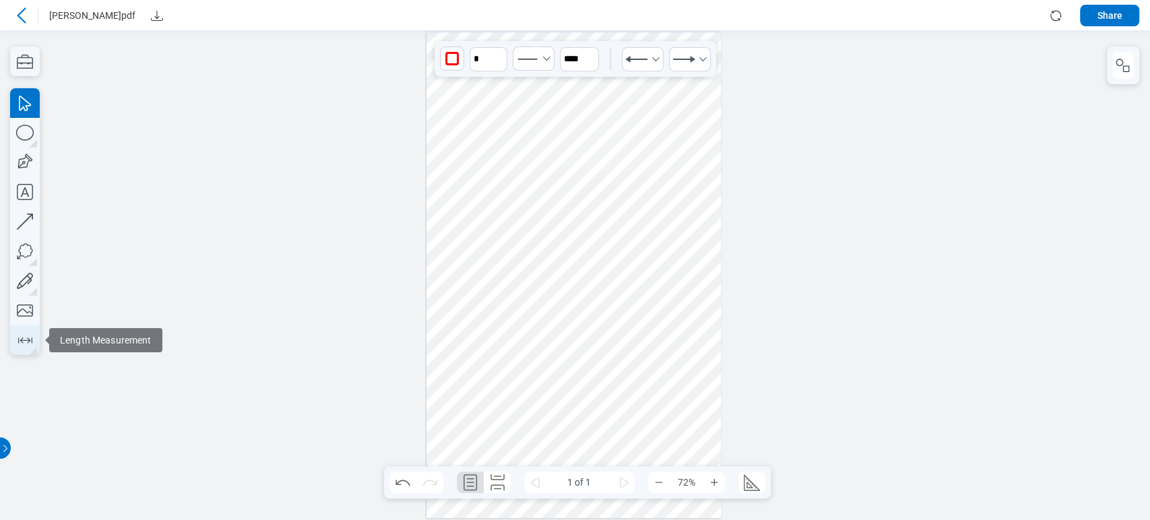
click at [22, 343] on icon "button" at bounding box center [25, 341] width 14 height 6
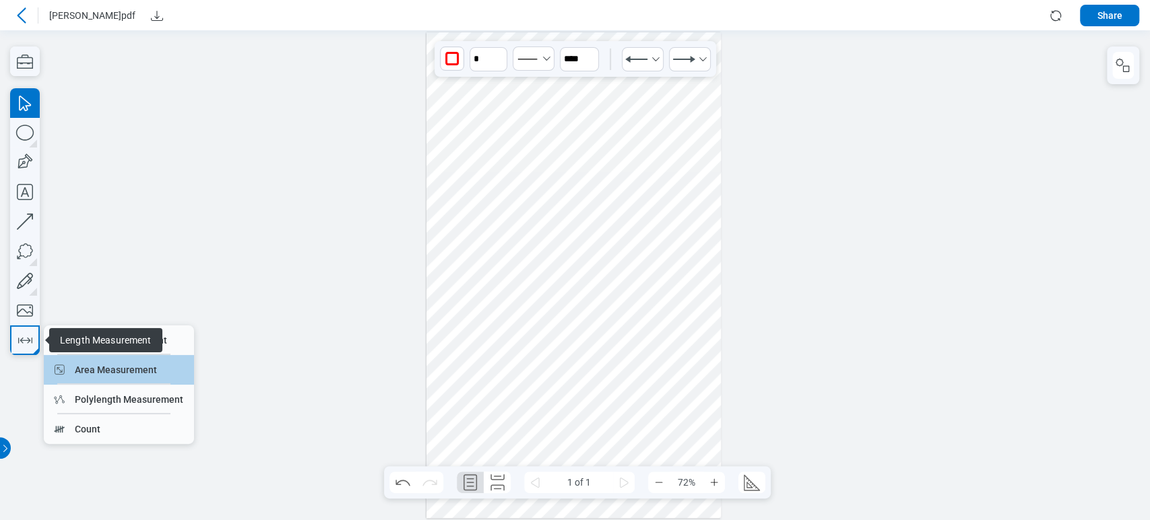
drag, startPoint x: 92, startPoint y: 365, endPoint x: 92, endPoint y: 334, distance: 31.0
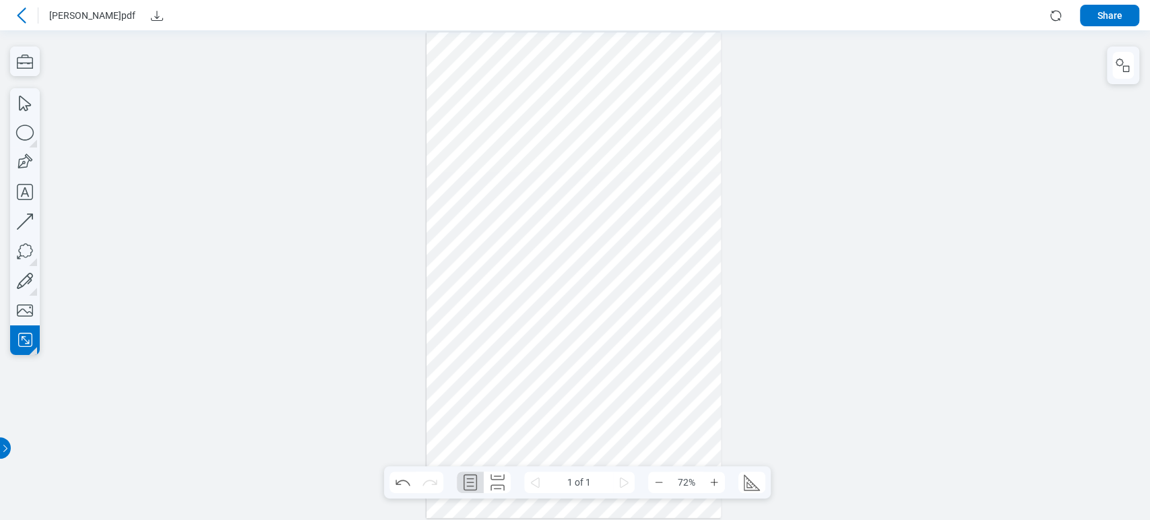
drag, startPoint x: 657, startPoint y: 327, endPoint x: 683, endPoint y: 356, distance: 39.1
click at [619, 356] on div at bounding box center [574, 275] width 295 height 486
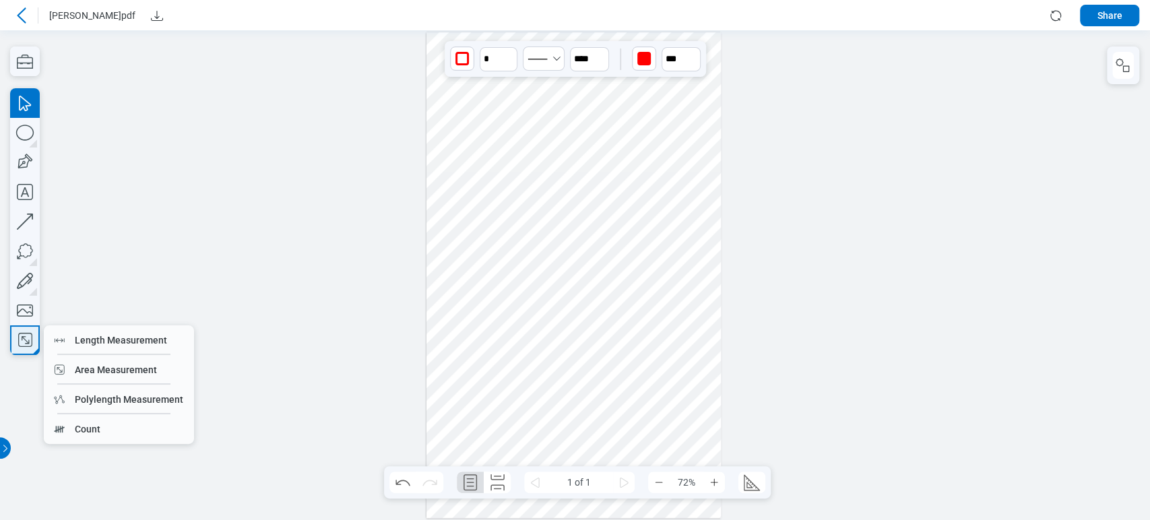
click at [27, 336] on icon "button" at bounding box center [25, 340] width 22 height 22
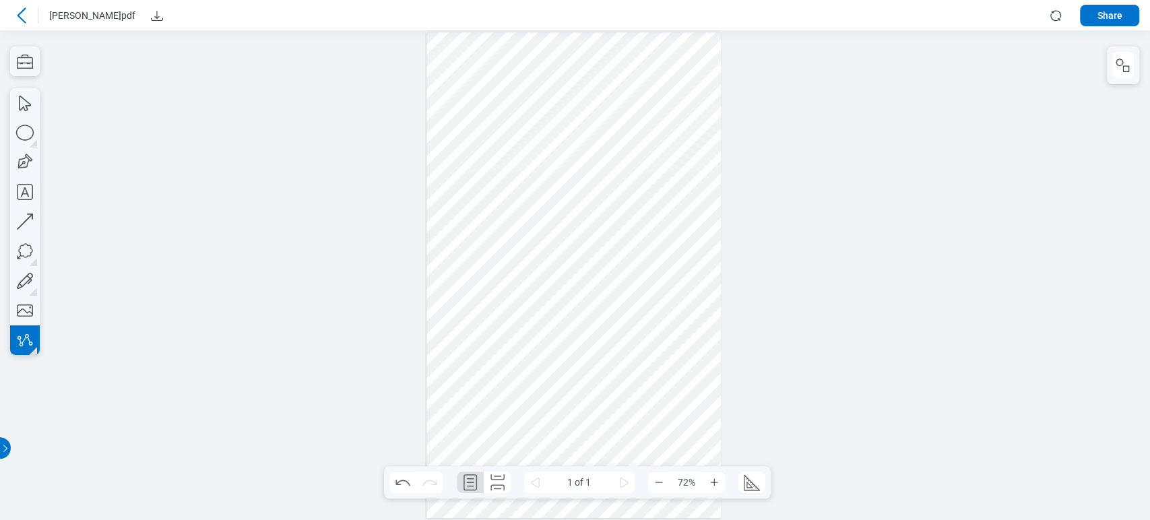
drag, startPoint x: 631, startPoint y: 208, endPoint x: 696, endPoint y: 203, distance: 65.6
click at [619, 203] on div at bounding box center [574, 275] width 295 height 486
click at [619, 218] on div at bounding box center [574, 275] width 295 height 486
click at [619, 255] on div at bounding box center [574, 275] width 295 height 486
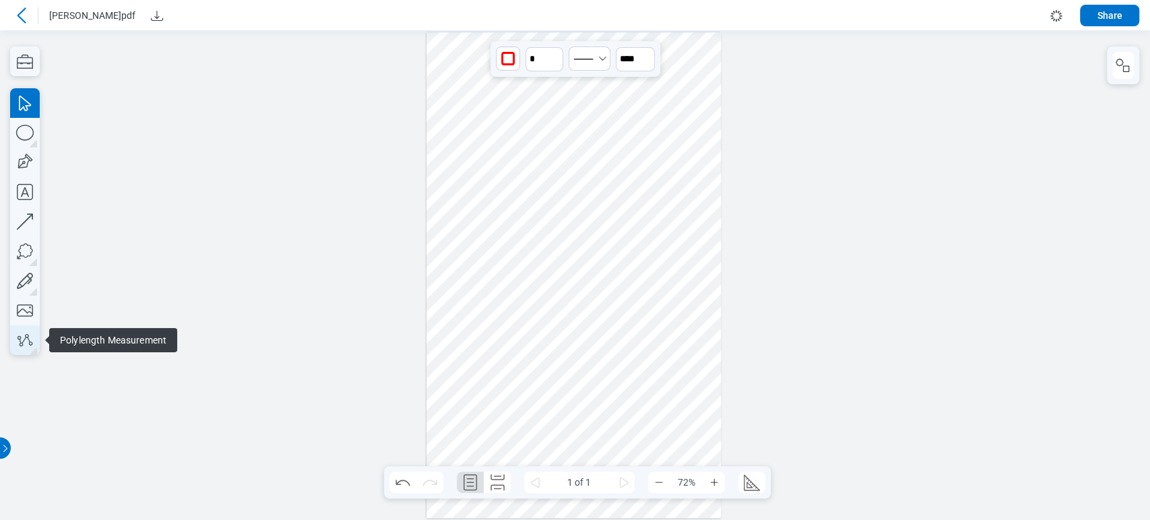
click at [29, 347] on icon "button" at bounding box center [25, 340] width 22 height 22
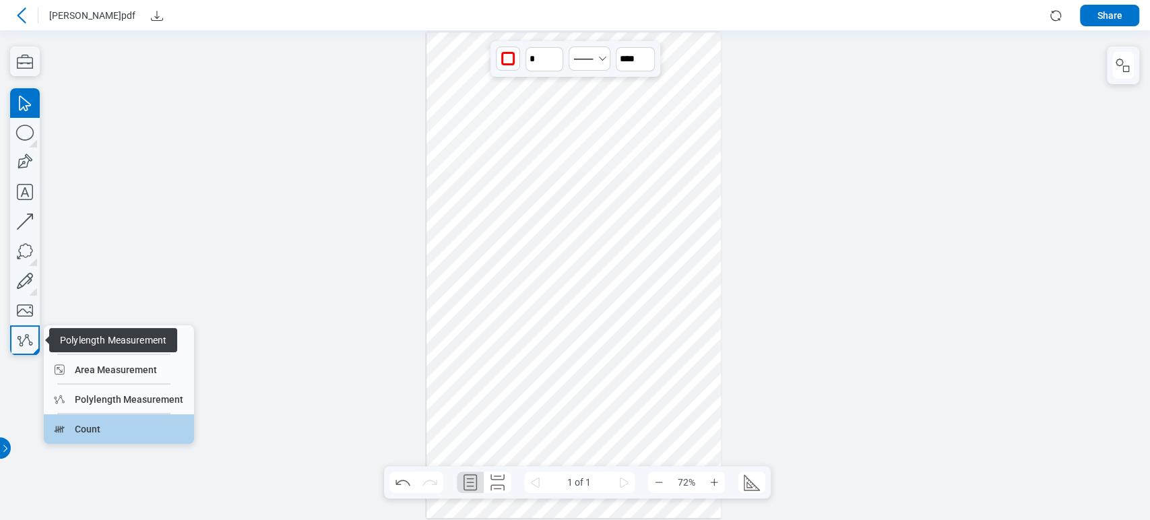
drag, startPoint x: 90, startPoint y: 422, endPoint x: 89, endPoint y: 383, distance: 39.1
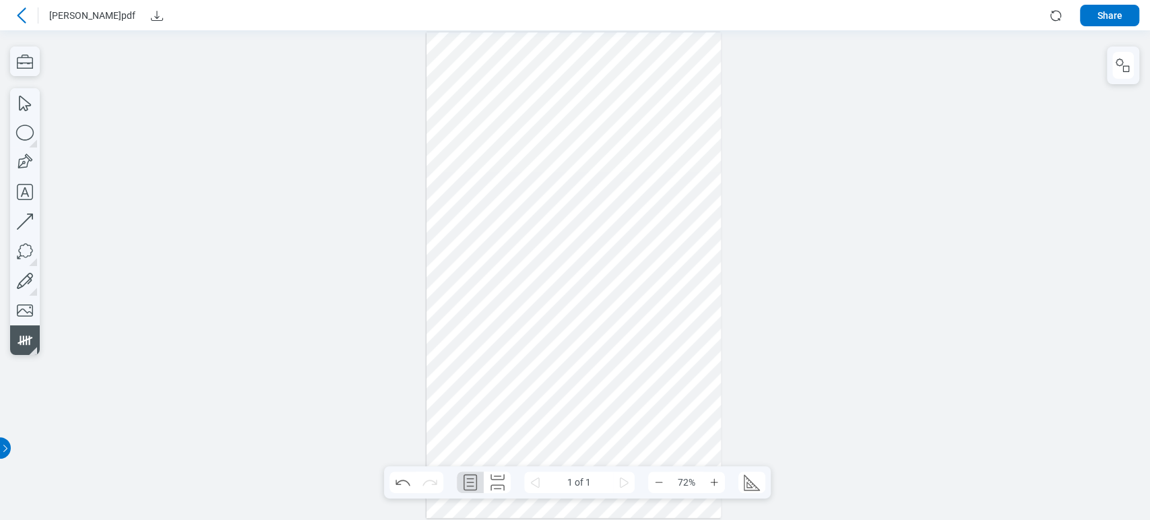
click at [561, 253] on div at bounding box center [574, 275] width 295 height 486
click at [25, 94] on icon "button" at bounding box center [25, 103] width 30 height 30
click at [619, 69] on div at bounding box center [1123, 65] width 32 height 38
click at [619, 67] on icon "button" at bounding box center [1123, 65] width 16 height 16
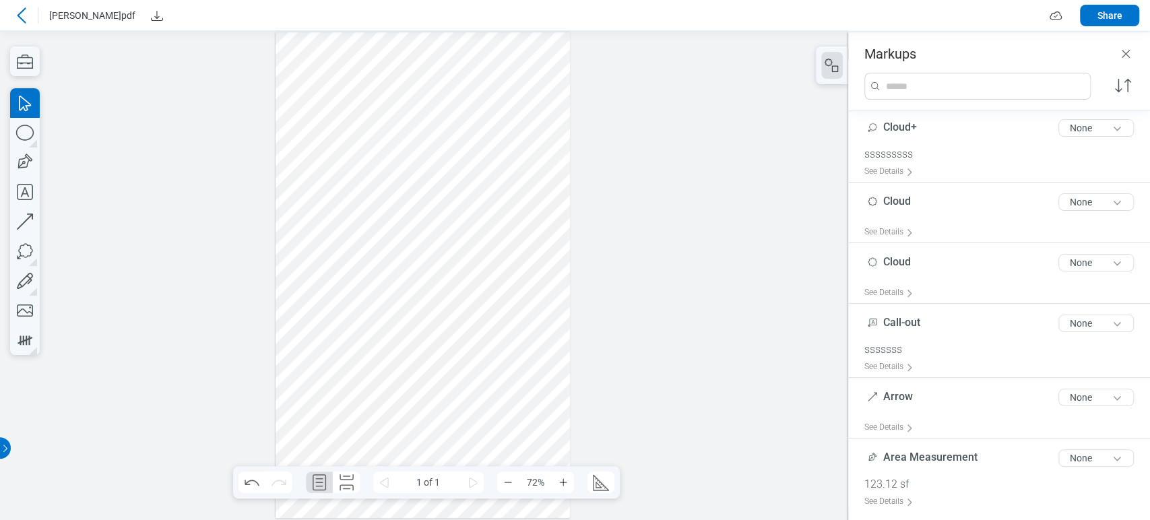
scroll to position [668, 0]
drag, startPoint x: 1146, startPoint y: 261, endPoint x: 416, endPoint y: 346, distance: 734.6
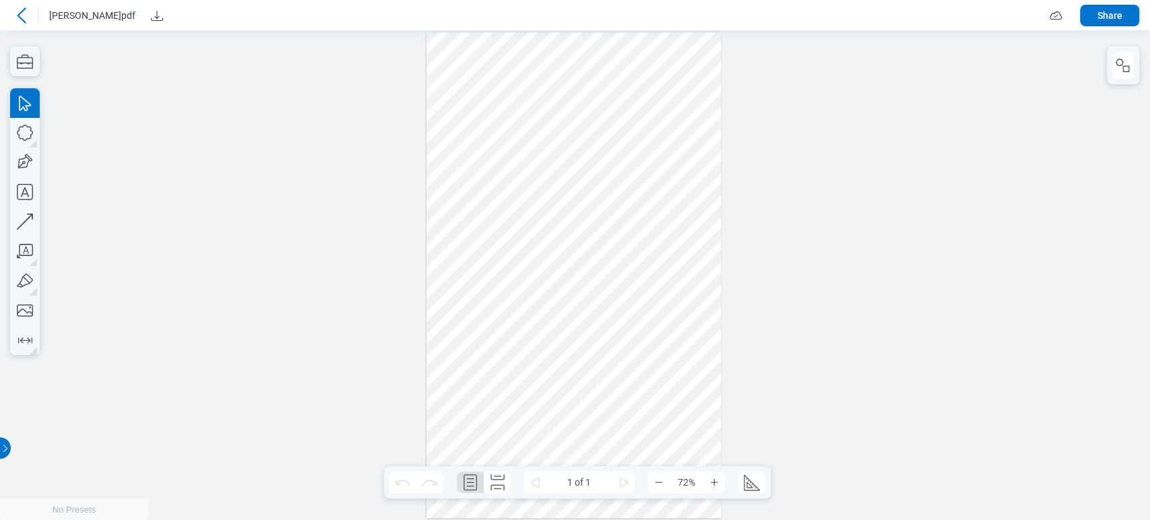
click at [846, 193] on div at bounding box center [575, 275] width 1150 height 490
click at [557, 376] on div at bounding box center [574, 275] width 295 height 486
click at [286, 165] on div at bounding box center [575, 275] width 1150 height 490
click at [472, 84] on div at bounding box center [574, 275] width 295 height 486
click at [964, 86] on div at bounding box center [575, 275] width 1150 height 490
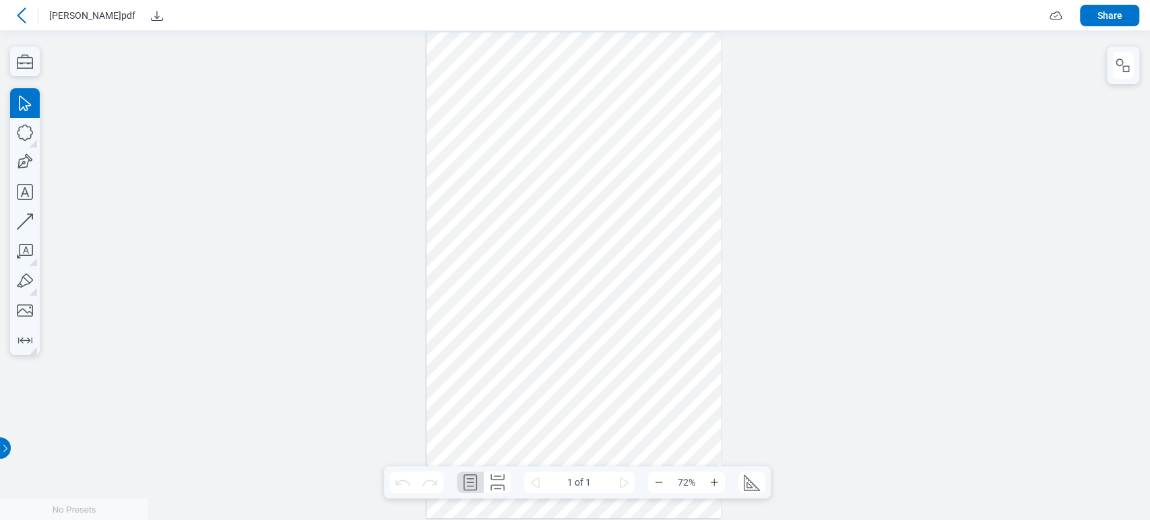
click at [519, 362] on div at bounding box center [574, 275] width 295 height 486
click at [11, 13] on div at bounding box center [22, 16] width 22 height 22
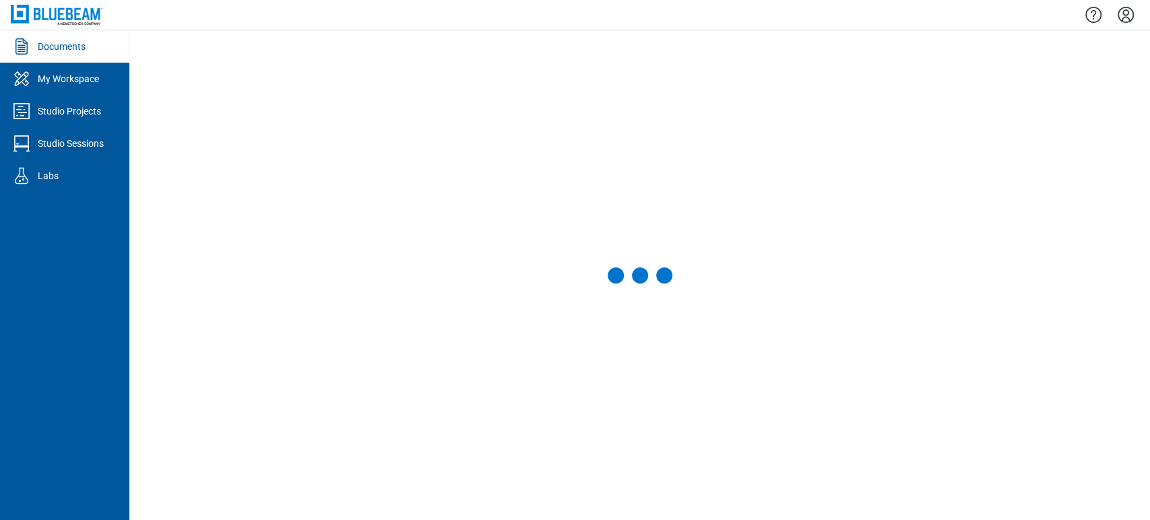
click at [1127, 17] on icon "Settings" at bounding box center [1126, 15] width 16 height 16
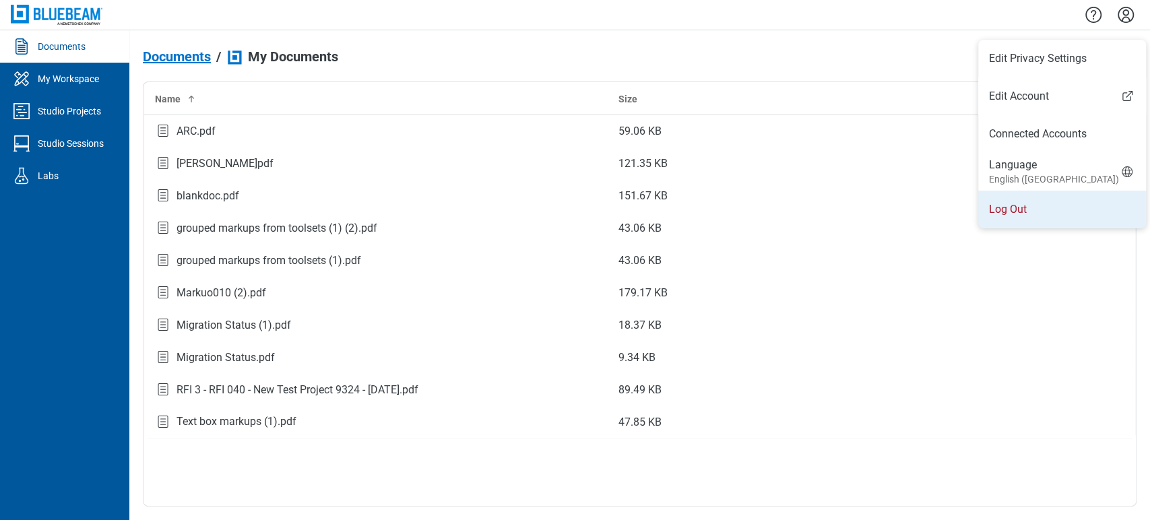
click at [1016, 226] on li "Log Out" at bounding box center [1062, 210] width 168 height 38
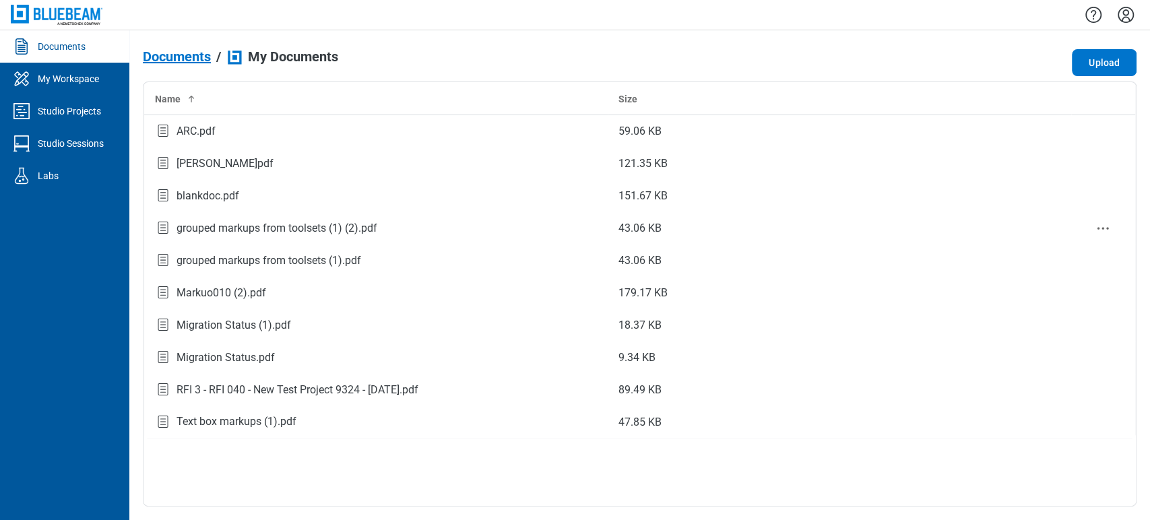
click at [1016, 226] on td "43.06 KB" at bounding box center [840, 228] width 464 height 32
